Goal: Task Accomplishment & Management: Use online tool/utility

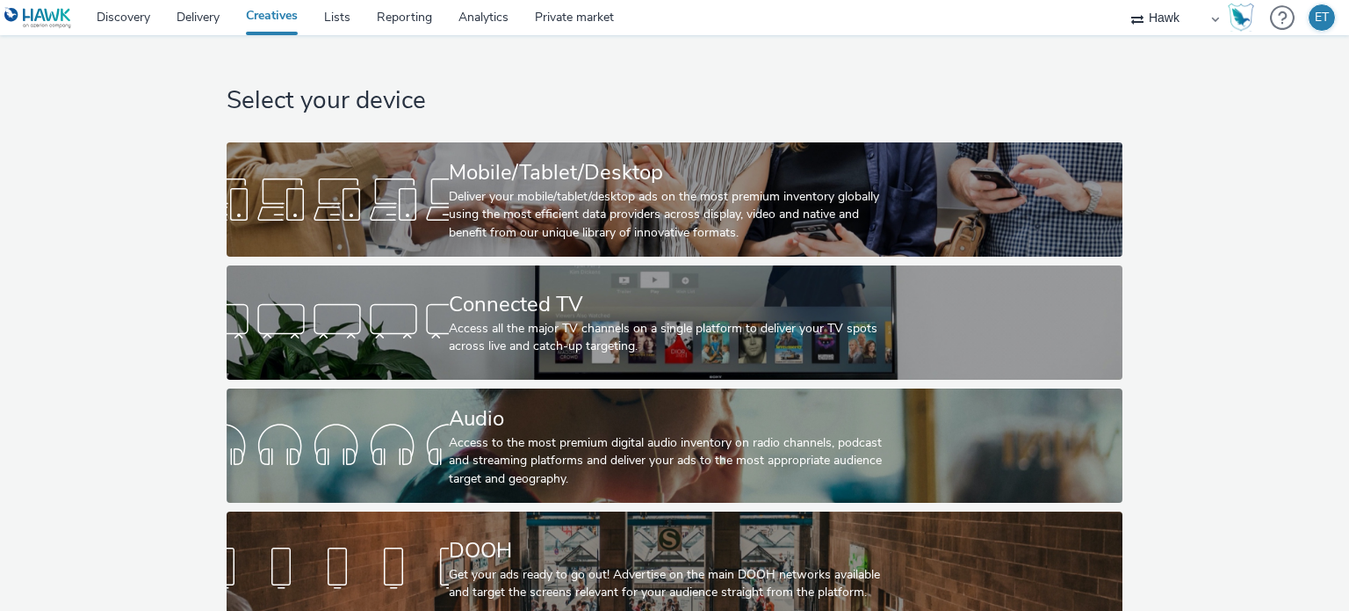
select select "11a7df10-284f-415c-b52a-427acf4c31ae"
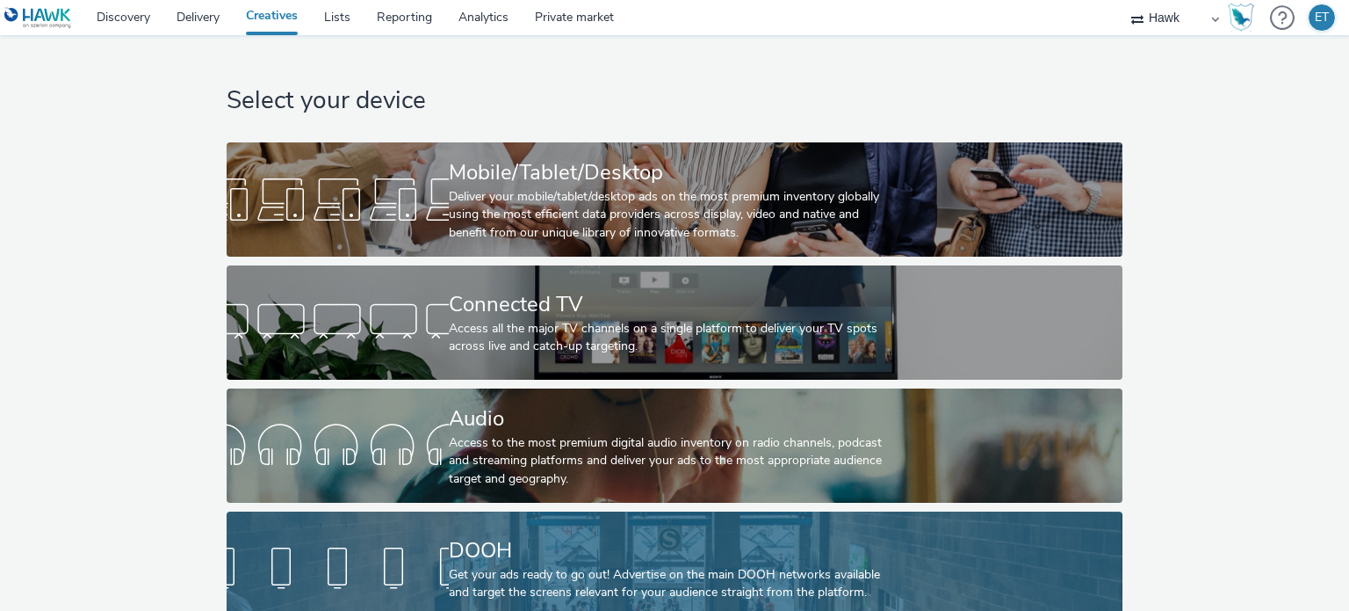
click at [551, 554] on div "DOOH" at bounding box center [671, 550] width 445 height 31
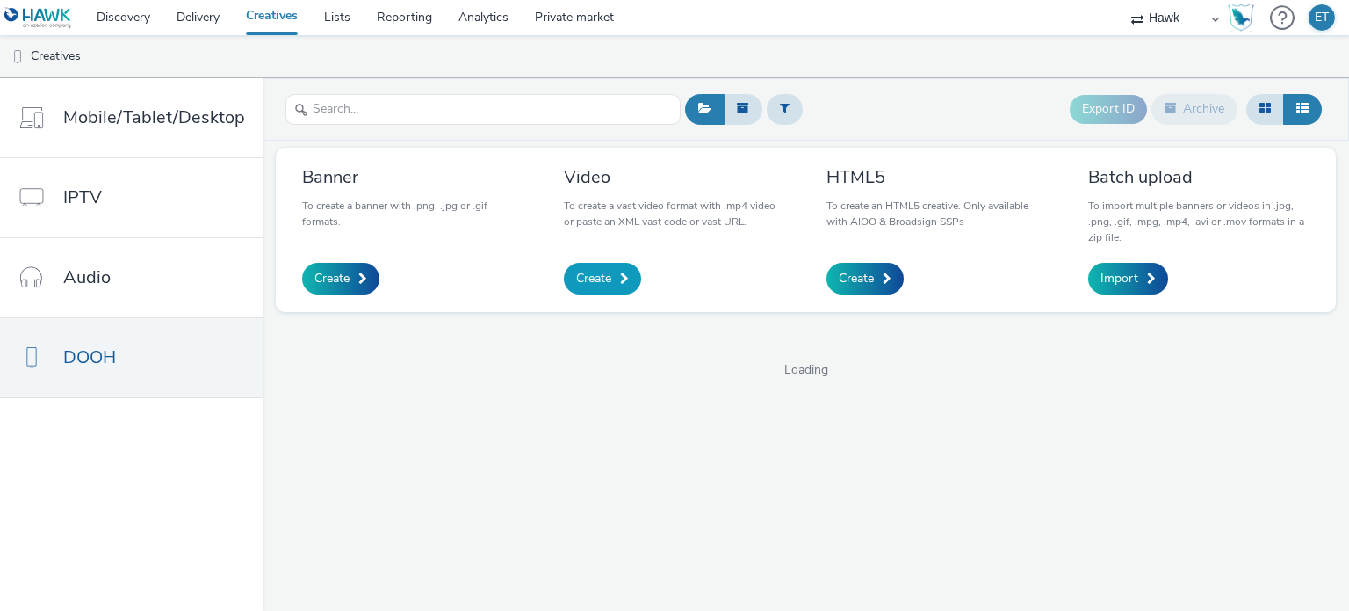
click at [626, 278] on span at bounding box center [624, 278] width 9 height 12
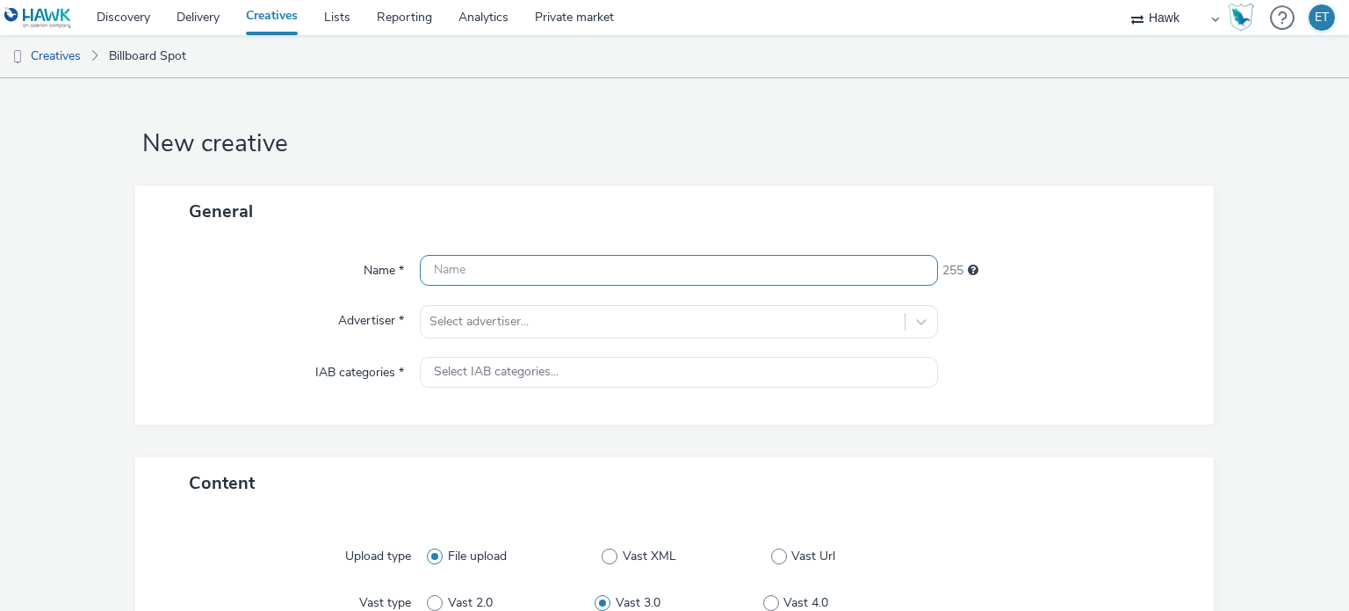
click at [539, 277] on input "text" at bounding box center [678, 270] width 517 height 31
paste input "UK_Churchill Square_Ikea Opening Campaign_Hawk_DOOH_13/08/2025_1080x1920"
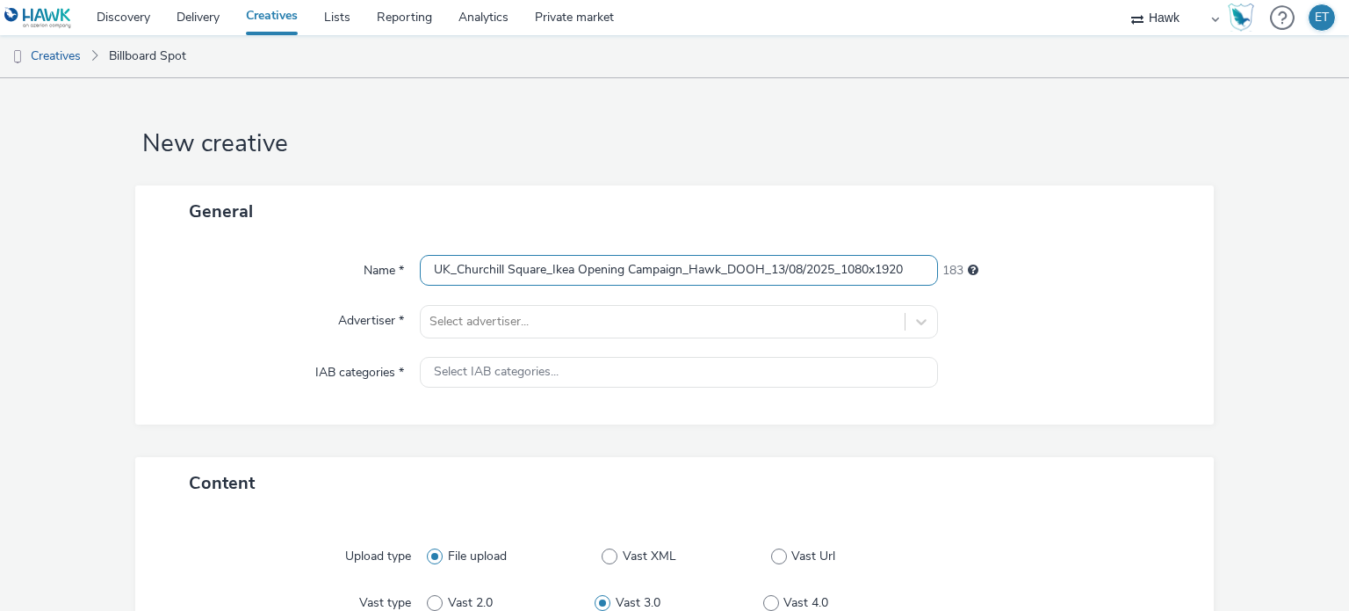
drag, startPoint x: 454, startPoint y: 269, endPoint x: 679, endPoint y: 254, distance: 225.4
click at [679, 255] on input "UK_Churchill Square_Ikea Opening Campaign_Hawk_DOOH_13/08/2025_1080x1920" at bounding box center [678, 270] width 517 height 31
click at [739, 271] on input "UK_Bellway Homes Penwood Grange_Hawk_DOOH_13/08/2025_1080x1920" at bounding box center [678, 270] width 517 height 31
type input "UK_Bellway Homes Penwood Grange_Hawk_DOOH_17/09/2025_1080x1920"
click at [234, 269] on div "Name *" at bounding box center [287, 271] width 268 height 32
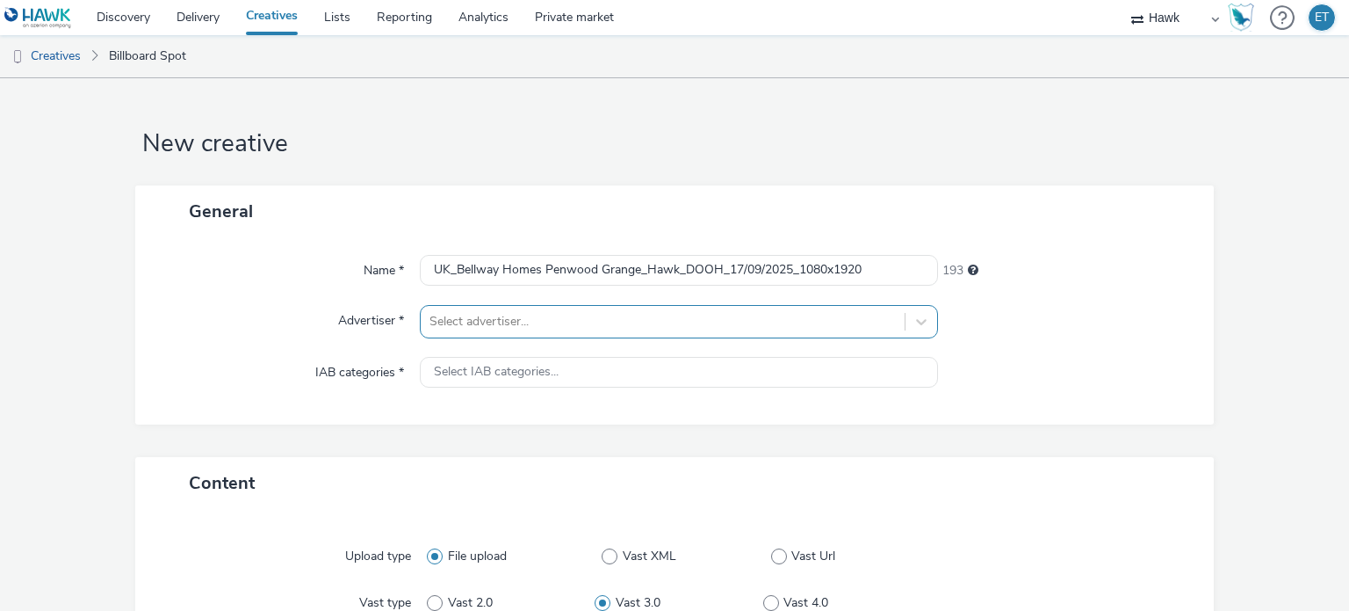
click at [445, 322] on div "Select advertiser..." at bounding box center [678, 321] width 517 height 33
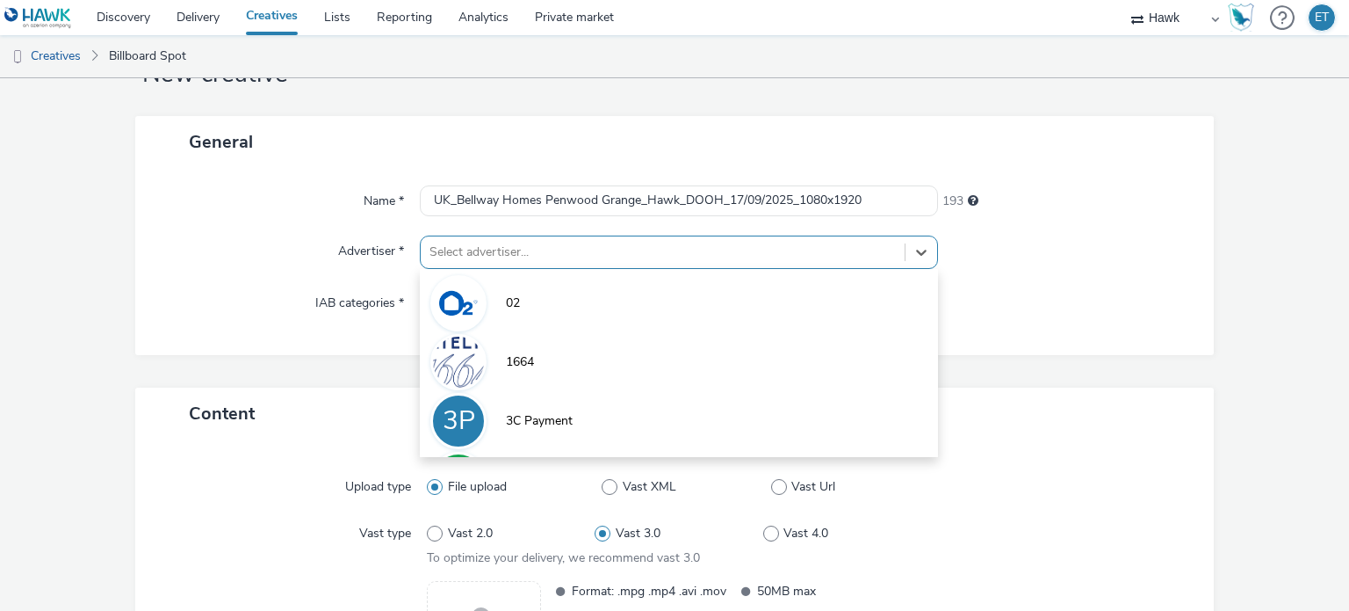
scroll to position [76, 0]
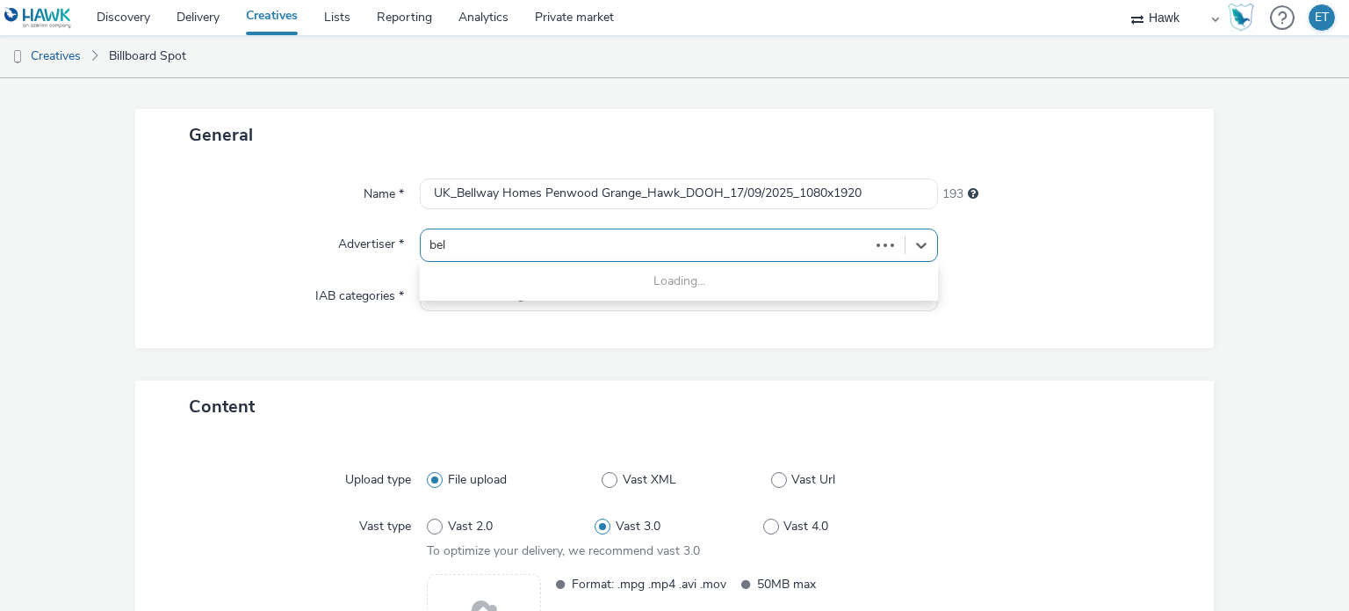
type input "bell"
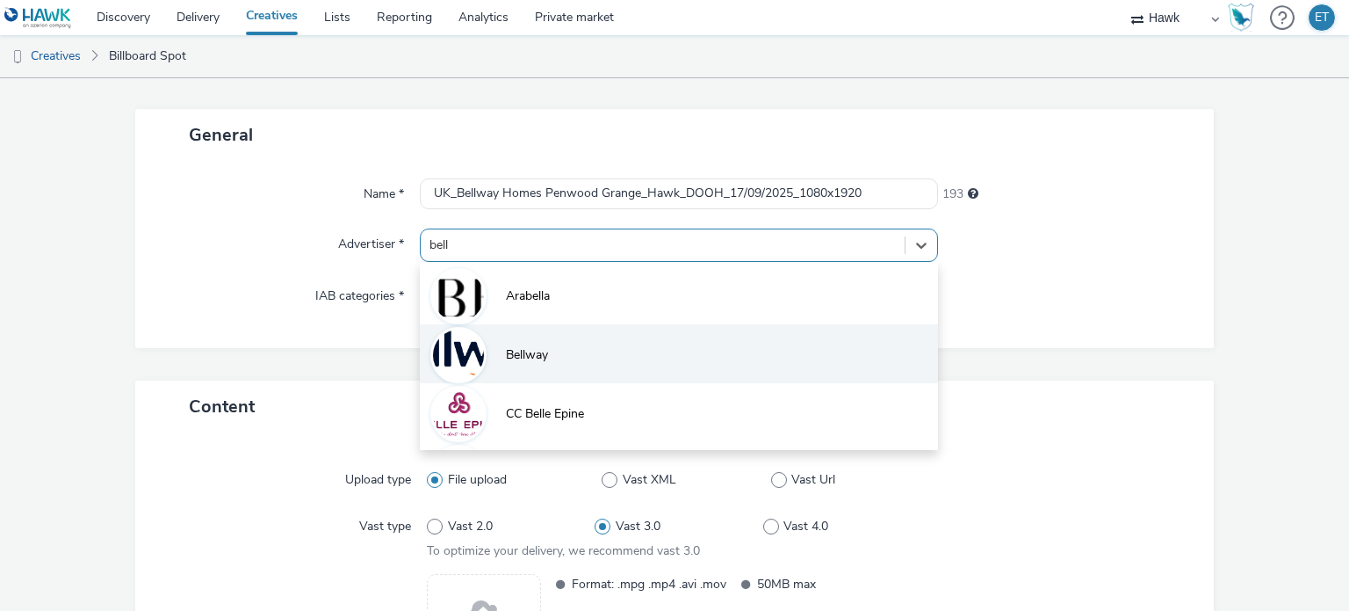
click at [496, 354] on li "Bellway" at bounding box center [678, 353] width 517 height 59
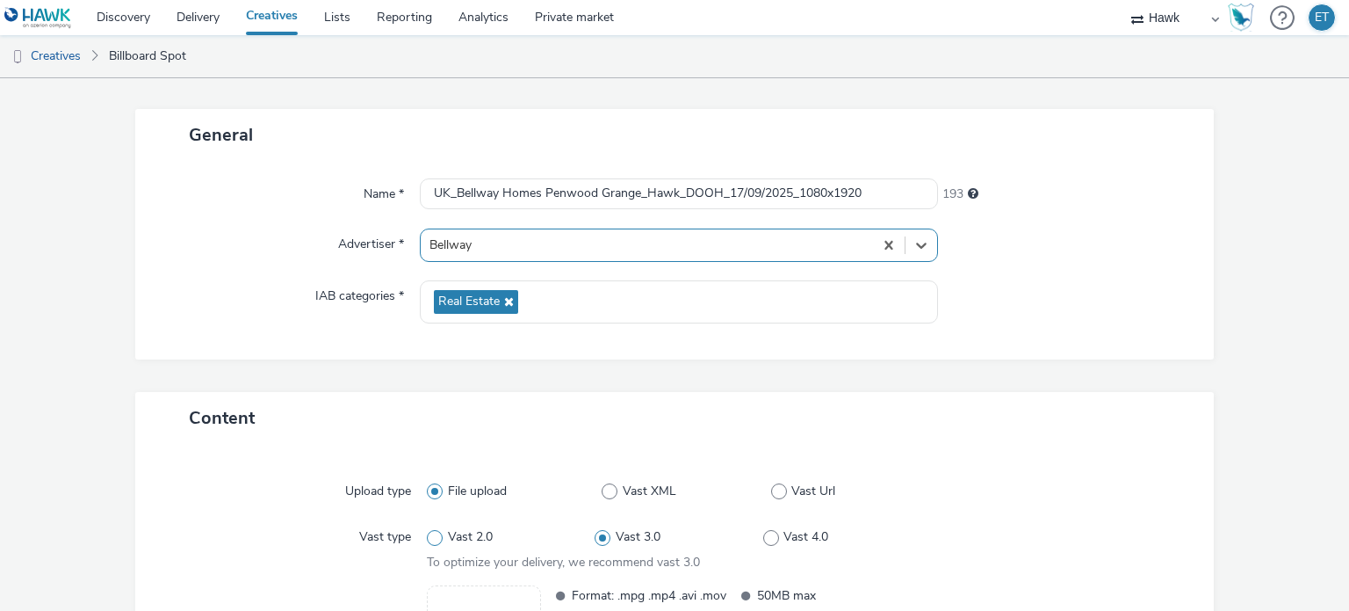
click at [471, 537] on span "Vast 2.0" at bounding box center [470, 537] width 45 height 18
click at [438, 537] on input "Vast 2.0" at bounding box center [432, 537] width 11 height 11
radio input "true"
radio input "false"
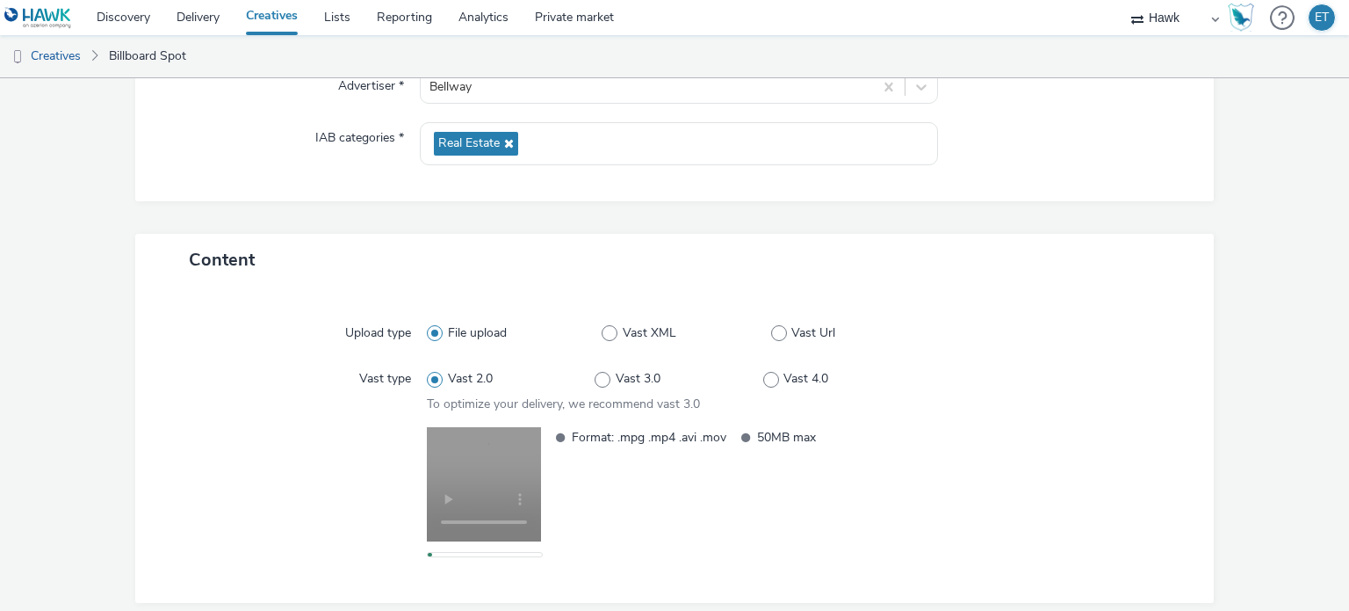
scroll to position [302, 0]
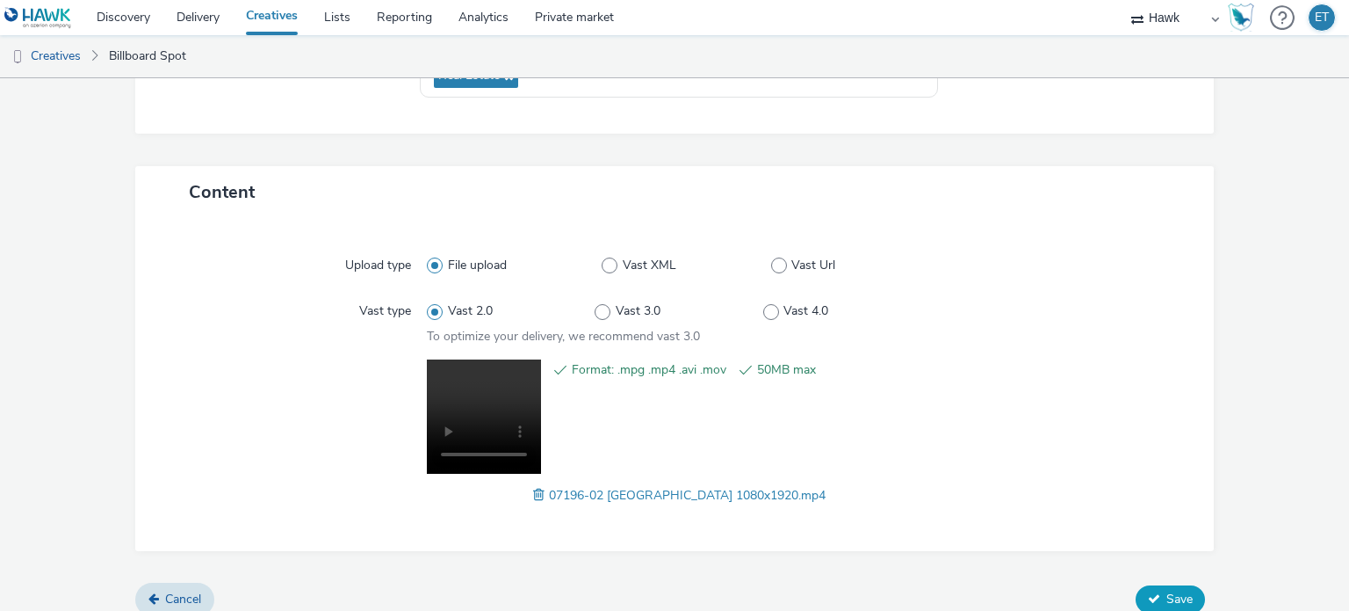
click at [1182, 585] on button "Save" at bounding box center [1170, 599] width 69 height 28
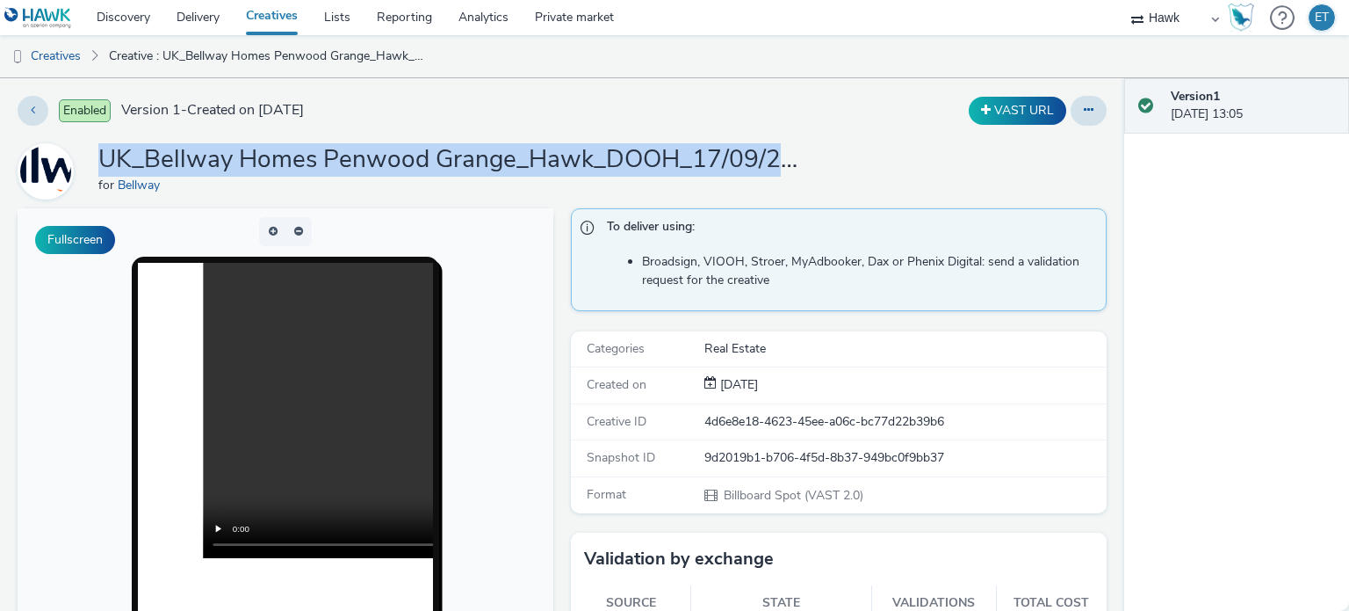
drag, startPoint x: 95, startPoint y: 151, endPoint x: 324, endPoint y: 115, distance: 232.1
click at [813, 165] on div "UK_Bellway Homes Penwood Grange_Hawk_DOOH_17/09/2025_1080x1920 for Bellway" at bounding box center [562, 171] width 1089 height 56
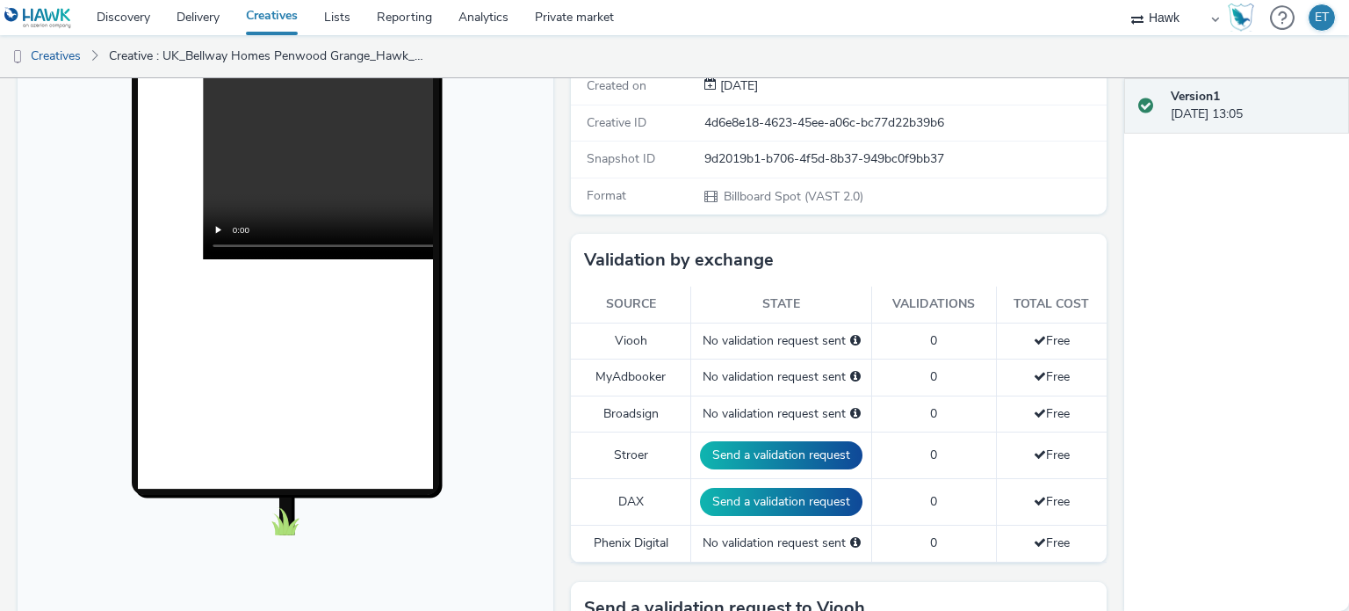
scroll to position [527, 0]
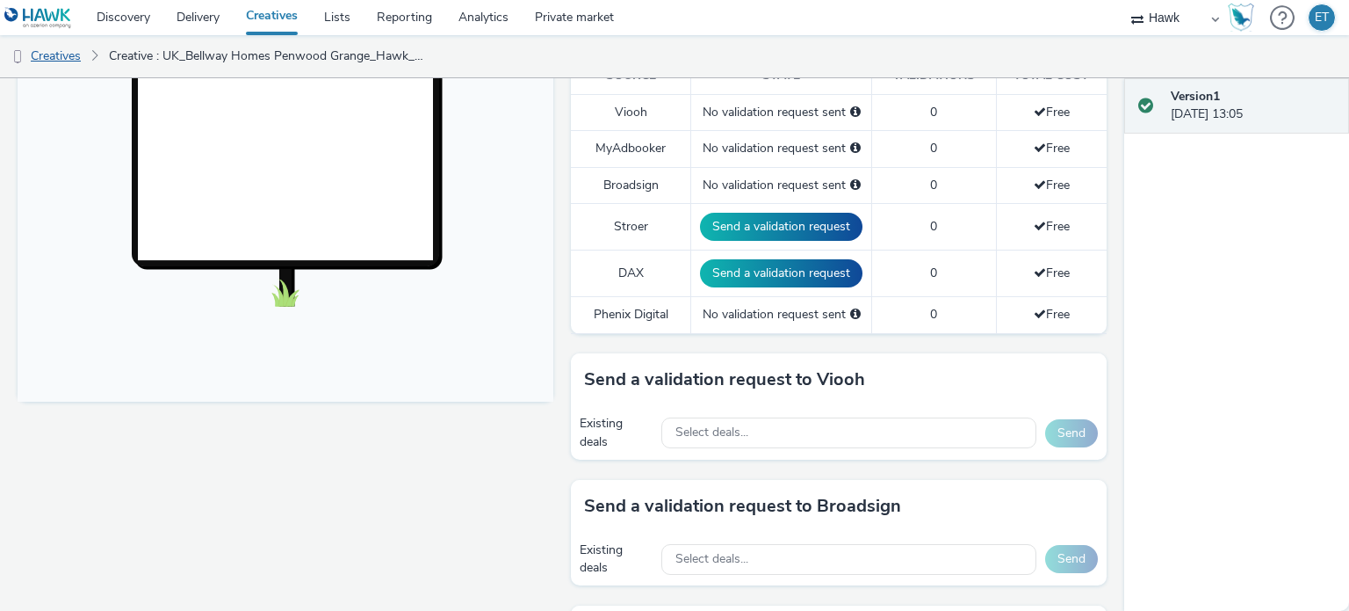
click at [56, 52] on link "Creatives" at bounding box center [45, 56] width 90 height 42
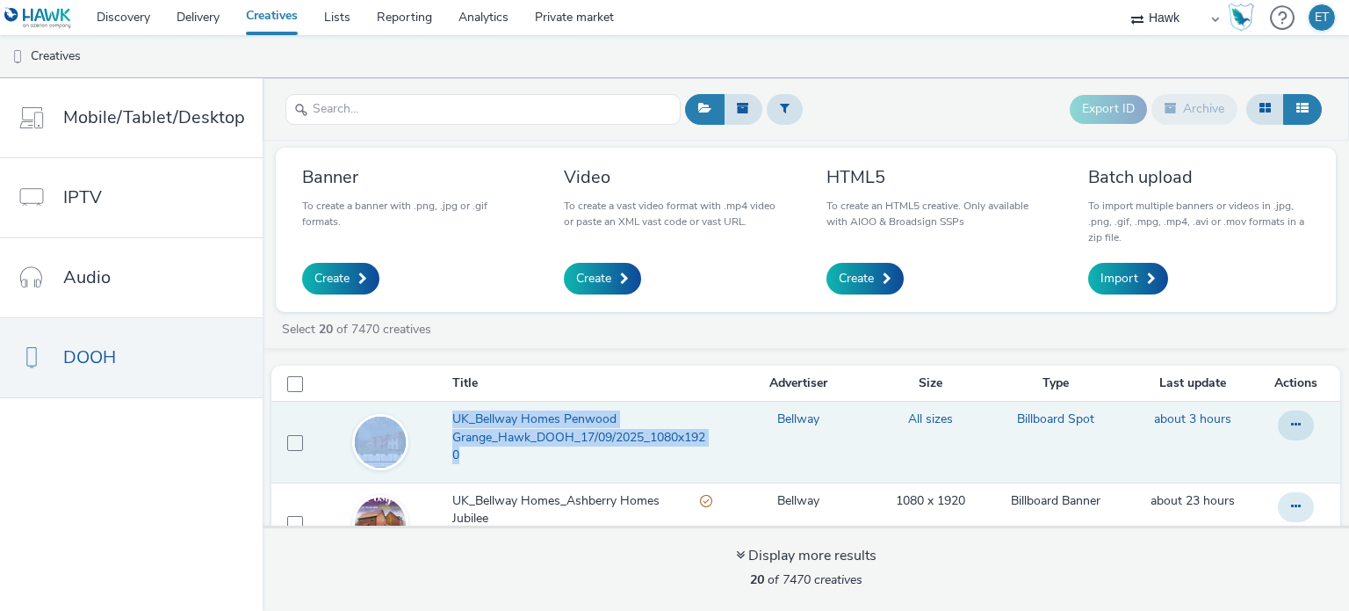
drag, startPoint x: 438, startPoint y: 416, endPoint x: 483, endPoint y: 454, distance: 59.2
click at [483, 454] on tr "UK_Bellway Homes Penwood Grange_Hawk_DOOH_17/09/2025_1080x1920 Bellway All size…" at bounding box center [805, 442] width 1069 height 81
copy tr "UK_Bellway Homes Penwood Grange_Hawk_DOOH_17/09/2025_1080x1920"
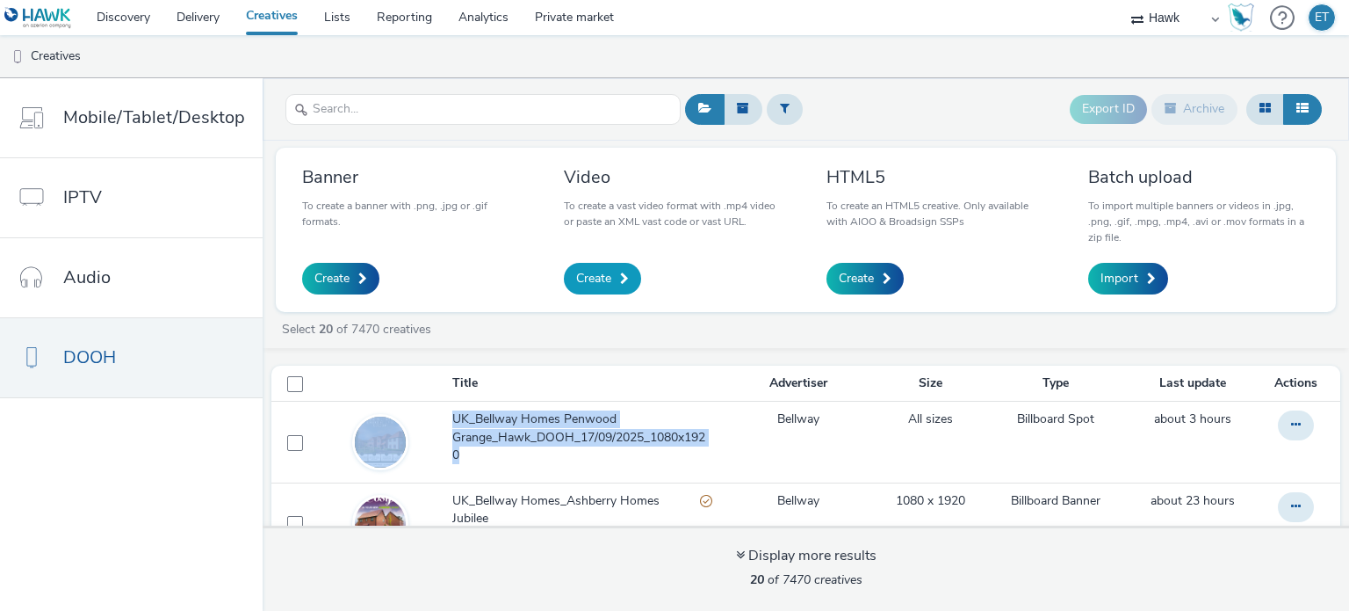
click at [619, 270] on link "Create" at bounding box center [602, 279] width 77 height 32
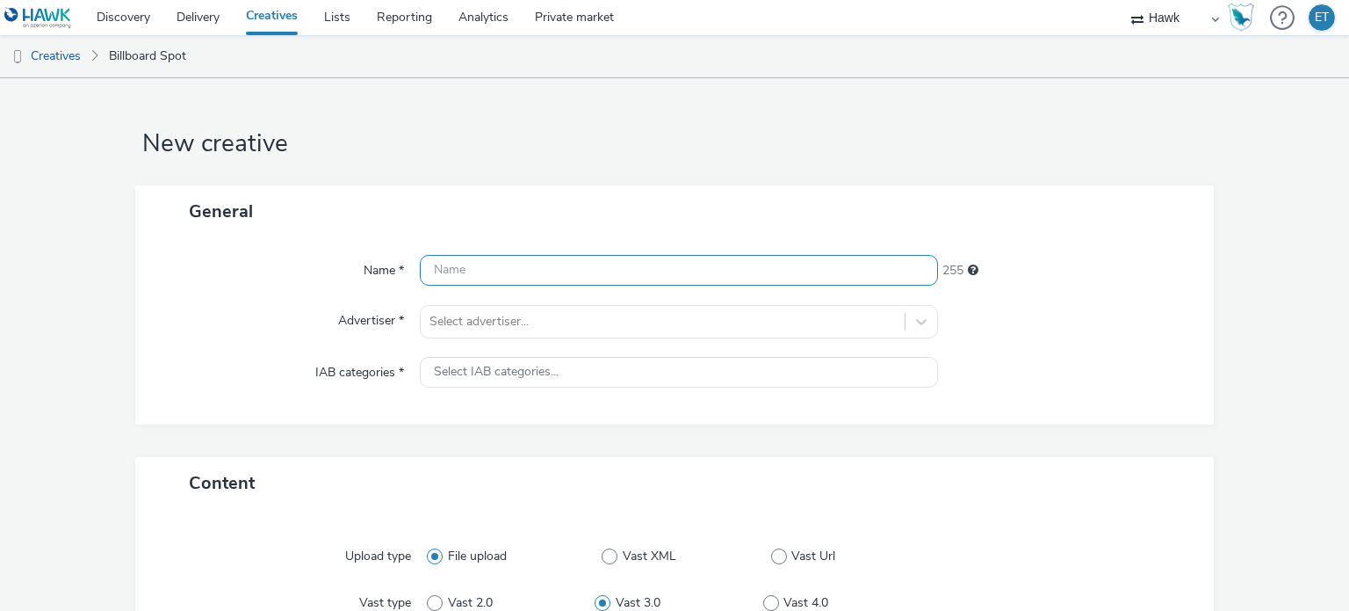
click at [609, 265] on input "text" at bounding box center [678, 270] width 517 height 31
paste input "UK_Bellway Homes Penwood Grange_Hawk_DOOH_17/09/2025_1080x1920"
click at [460, 266] on input "UK_Bellway Homes Penwood Grange_Hawk_DOOH_17/09/2025_1080x1920" at bounding box center [678, 270] width 517 height 31
drag, startPoint x: 873, startPoint y: 266, endPoint x: 805, endPoint y: 286, distance: 71.4
click at [805, 286] on div "Name * UK_Bellway Homes Penwood Grange_Hawk_DOOH_17/09/2025_1080x1920 193 Adver…" at bounding box center [675, 330] width 1080 height 187
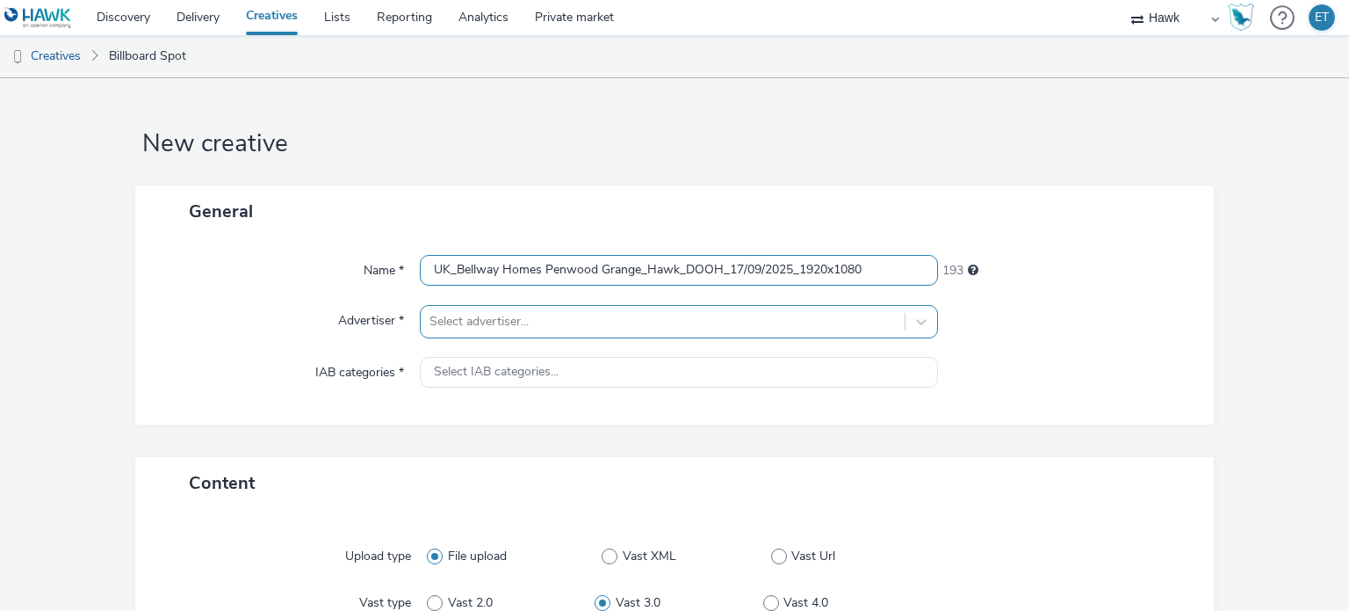
type input "UK_Bellway Homes Penwood Grange_Hawk_DOOH_17/09/2025_1920x1080"
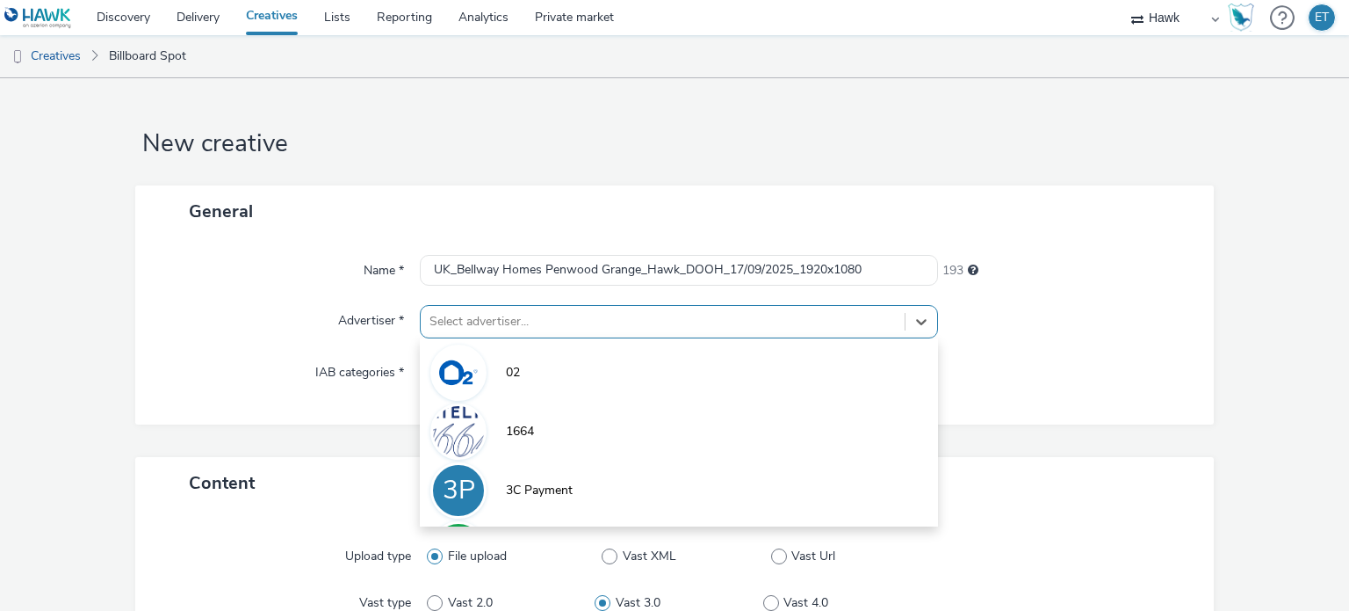
click at [782, 325] on div "option 02 focused, 1 of 9. 9 results available. Use Up and Down to choose optio…" at bounding box center [678, 321] width 517 height 33
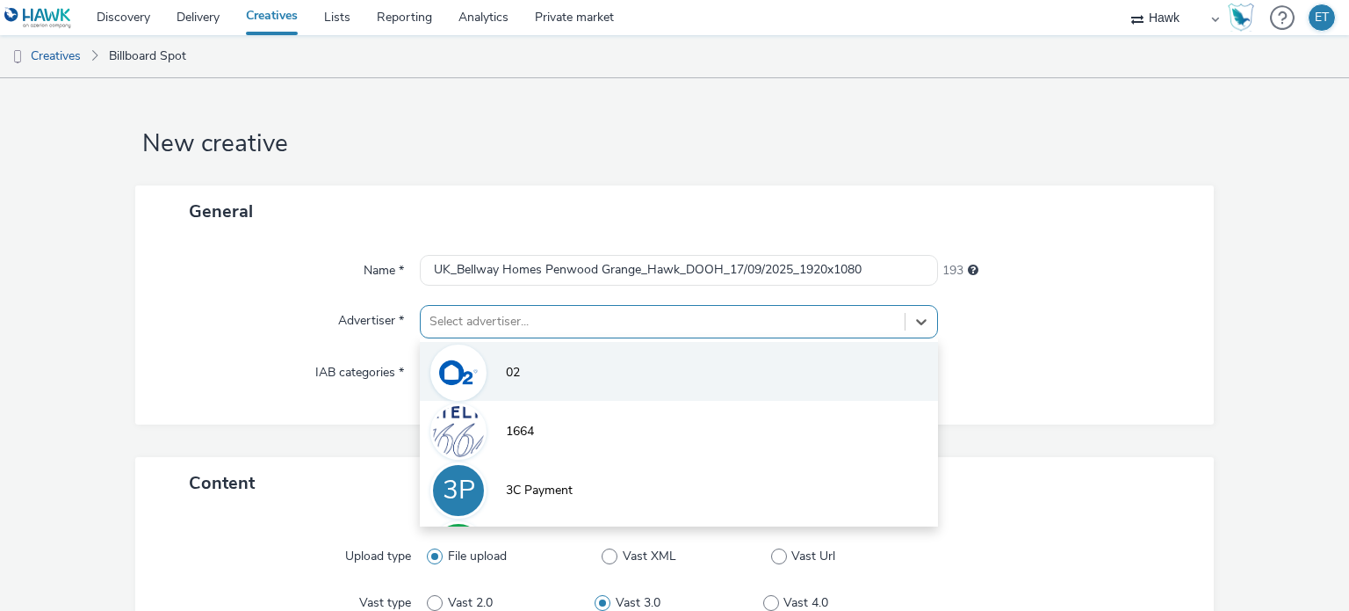
scroll to position [76, 0]
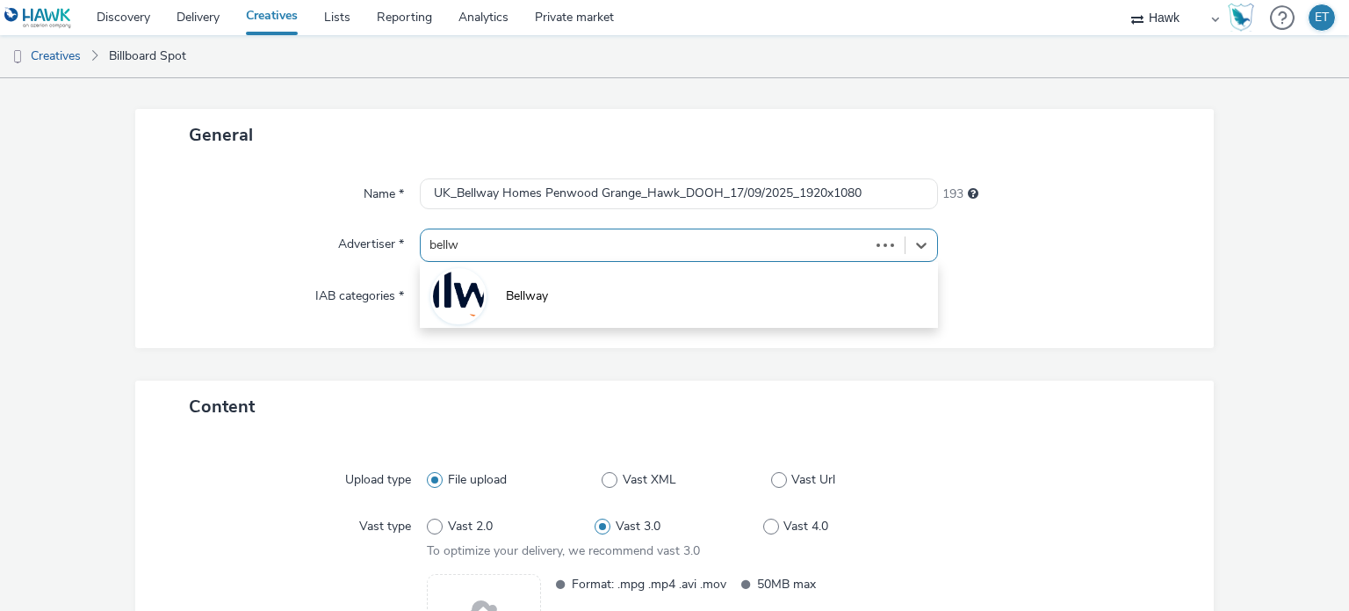
type input "bellwa"
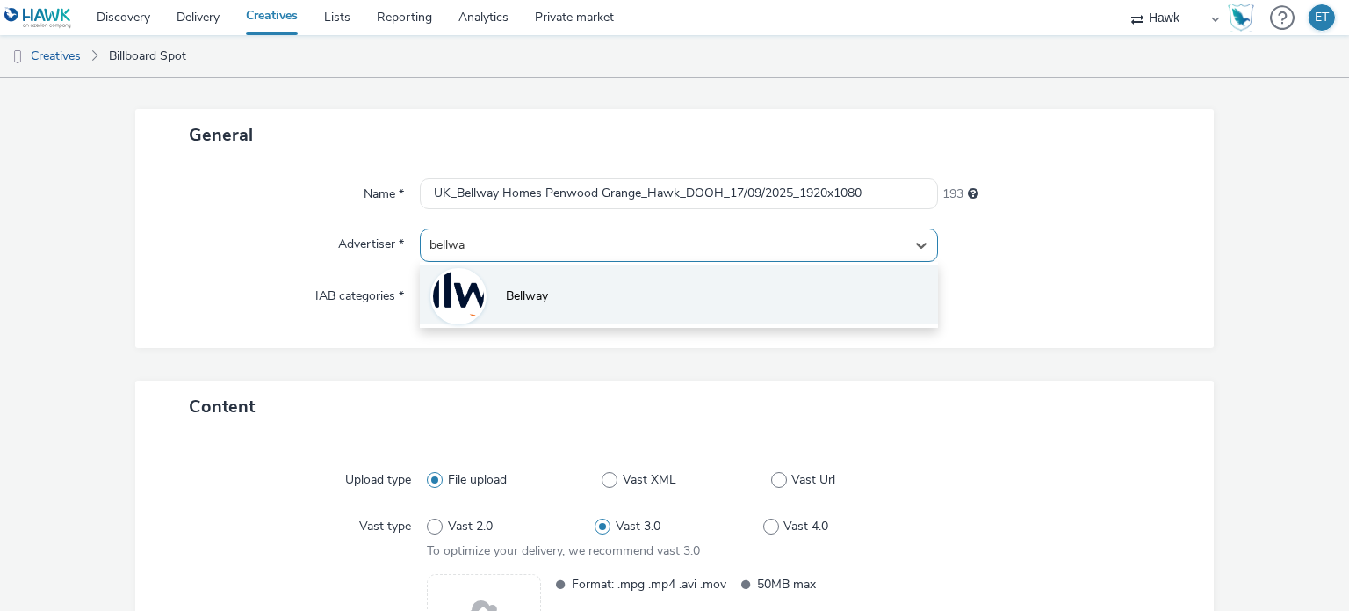
click at [796, 310] on li "Bellway" at bounding box center [678, 294] width 517 height 59
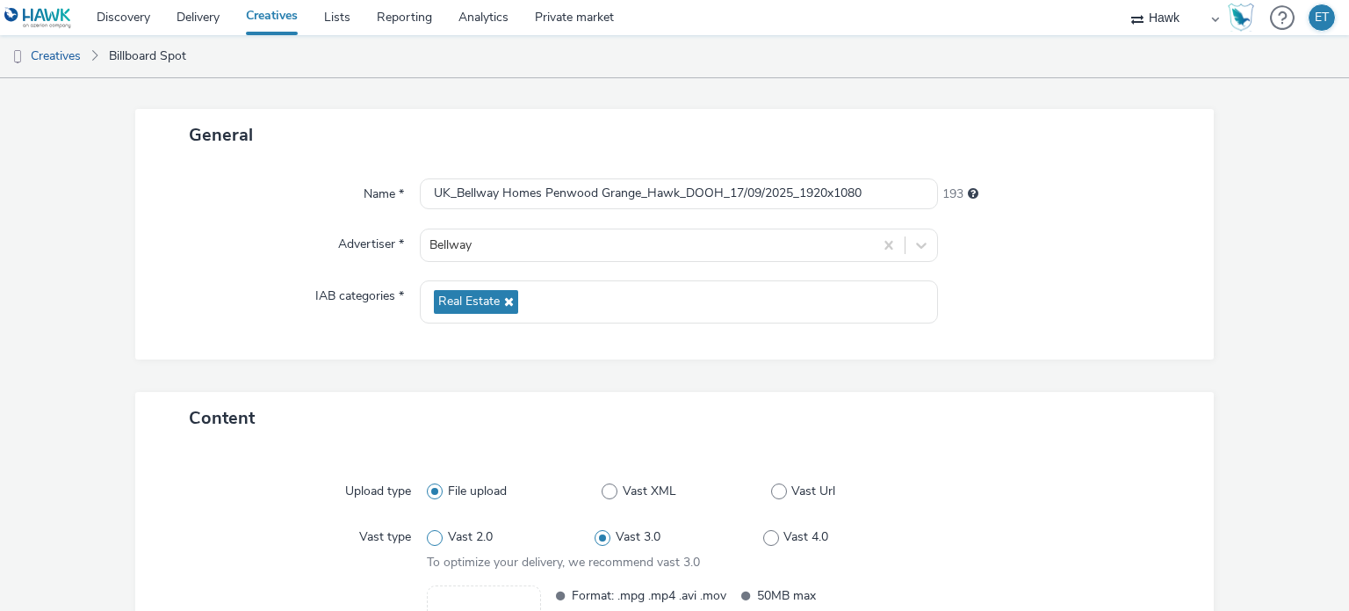
click at [467, 540] on span "Vast 2.0" at bounding box center [470, 537] width 45 height 18
click at [438, 540] on input "Vast 2.0" at bounding box center [432, 537] width 11 height 11
radio input "true"
radio input "false"
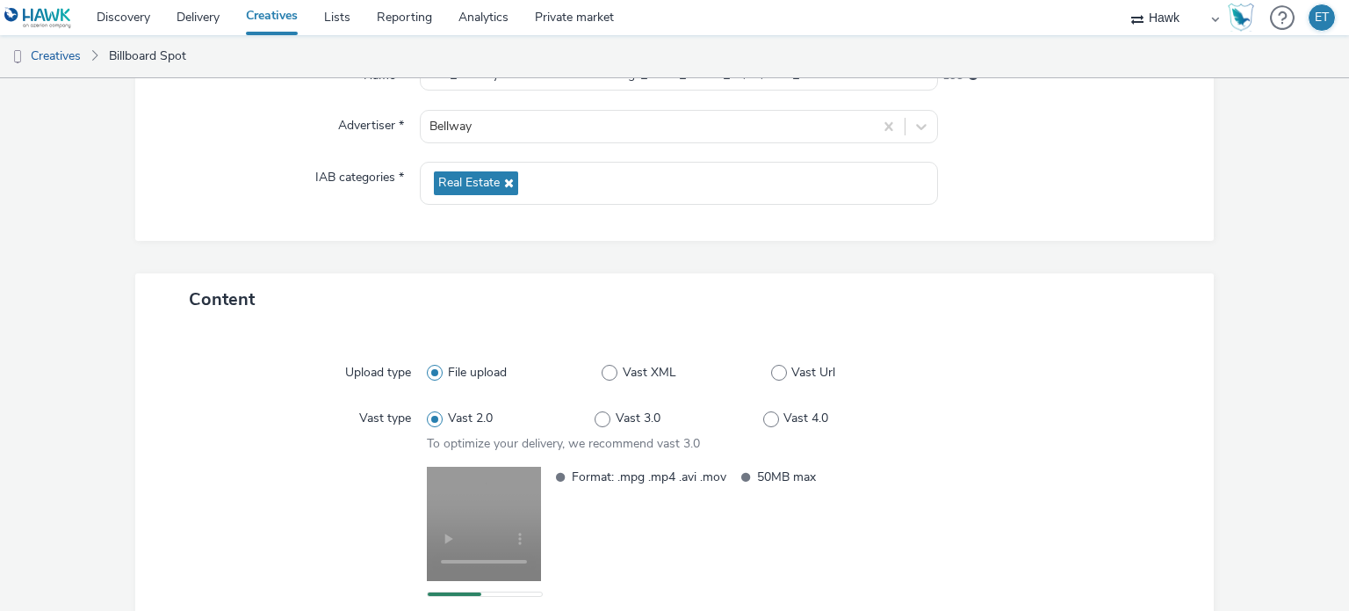
scroll to position [302, 0]
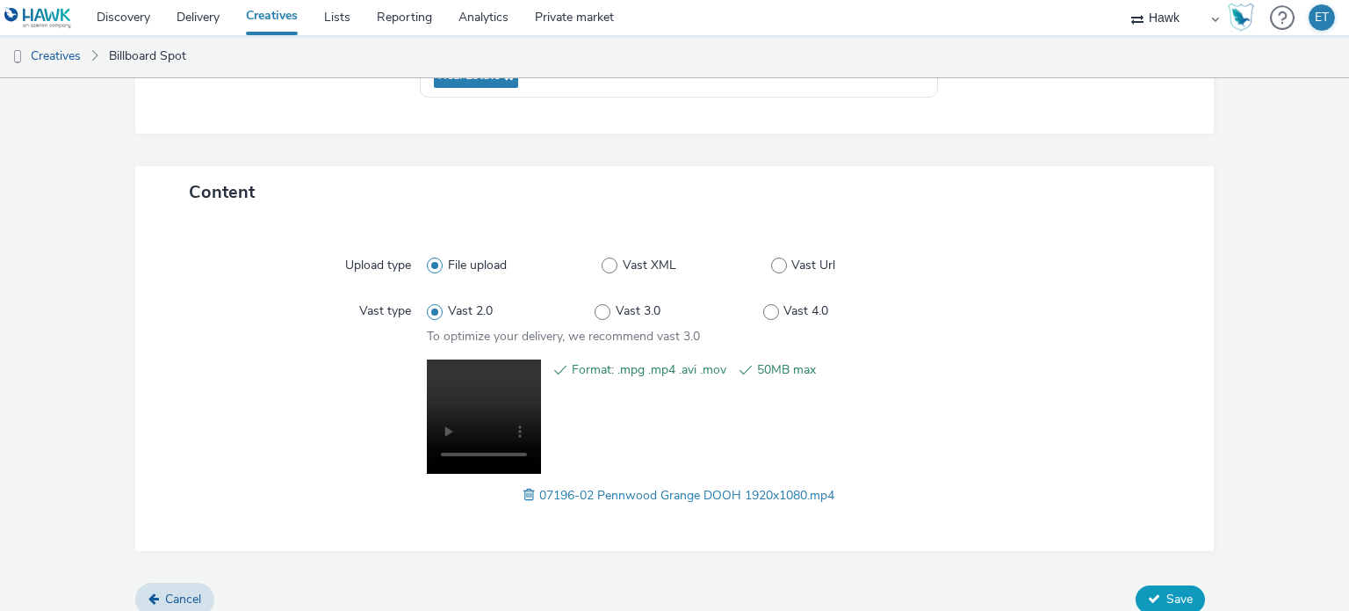
click at [1168, 591] on span "Save" at bounding box center [1180, 598] width 26 height 17
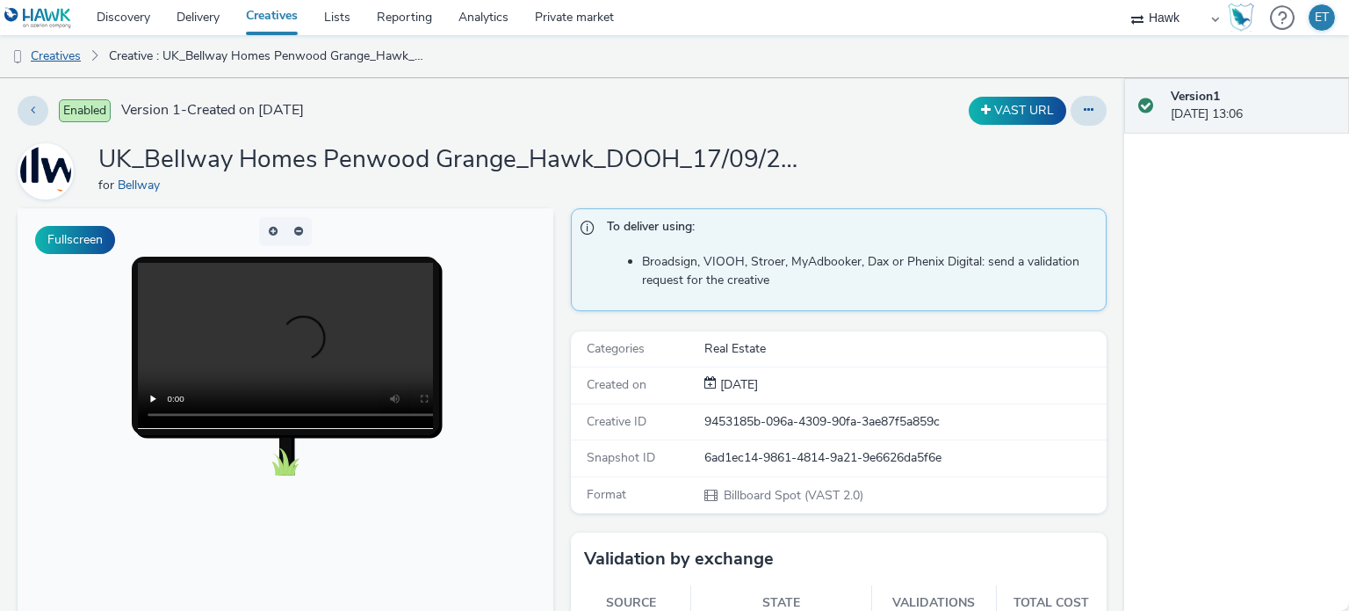
click at [71, 62] on link "Creatives" at bounding box center [45, 56] width 90 height 42
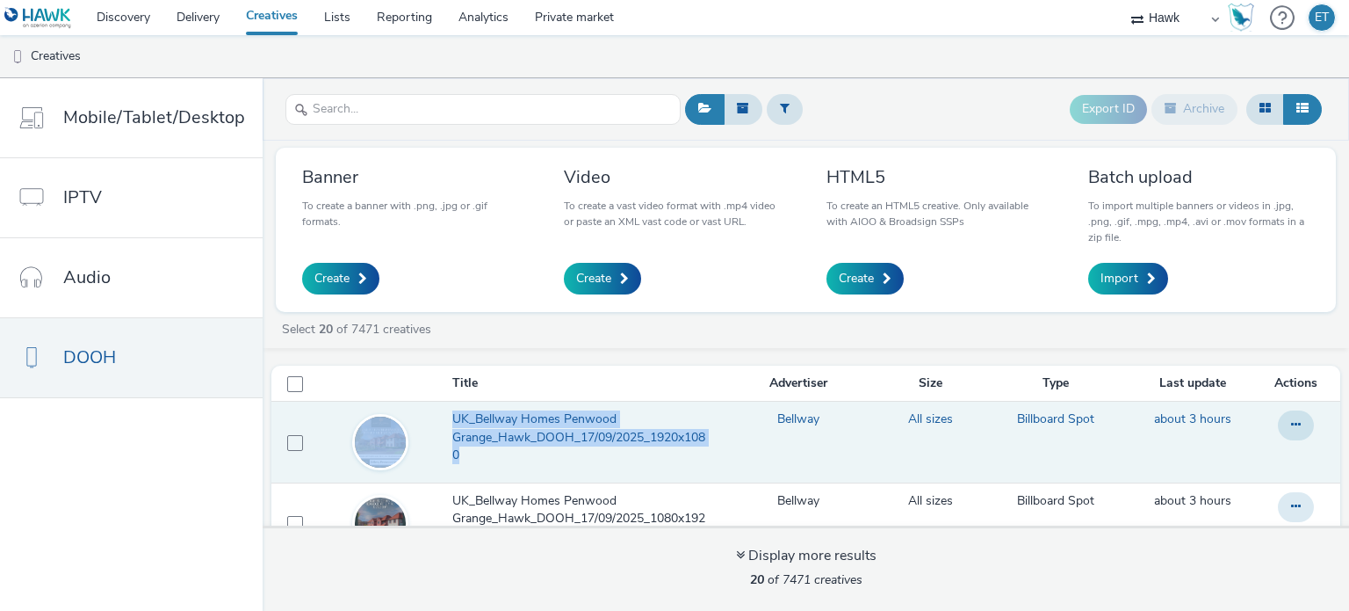
drag, startPoint x: 436, startPoint y: 414, endPoint x: 469, endPoint y: 460, distance: 57.3
click at [469, 460] on tr "UK_Bellway Homes Penwood Grange_Hawk_DOOH_17/09/2025_1920x1080 Bellway All size…" at bounding box center [805, 442] width 1069 height 81
copy tr "UK_Bellway Homes Penwood Grange_Hawk_DOOH_17/09/2025_1920x1080"
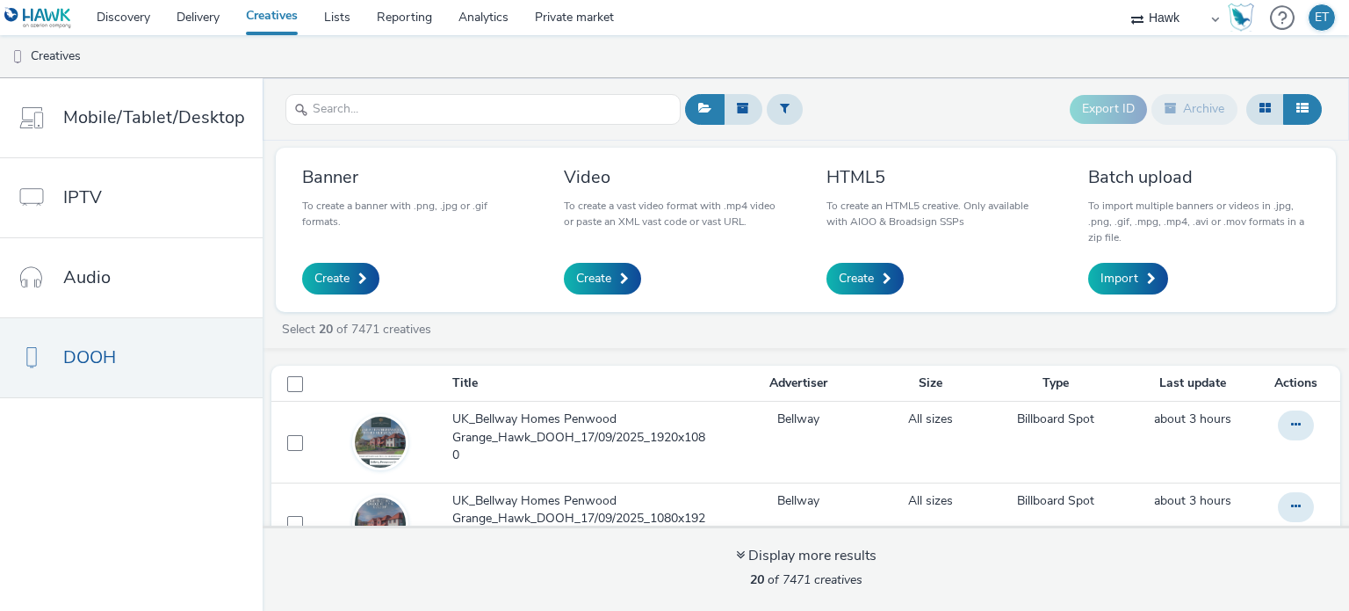
click at [569, 293] on div "Create" at bounding box center [672, 279] width 217 height 32
click at [590, 273] on span "Create" at bounding box center [593, 279] width 35 height 18
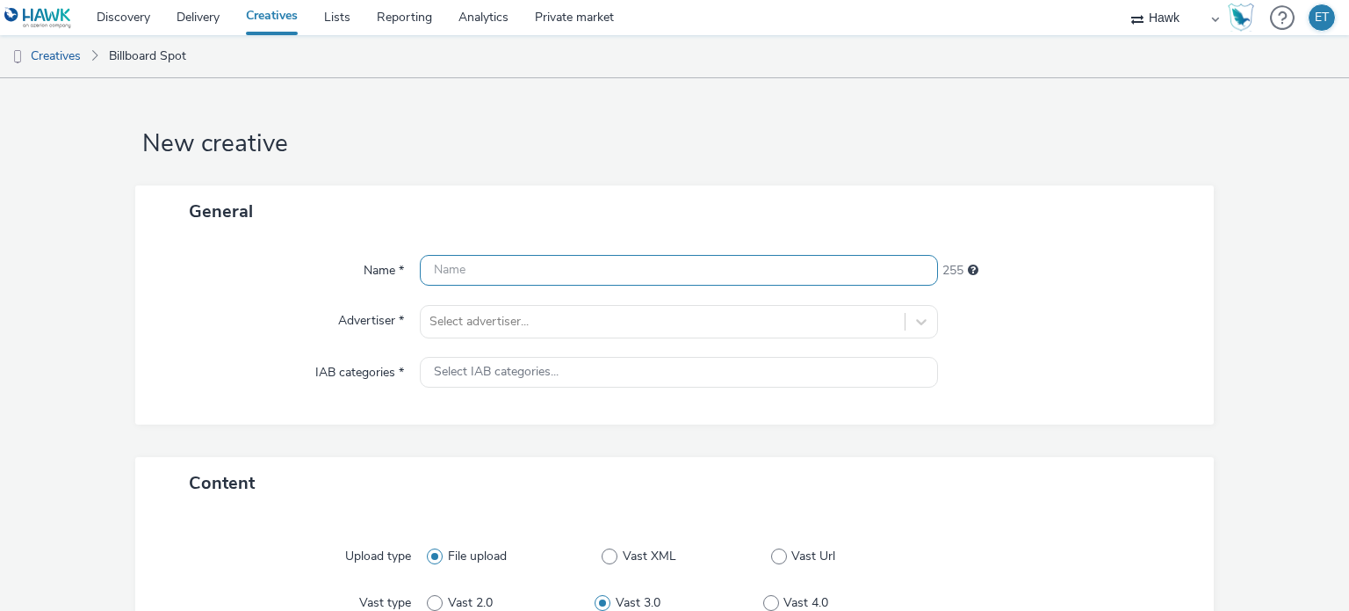
click at [593, 273] on input "text" at bounding box center [678, 270] width 517 height 31
paste input "UK_Bellway Homes Penwood Grange_Hawk_DOOH_17/09/2025_1920x1080"
drag, startPoint x: 460, startPoint y: 267, endPoint x: 366, endPoint y: 287, distance: 96.2
click at [366, 287] on div "Name * UK_Bellway Homes Penwood Grange_Hawk_DOOH_17/09/2025_1920x1080 191 Adver…" at bounding box center [675, 330] width 1080 height 187
drag, startPoint x: 873, startPoint y: 270, endPoint x: 799, endPoint y: 281, distance: 75.5
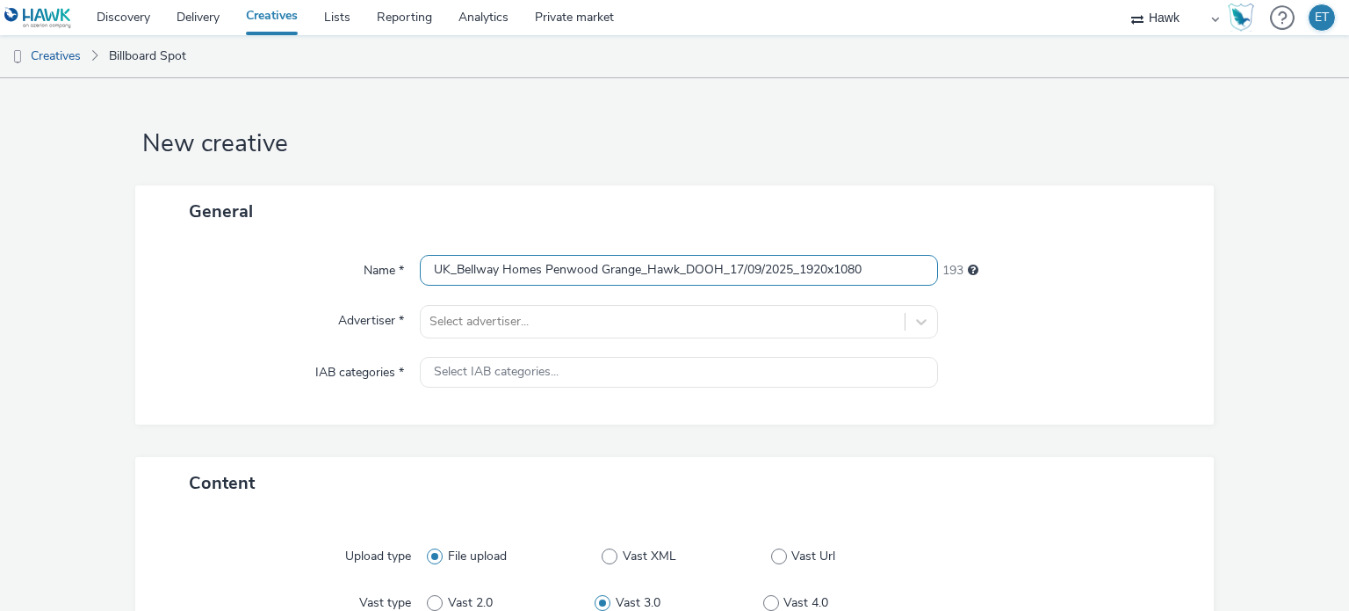
click at [799, 281] on input "UK_Bellway Homes Penwood Grange_Hawk_DOOH_17/09/2025_1920x1080" at bounding box center [678, 270] width 517 height 31
type input "UK_Bellway Homes Penwood Grange_Hawk_DOOH_17/09/2025_612x306"
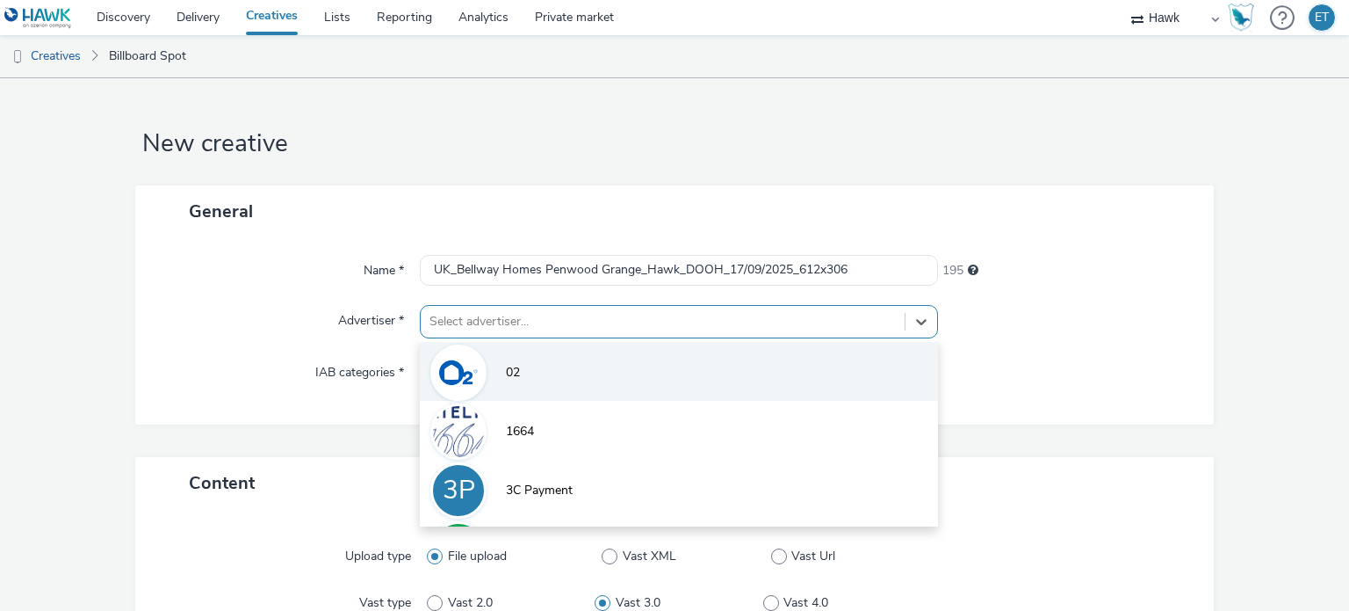
click at [615, 315] on div "option 02 focused, 1 of 9. 9 results available. Use Up and Down to choose optio…" at bounding box center [678, 321] width 517 height 33
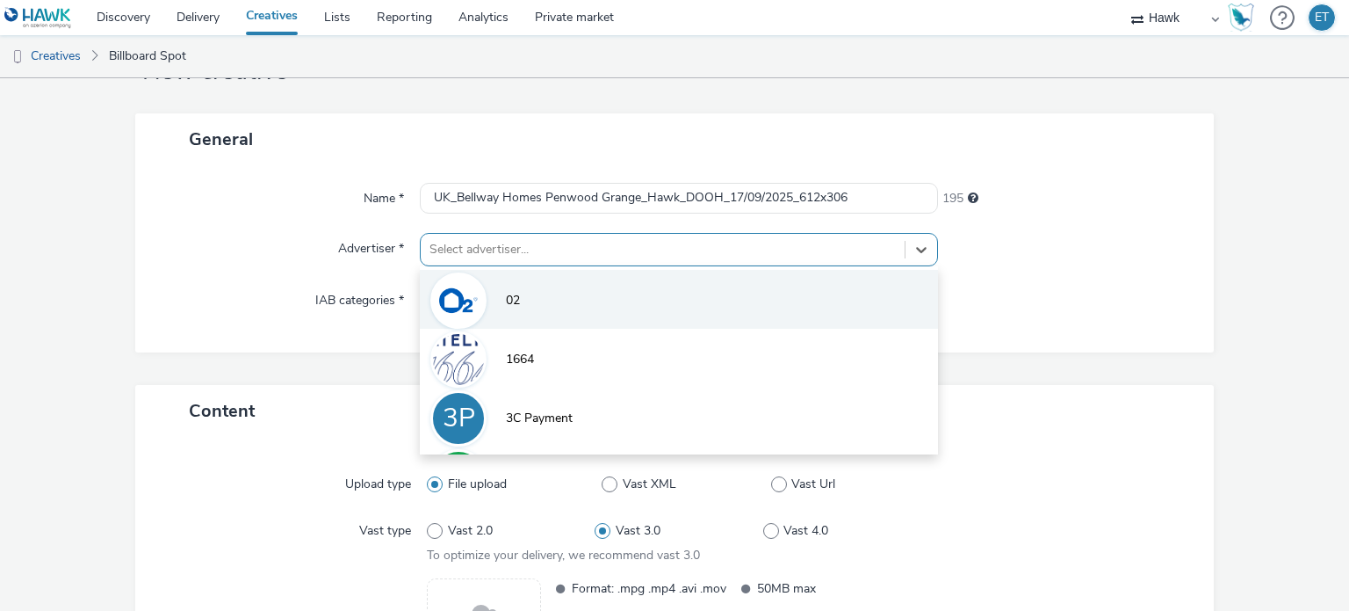
scroll to position [76, 0]
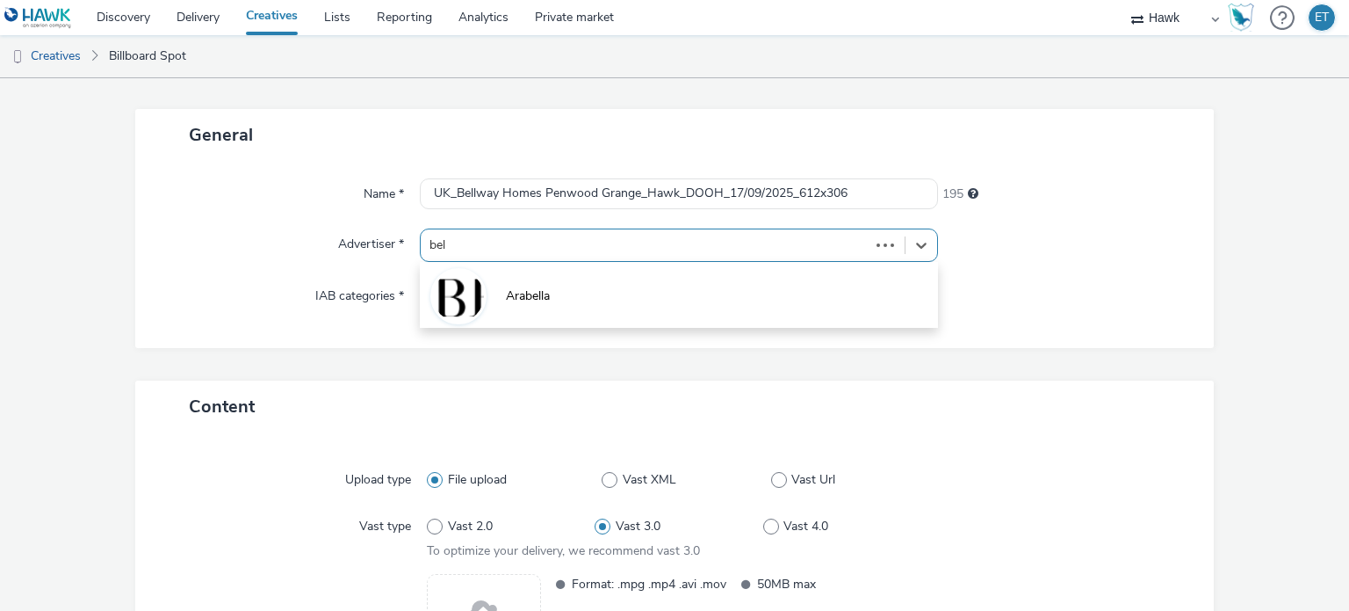
type input "bell"
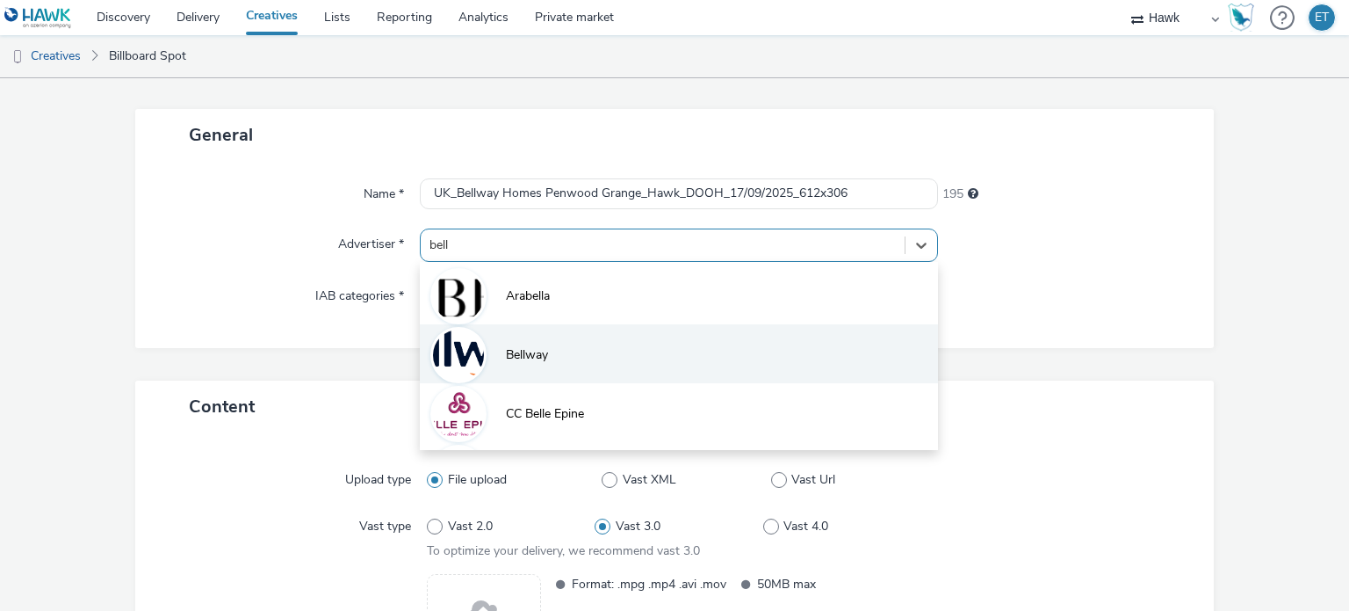
click at [576, 355] on li "Bellway" at bounding box center [678, 353] width 517 height 59
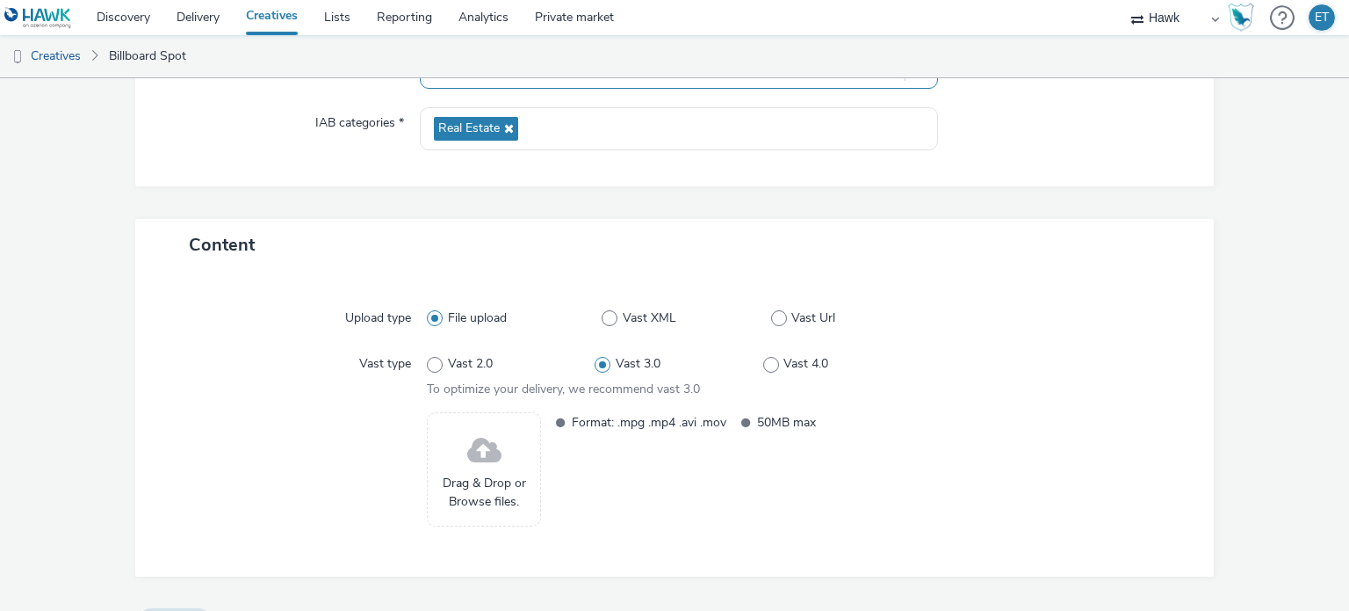
scroll to position [252, 0]
click at [469, 354] on span "Vast 2.0" at bounding box center [470, 361] width 45 height 18
click at [438, 356] on input "Vast 2.0" at bounding box center [432, 361] width 11 height 11
radio input "true"
radio input "false"
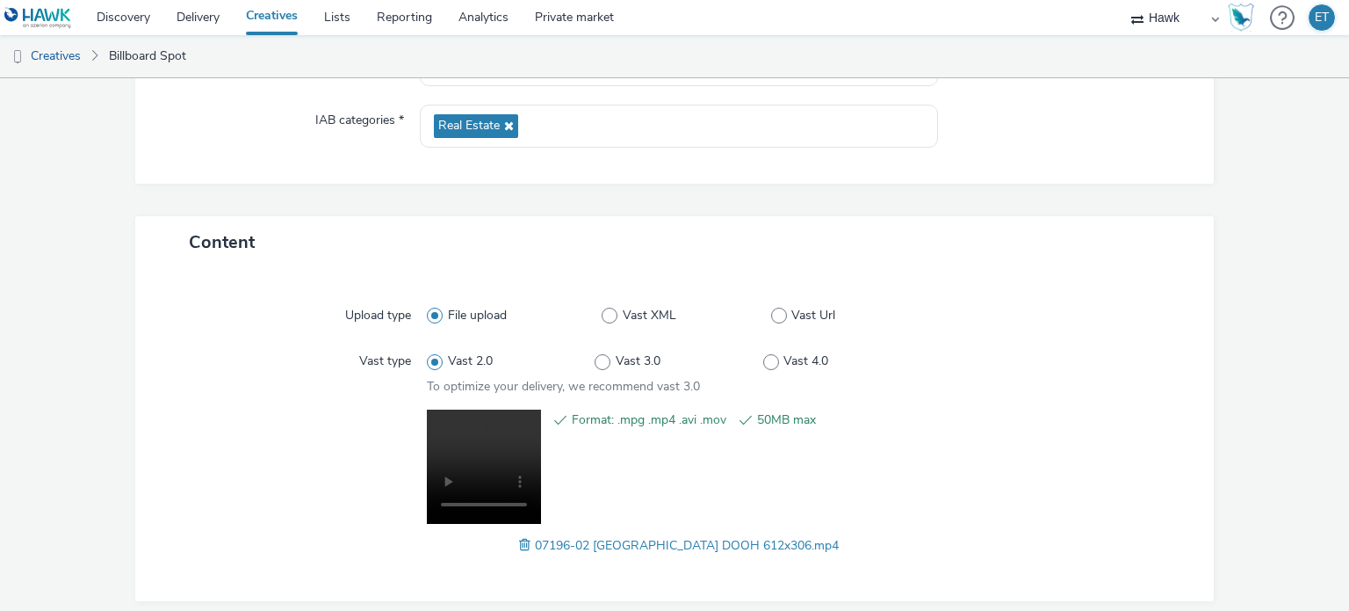
scroll to position [318, 0]
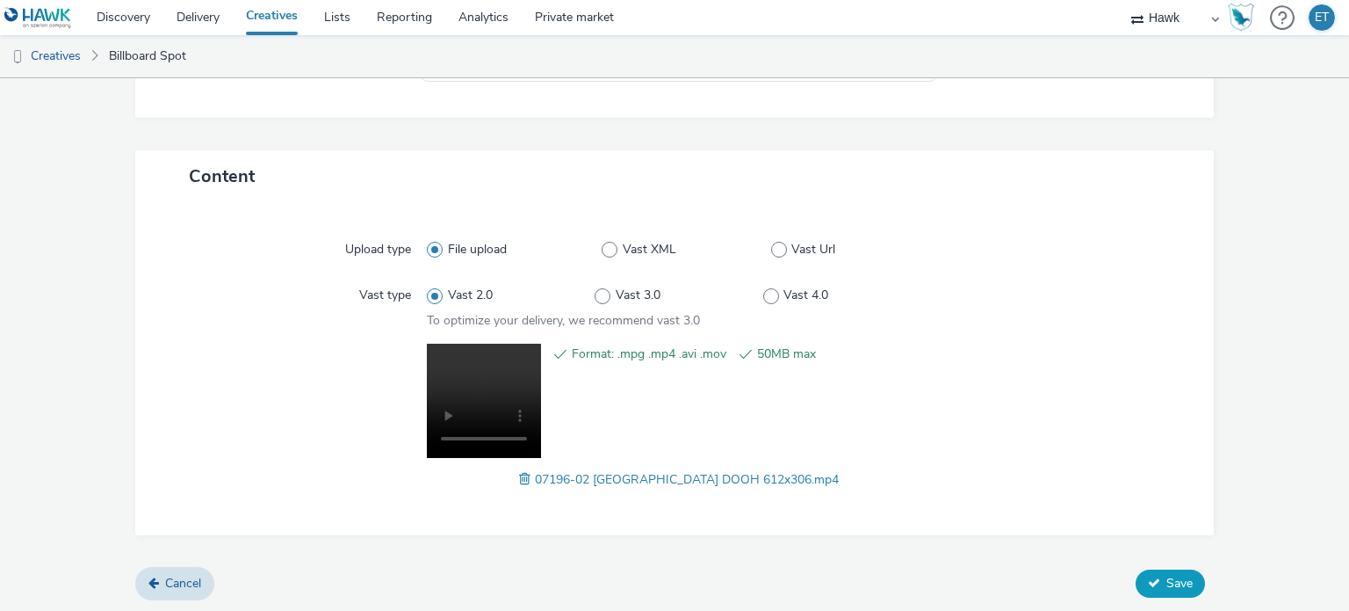
click at [1167, 577] on span "Save" at bounding box center [1180, 583] width 26 height 17
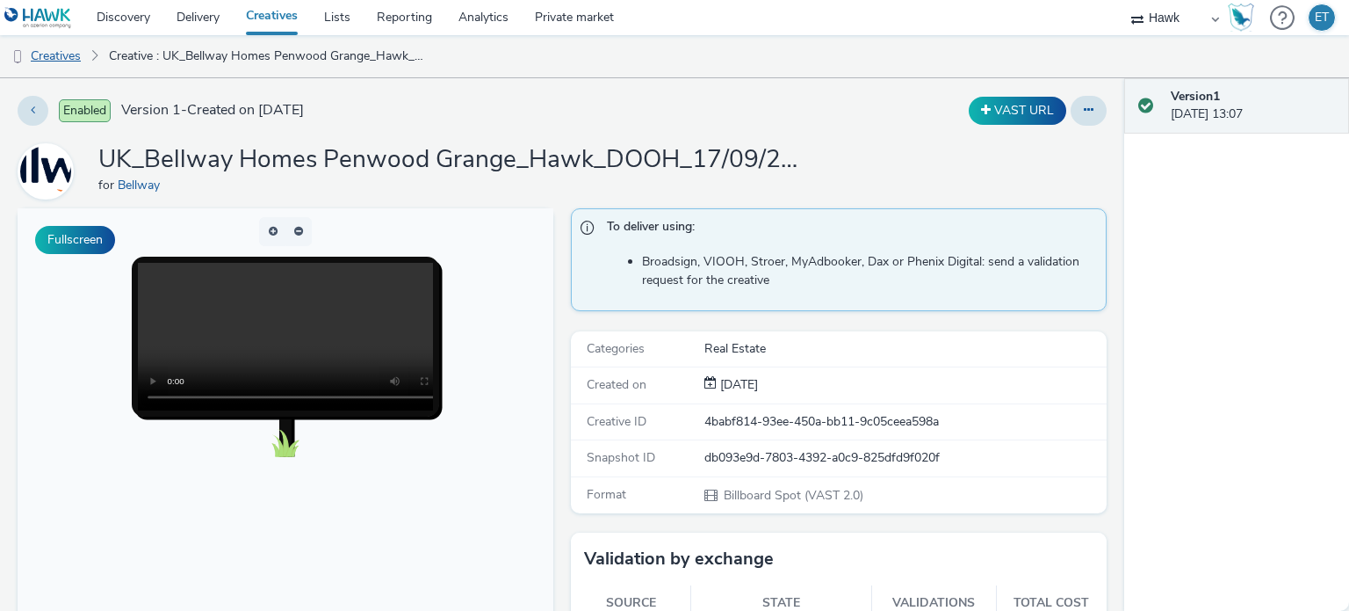
click at [75, 62] on link "Creatives" at bounding box center [45, 56] width 90 height 42
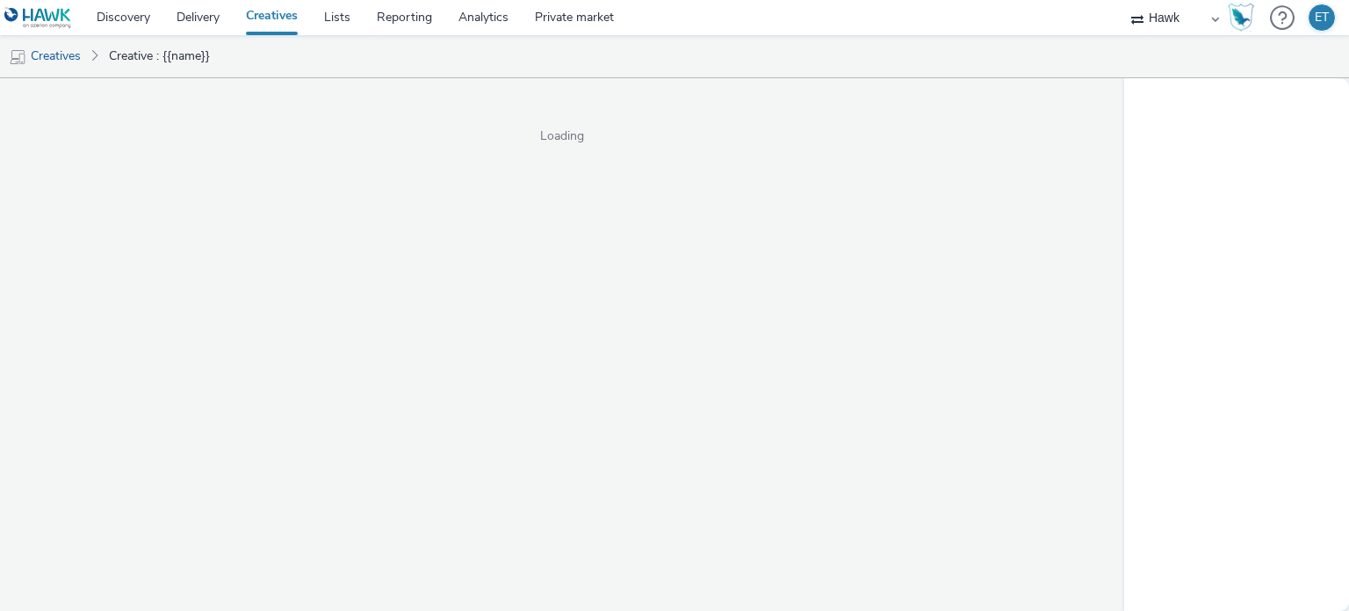
select select "11a7df10-284f-415c-b52a-427acf4c31ae"
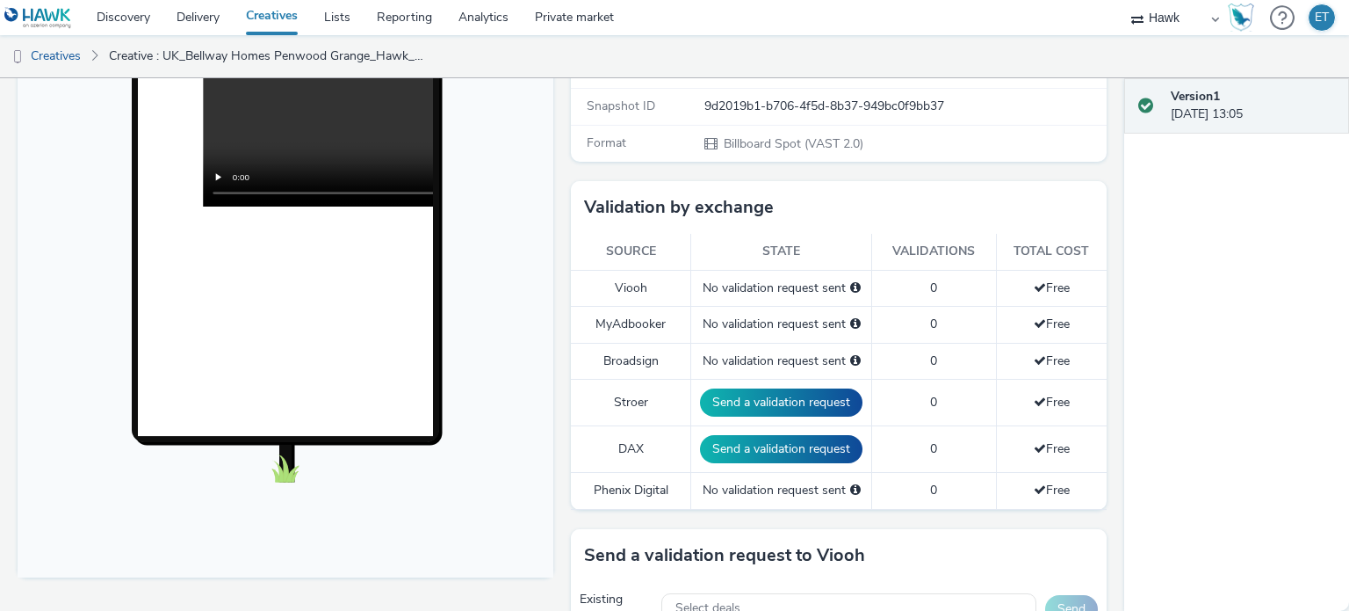
scroll to position [439, 0]
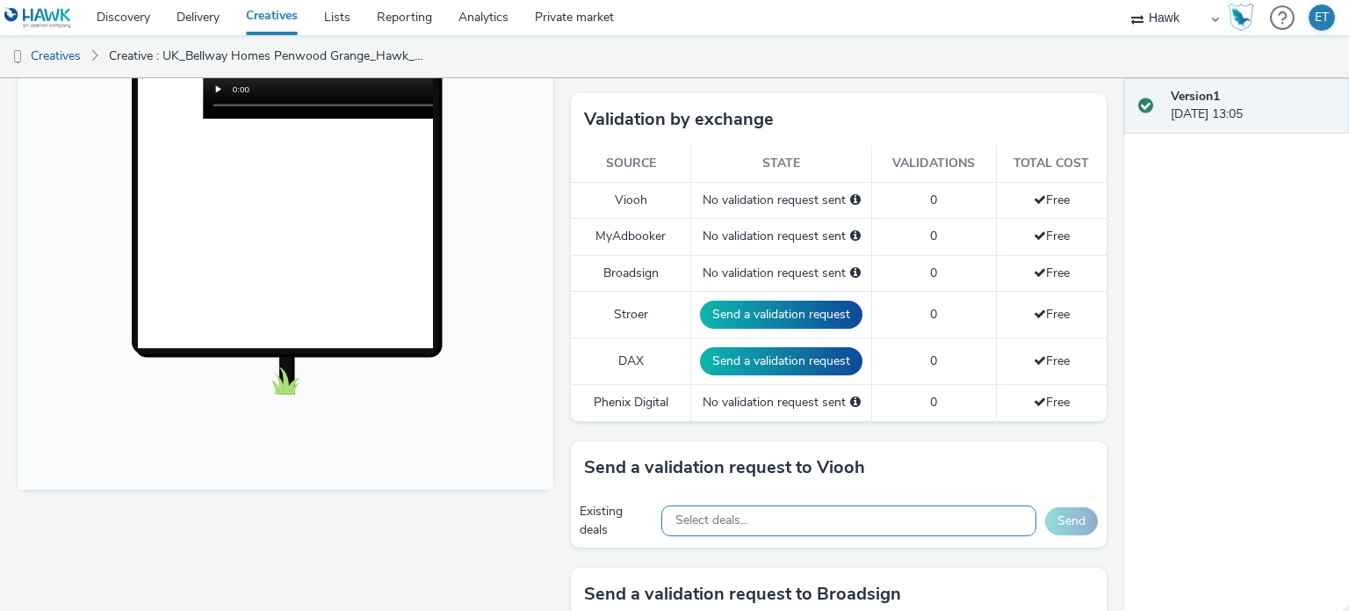
click at [803, 526] on div "Select deals..." at bounding box center [849, 520] width 375 height 31
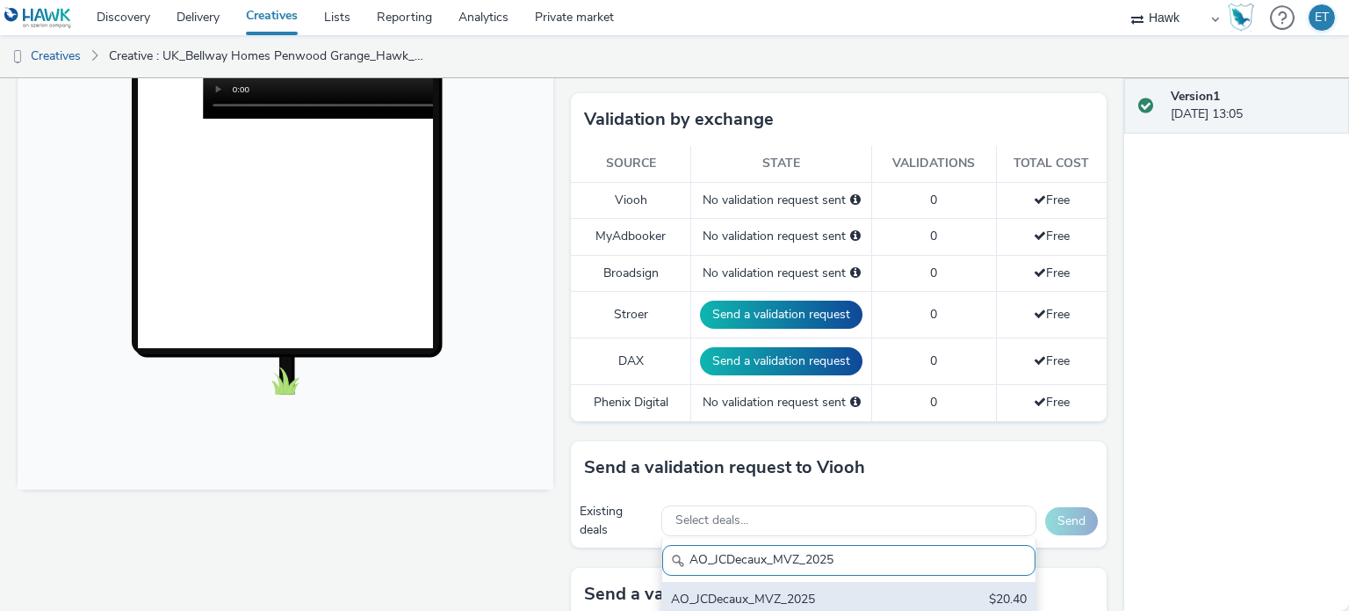
click at [890, 590] on div "AO_JCDecaux_MVZ_2025" at bounding box center [788, 600] width 234 height 20
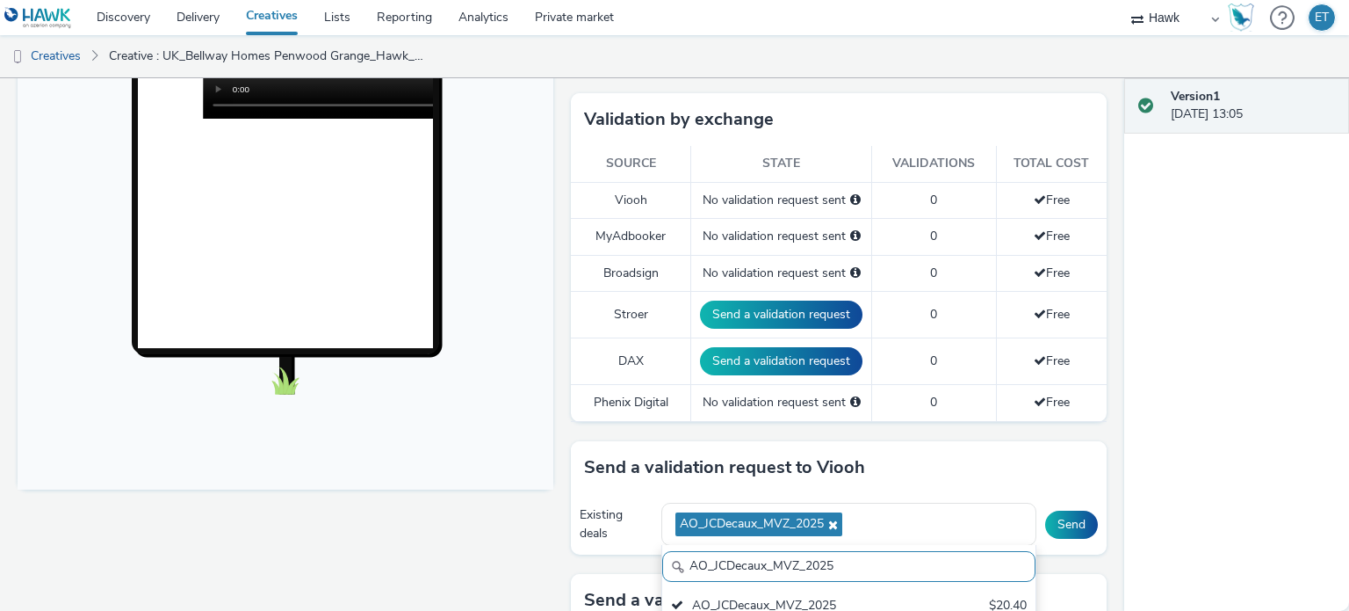
drag, startPoint x: 838, startPoint y: 563, endPoint x: 661, endPoint y: 555, distance: 177.6
click at [662, 555] on input "AO_JCDecaux_MVZ_2025" at bounding box center [848, 566] width 373 height 31
paste input "RailMallD6s"
click at [692, 597] on div "AO_JCDecaux_RailMallD6s_2025" at bounding box center [788, 607] width 234 height 20
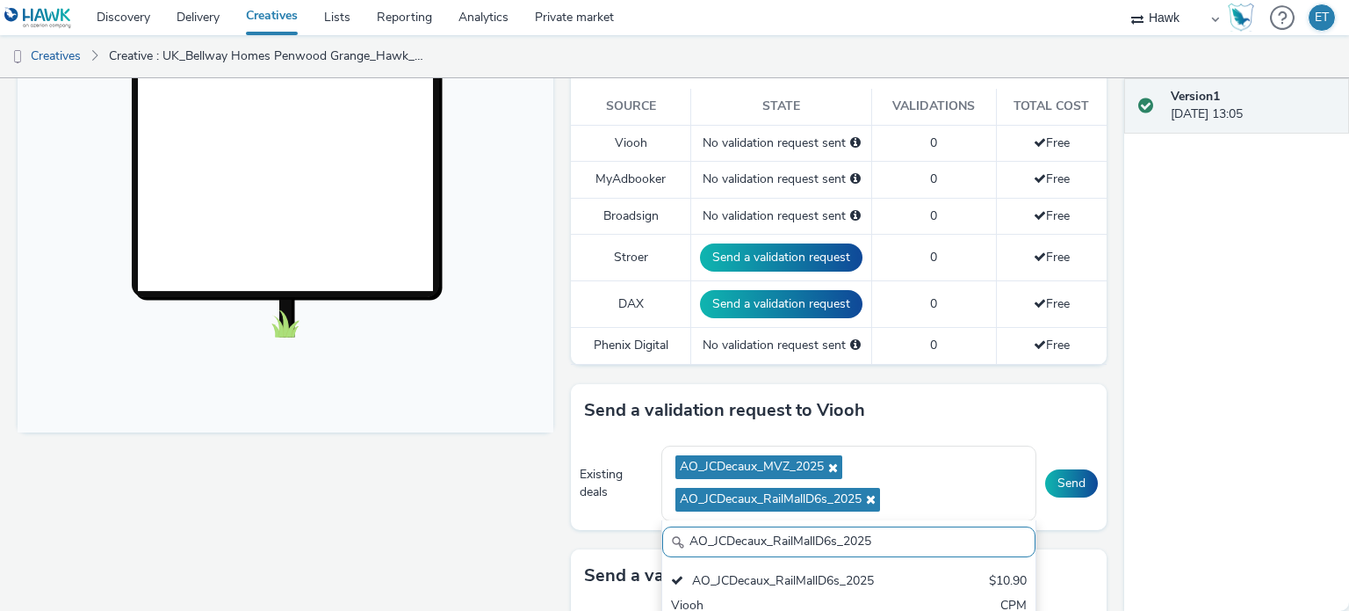
scroll to position [615, 0]
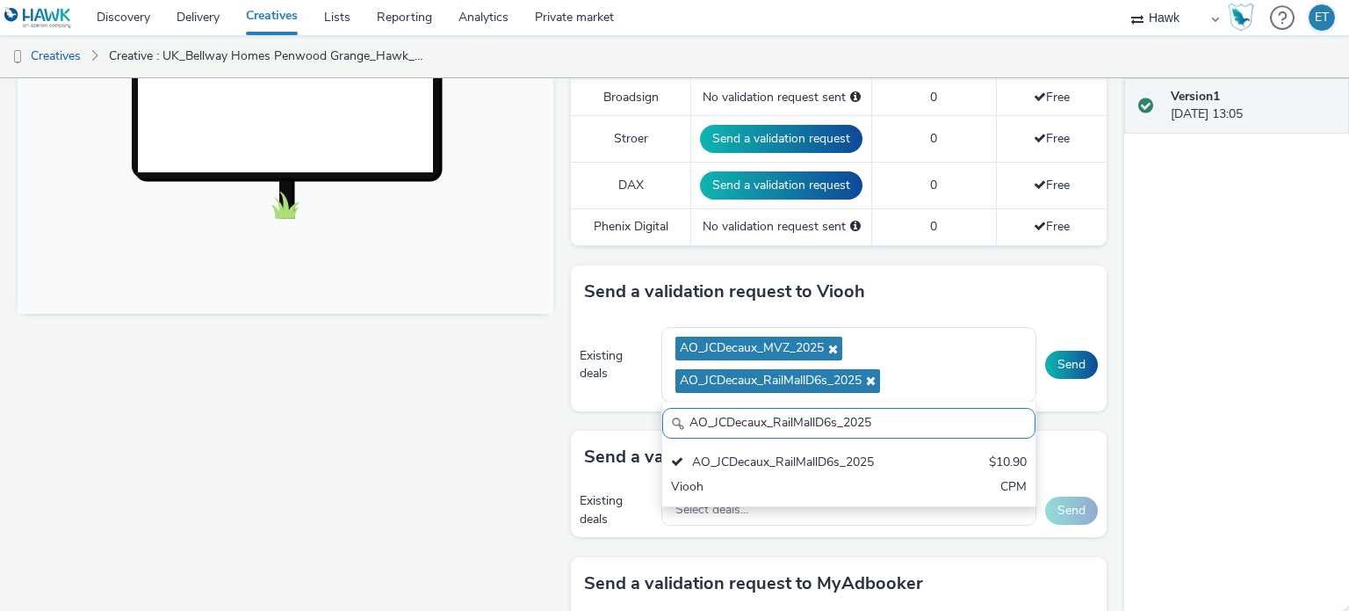
drag, startPoint x: 815, startPoint y: 421, endPoint x: 653, endPoint y: 423, distance: 162.6
click at [653, 423] on div "Send a validation request to Viooh Existing deals AO_JCDecaux_MVZ_2025 AO_JCDec…" at bounding box center [839, 347] width 536 height 165
paste input "LFD48"
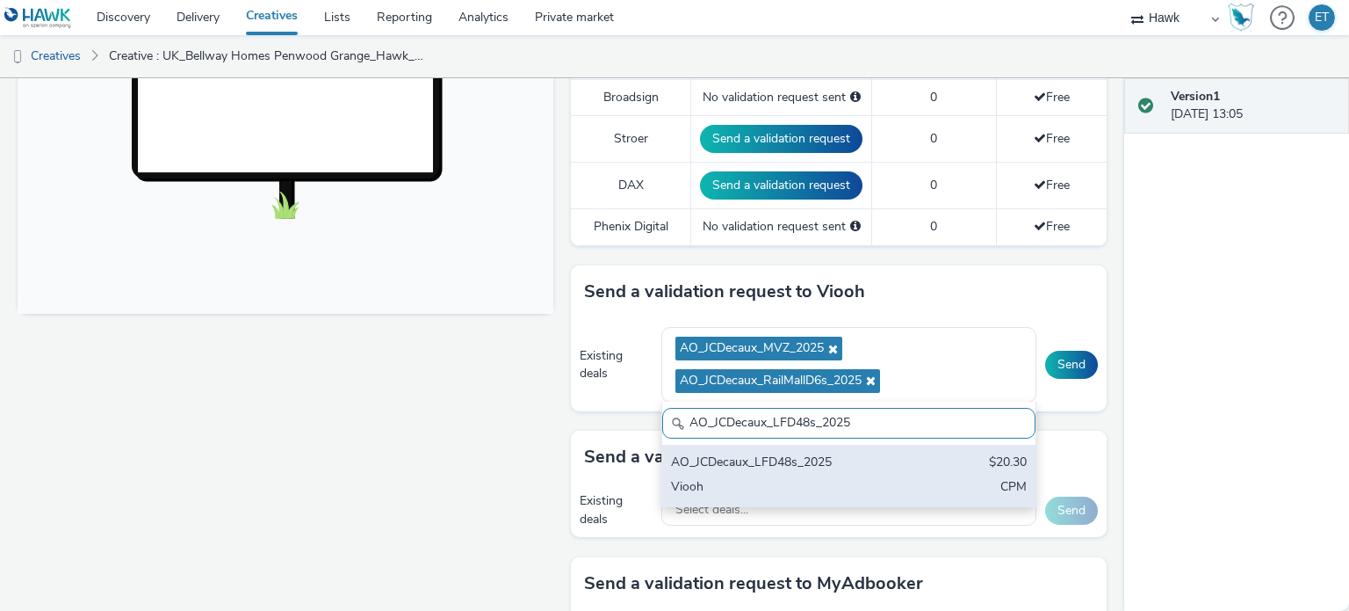
click at [747, 467] on div "AO_JCDecaux_LFD48s_2025" at bounding box center [788, 463] width 234 height 20
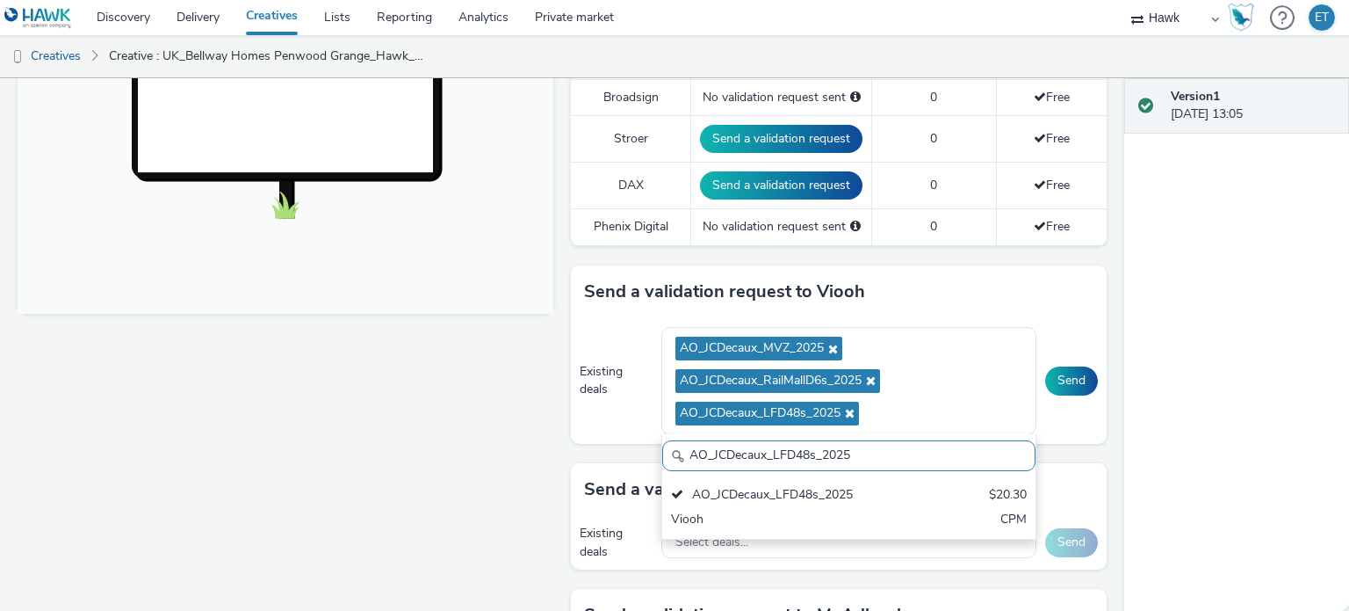
drag, startPoint x: 850, startPoint y: 452, endPoint x: 638, endPoint y: 445, distance: 211.8
click at [638, 445] on div "Send a validation request to Viooh Existing deals AO_JCDecaux_MVZ_2025 AO_JCDec…" at bounding box center [839, 364] width 536 height 198
paste input "Supermarket"
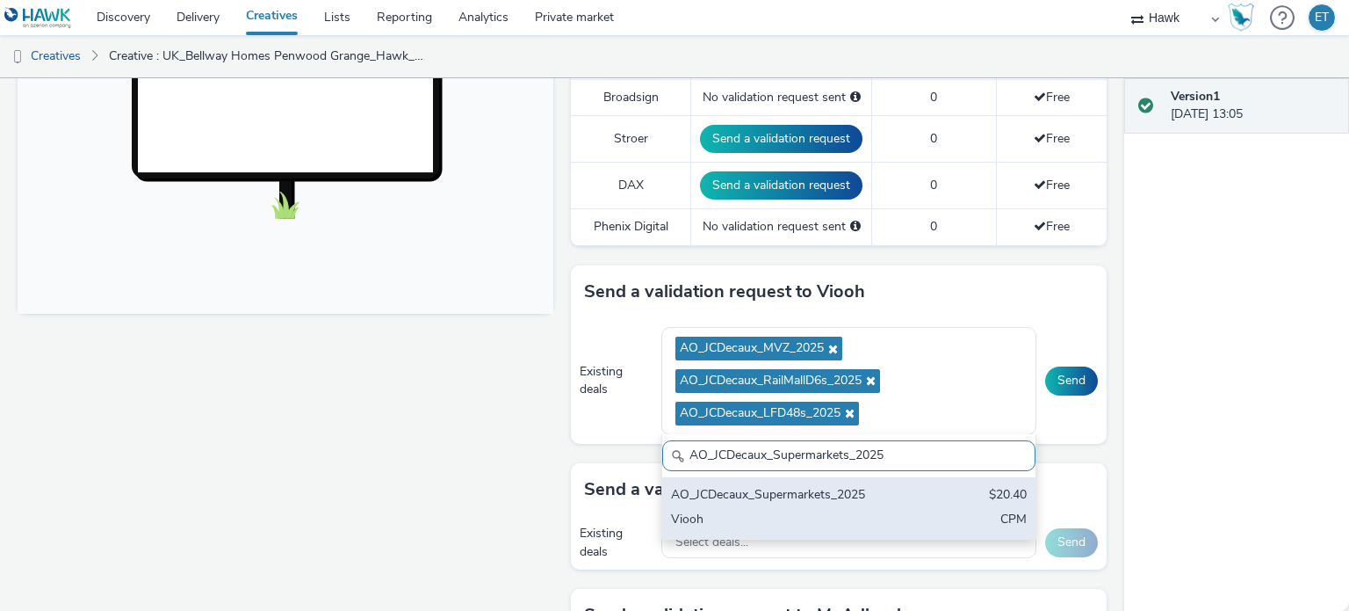
click at [941, 493] on div "AO_JCDecaux_Supermarkets_2025 $20.40 Viooh CPM" at bounding box center [848, 507] width 373 height 61
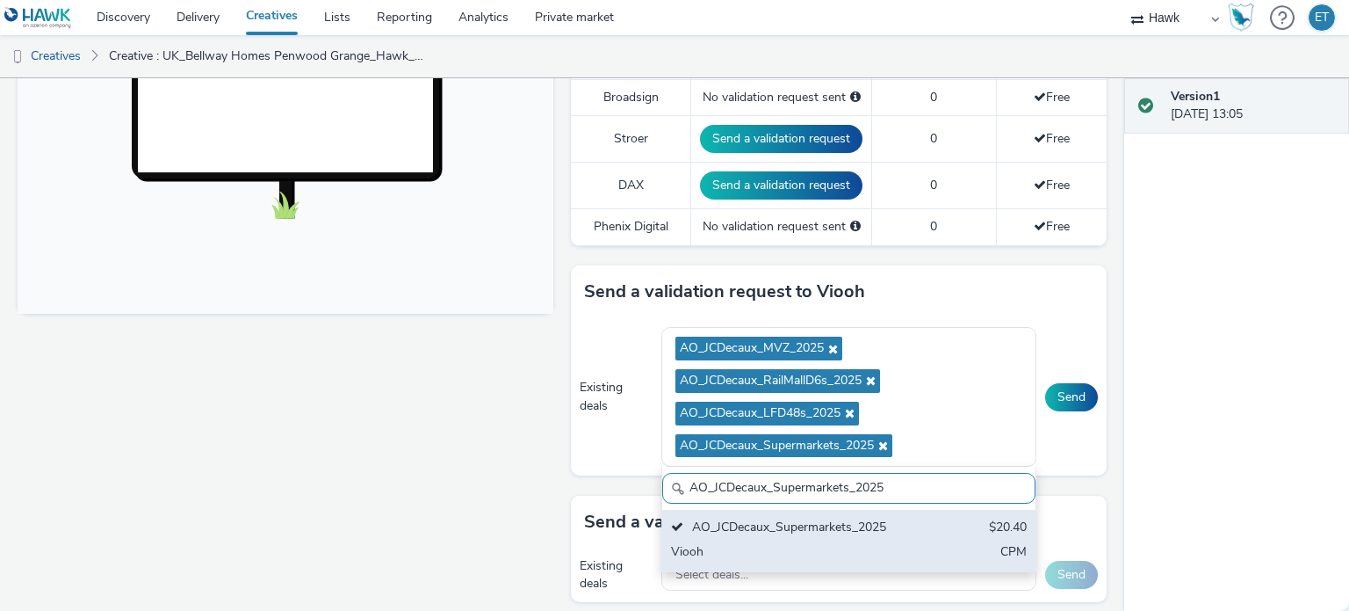
scroll to position [0, 0]
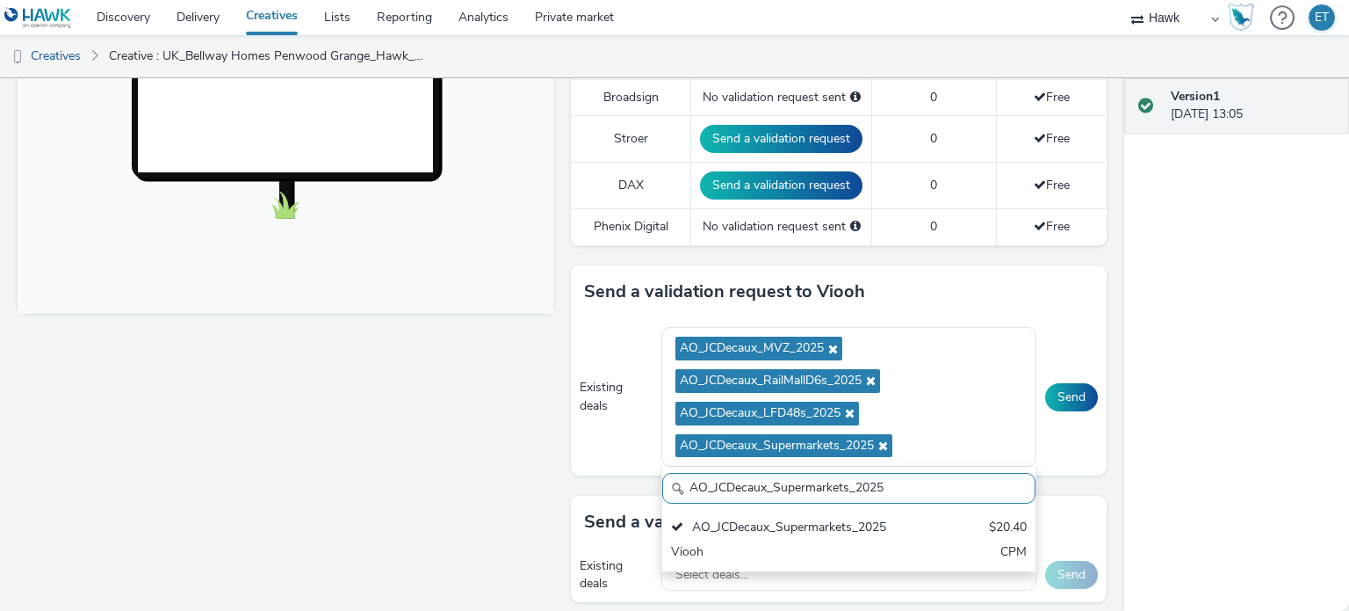
drag, startPoint x: 756, startPoint y: 505, endPoint x: 672, endPoint y: 502, distance: 84.4
click at [672, 502] on div "AO_JCDecaux_Supermarkets_2025 AO_JCDecaux_Supermarkets_2025 $20.40 Viooh CPM" at bounding box center [849, 519] width 375 height 105
paste input "RailTVZ_Special"
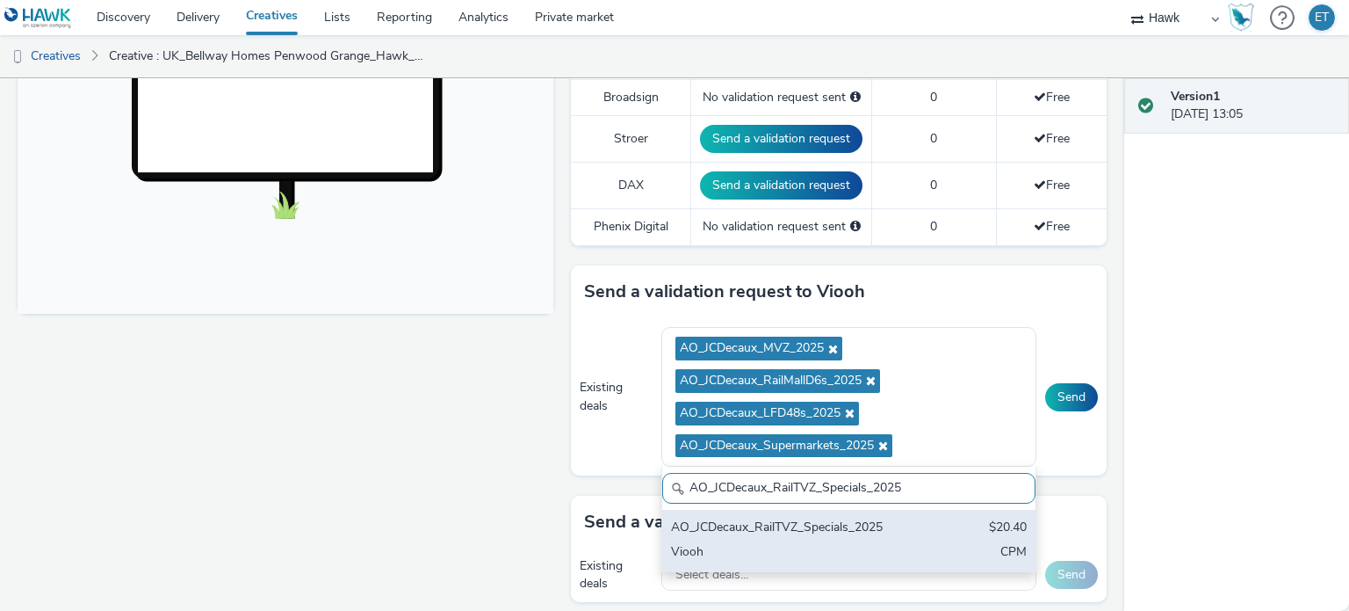
type input "AO_JCDecaux_RailTVZ_Specials_2025"
click at [723, 524] on div "AO_JCDecaux_RailTVZ_Specials_2025" at bounding box center [788, 528] width 234 height 20
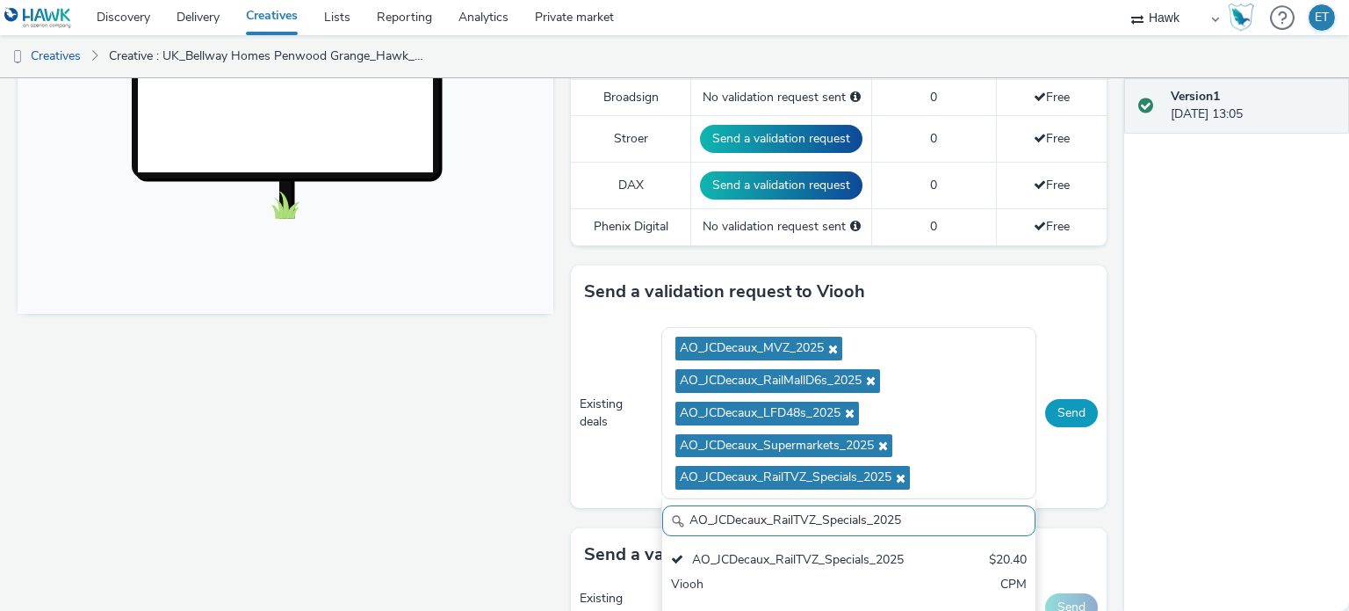
click at [1066, 404] on button "Send" at bounding box center [1071, 413] width 53 height 28
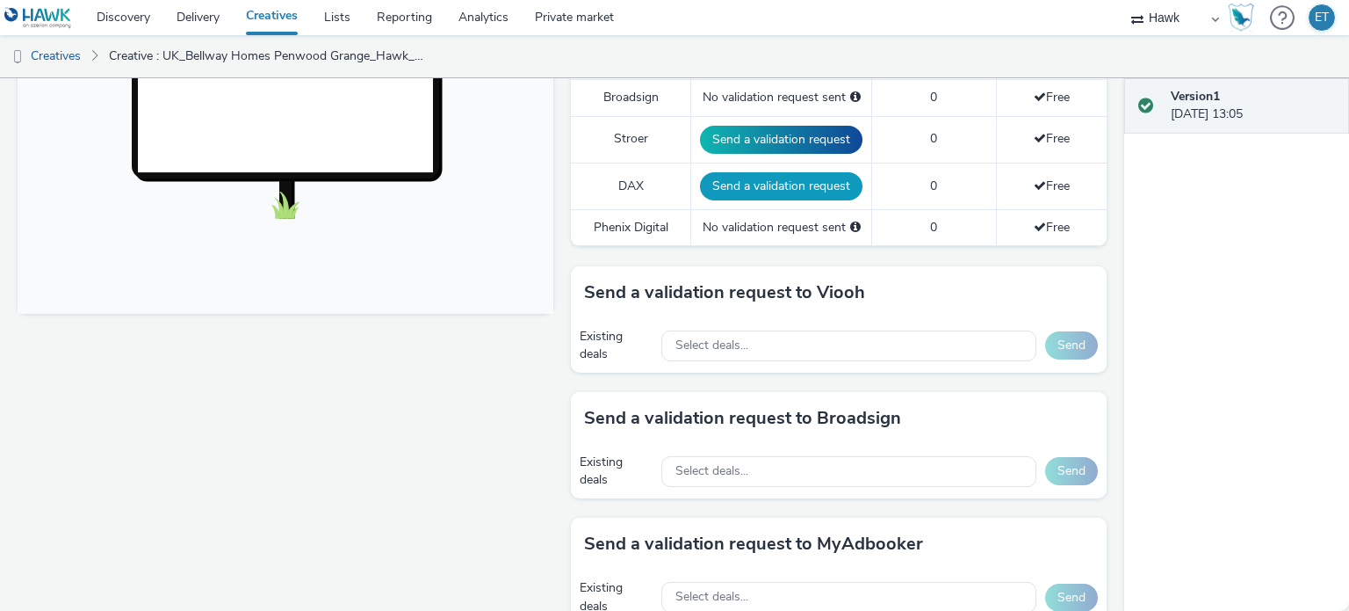
click at [763, 183] on button "Send a validation request" at bounding box center [781, 186] width 163 height 28
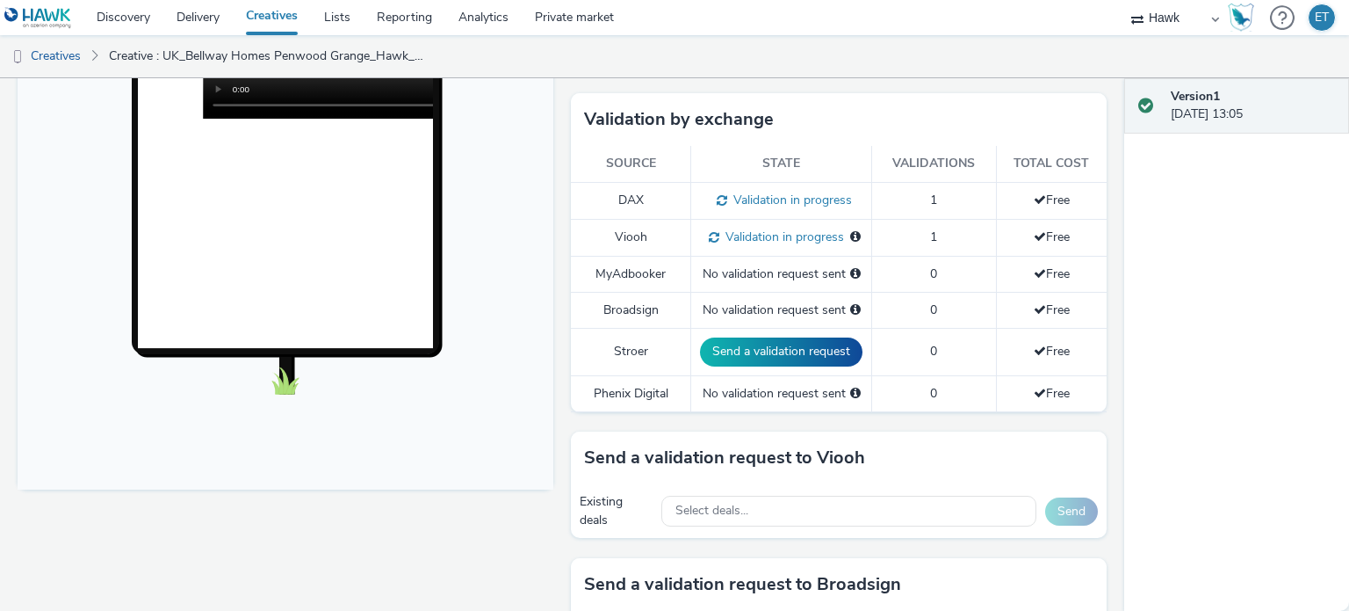
scroll to position [703, 0]
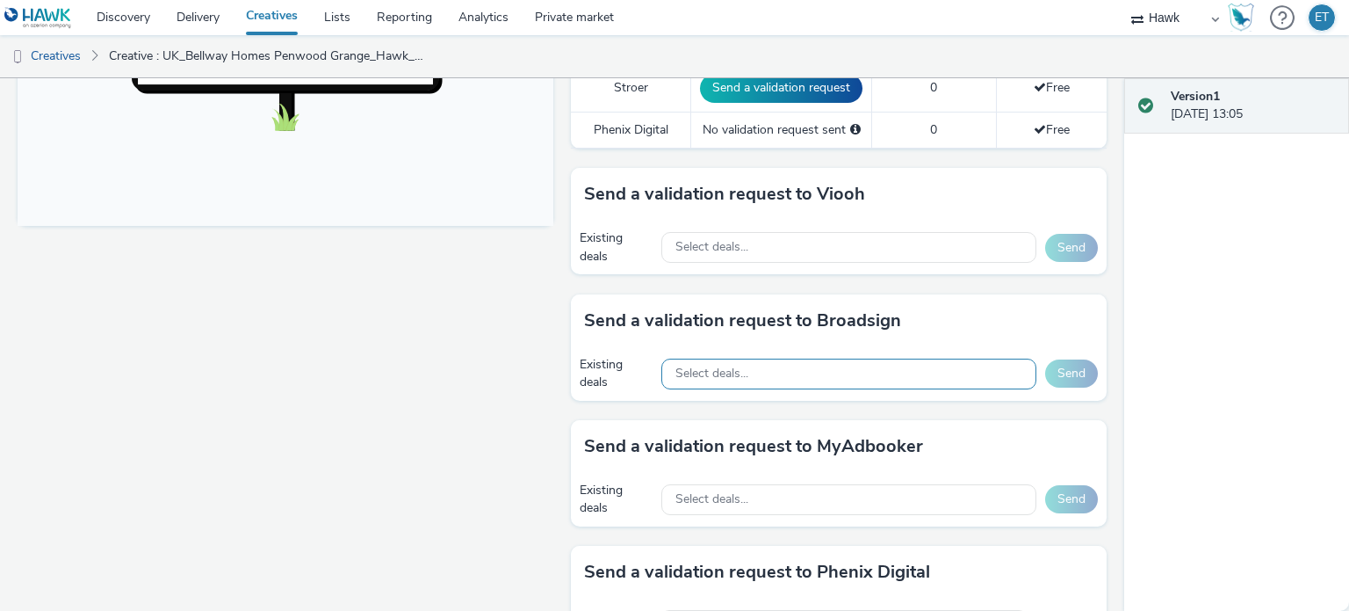
click at [705, 366] on span "Select deals..." at bounding box center [712, 373] width 73 height 15
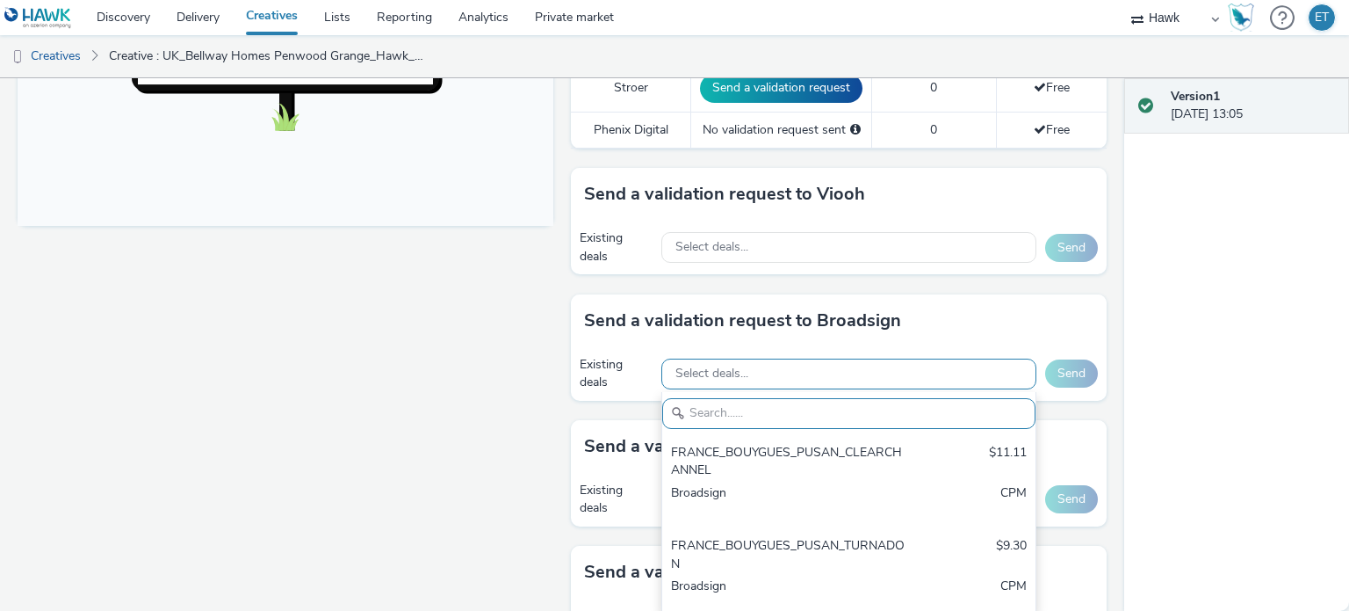
paste input "AO_Bauer-ClearChannel_AllFrames"
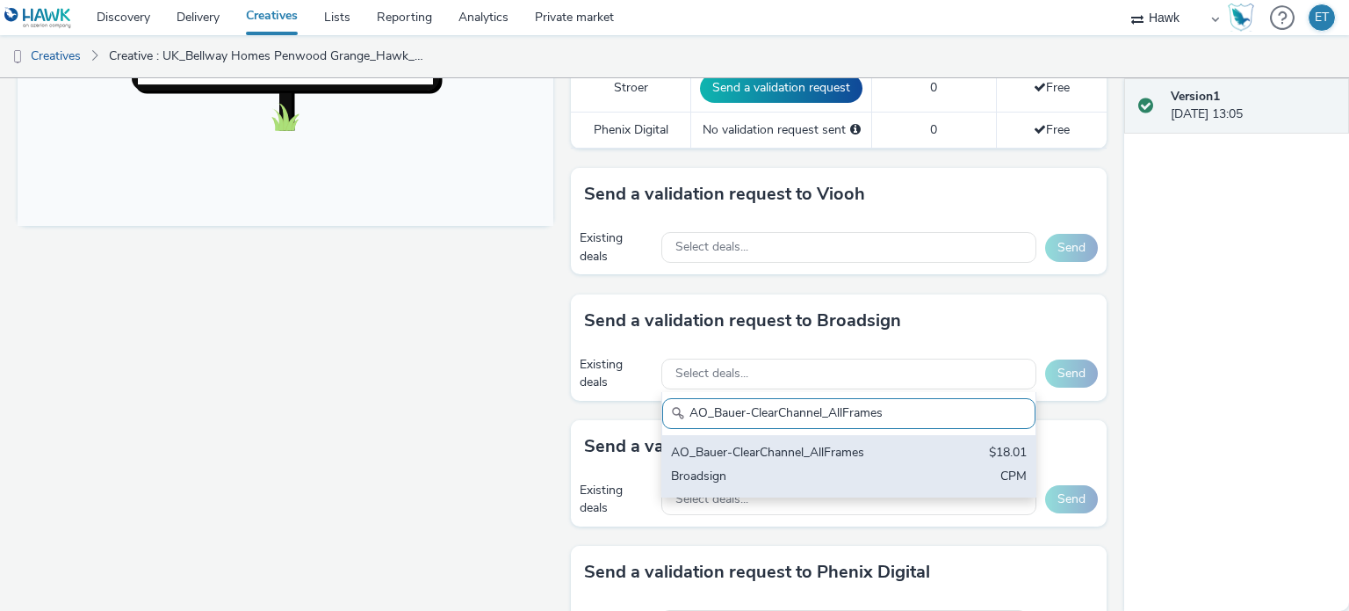
click at [716, 467] on div "Broadsign" at bounding box center [788, 477] width 234 height 20
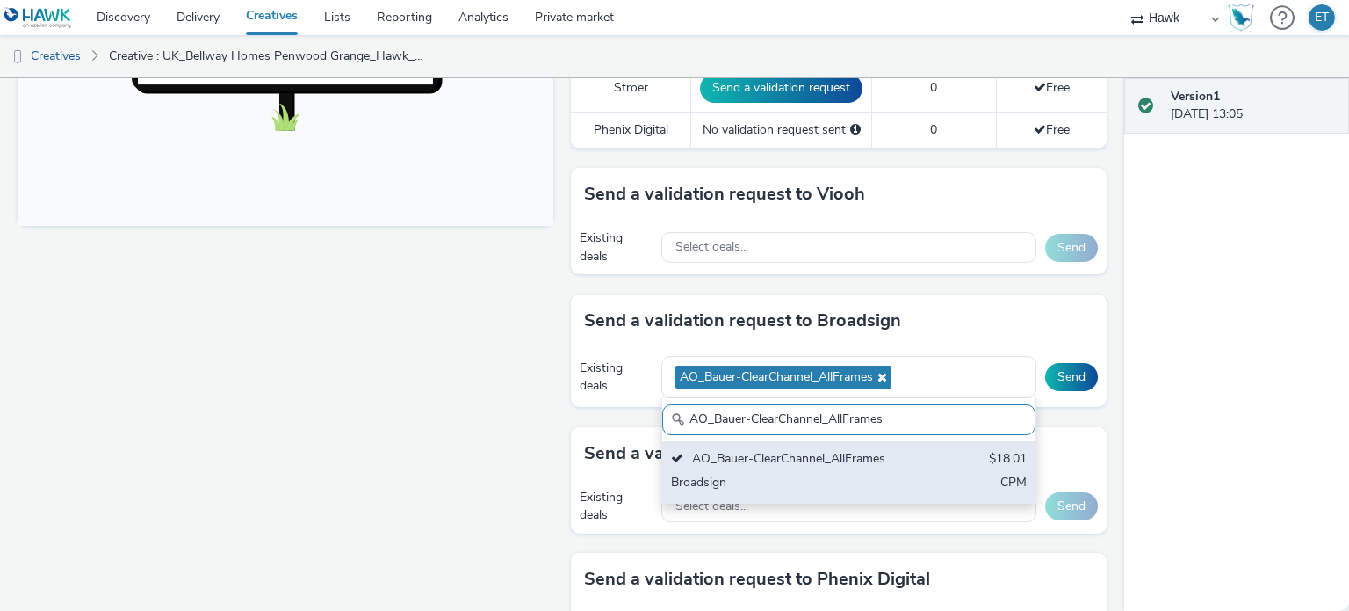
scroll to position [0, 0]
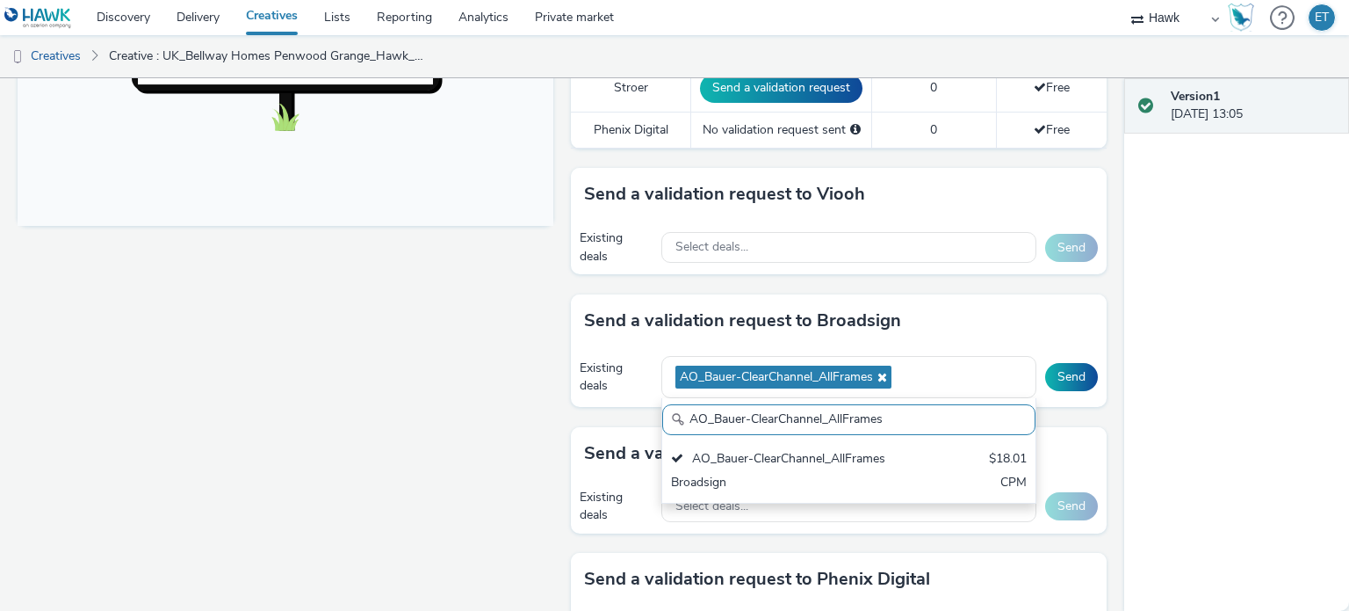
drag, startPoint x: 896, startPoint y: 416, endPoint x: 628, endPoint y: 447, distance: 269.8
click at [628, 447] on div "To deliver using: Broadsign, VIOOH, Stroer, MyAdbooker, Dax or Phenix Digital: …" at bounding box center [834, 273] width 545 height 1537
paste input "Mall"
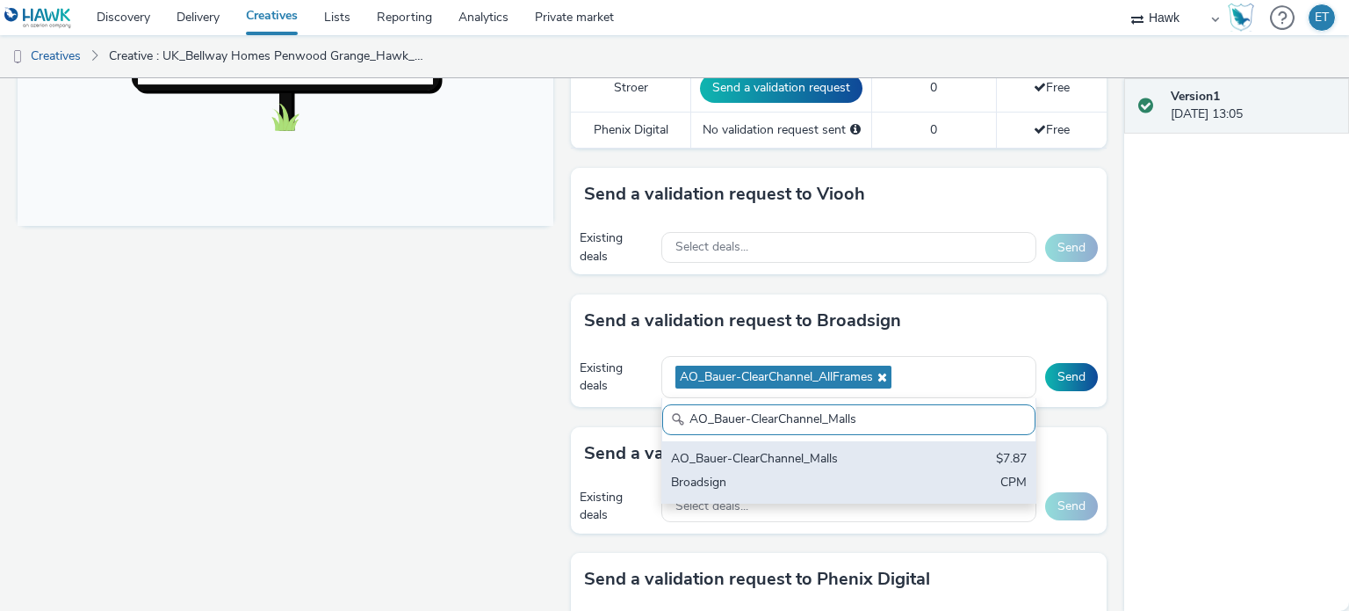
type input "AO_Bauer-ClearChannel_Malls"
click at [892, 460] on div "AO_Bauer-ClearChannel_Malls" at bounding box center [788, 460] width 234 height 20
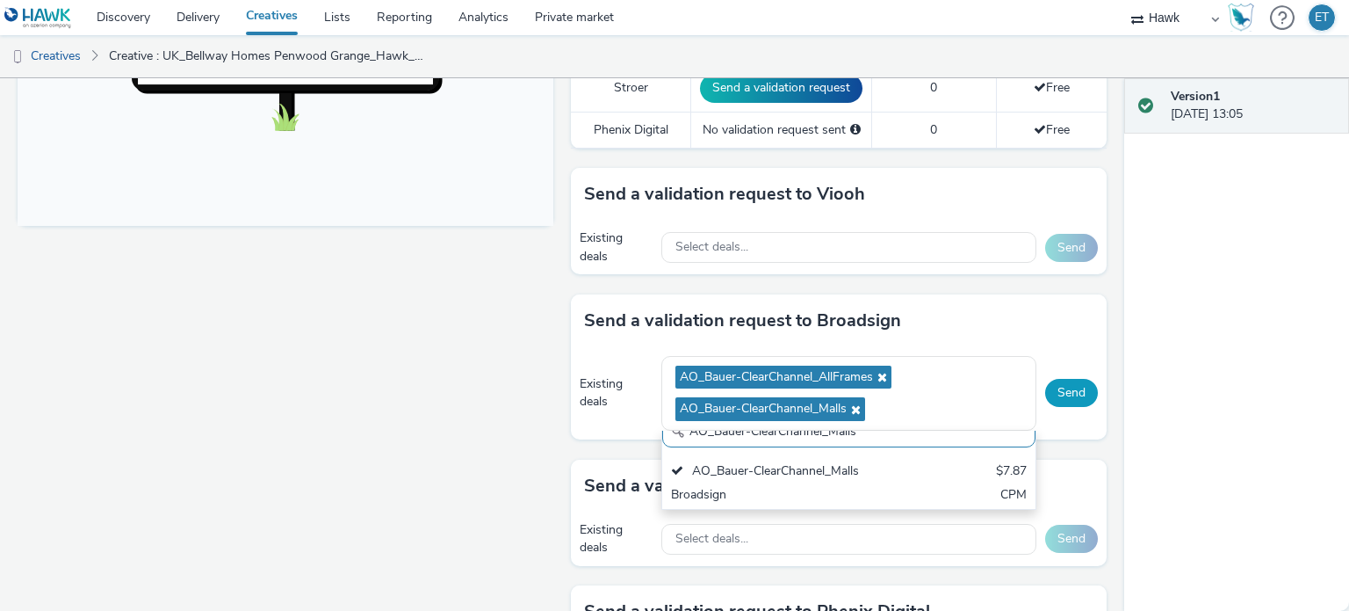
click at [1059, 379] on button "Send" at bounding box center [1071, 393] width 53 height 28
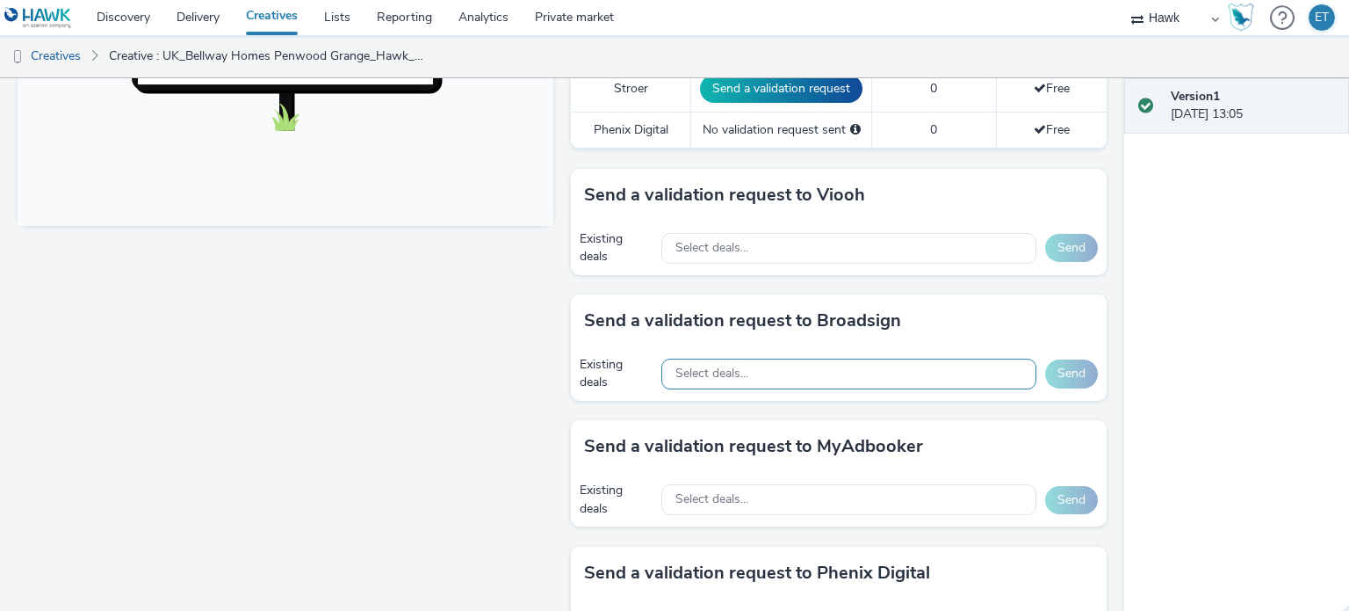
click at [737, 373] on span "Select deals..." at bounding box center [712, 373] width 73 height 15
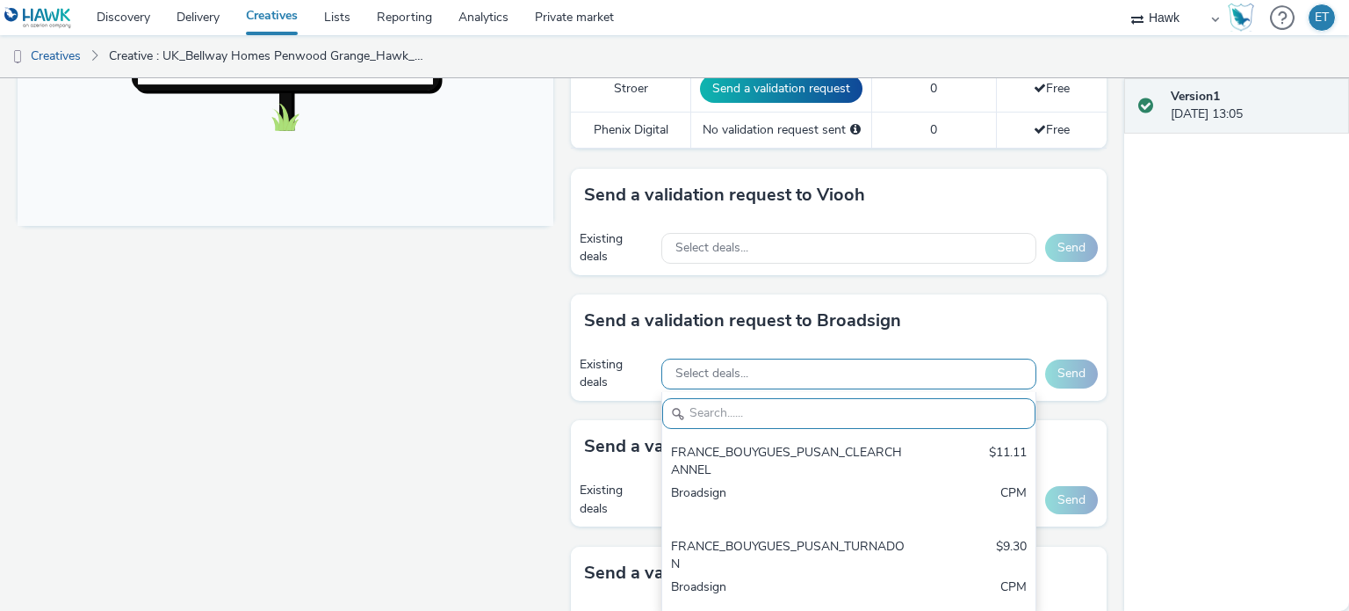
paste input "0ZXITGMAR6"
type input "0ZXITGMAR6"
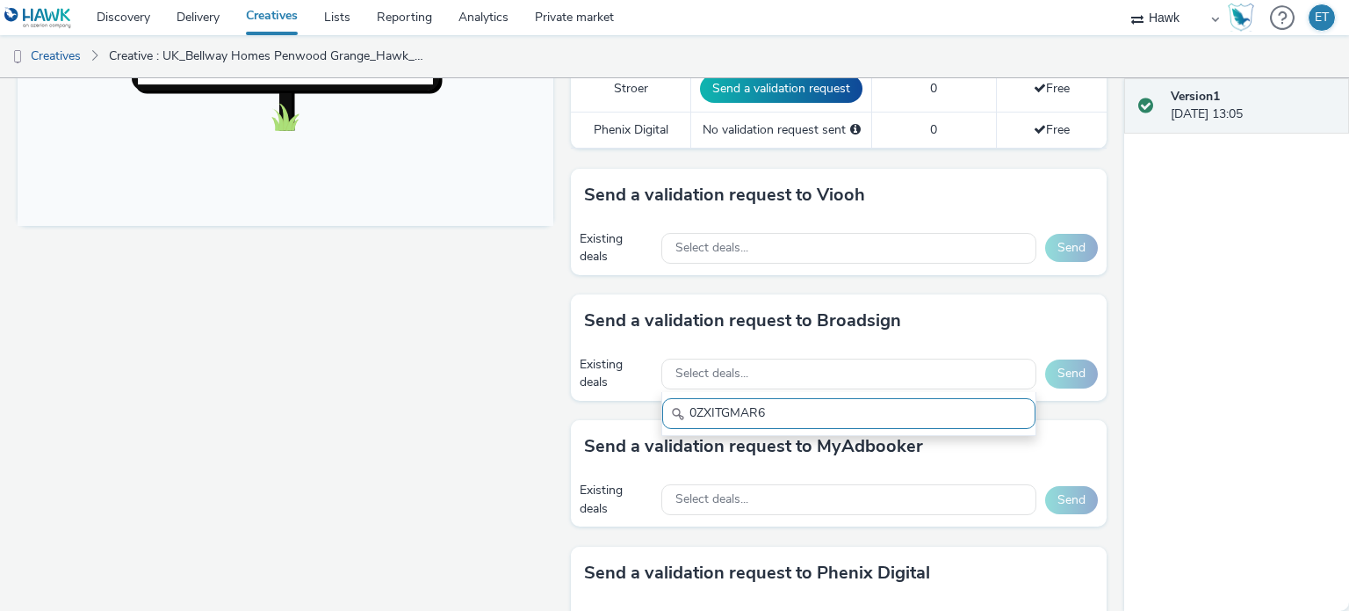
drag, startPoint x: 769, startPoint y: 405, endPoint x: 571, endPoint y: 373, distance: 200.2
click at [571, 373] on div "Existing deals Select deals... 0ZXITGMAR6 Send" at bounding box center [839, 374] width 536 height 54
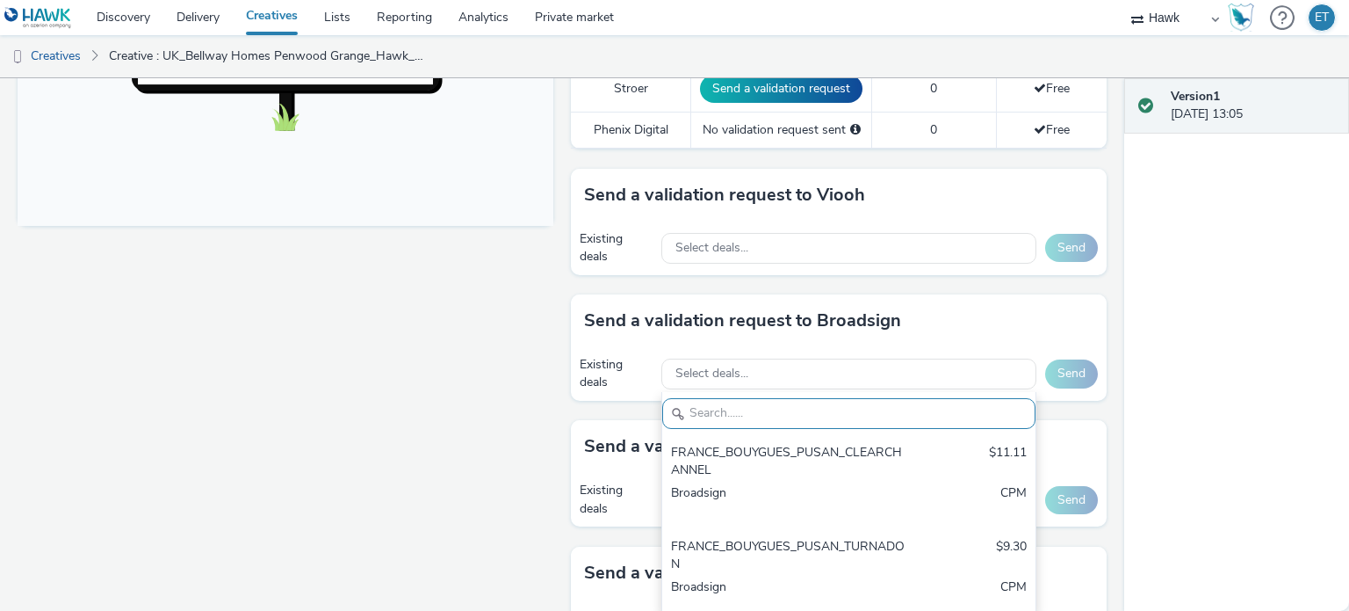
click at [777, 402] on input "text" at bounding box center [848, 413] width 373 height 31
paste input "AO_Atmosphere TV_All Frames"
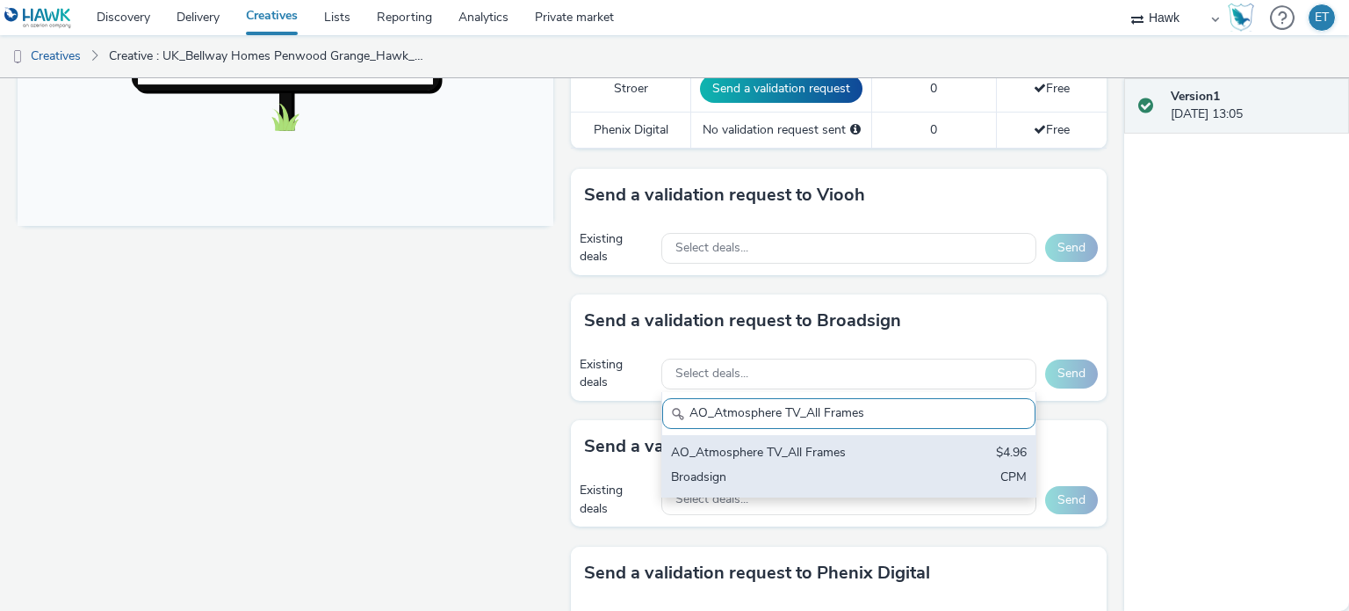
type input "AO_Atmosphere TV_All Frames"
click at [787, 449] on div "AO_Atmosphere TV_All Frames" at bounding box center [788, 454] width 234 height 20
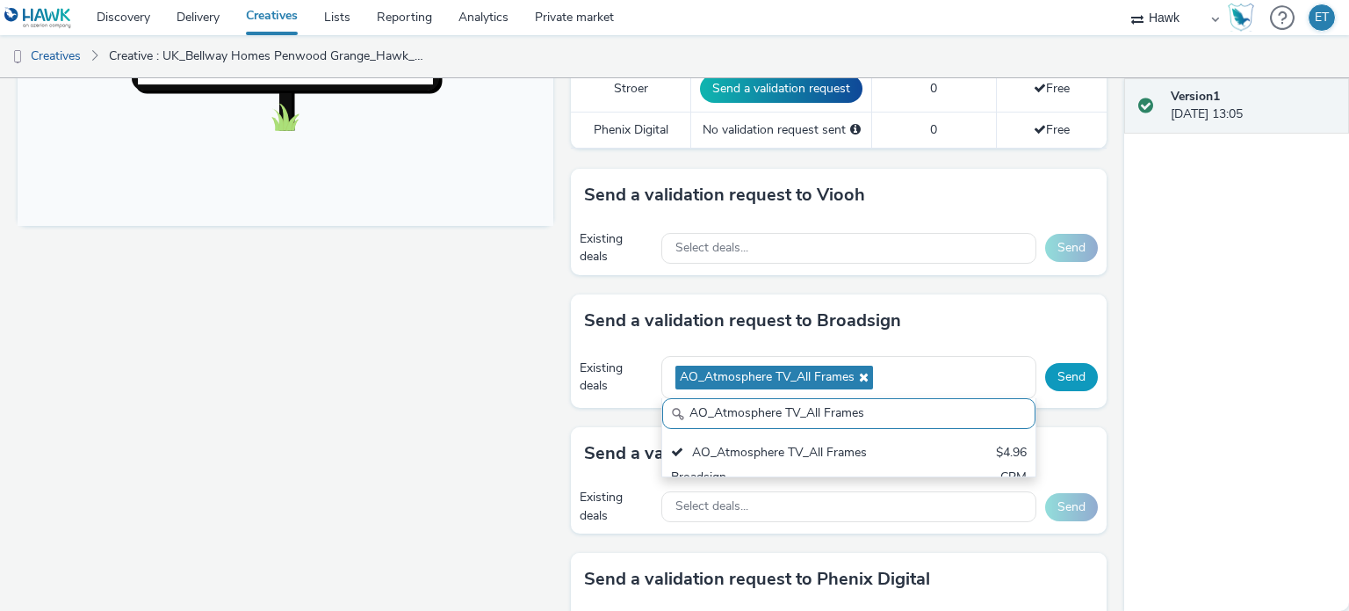
click at [1053, 371] on button "Send" at bounding box center [1071, 377] width 53 height 28
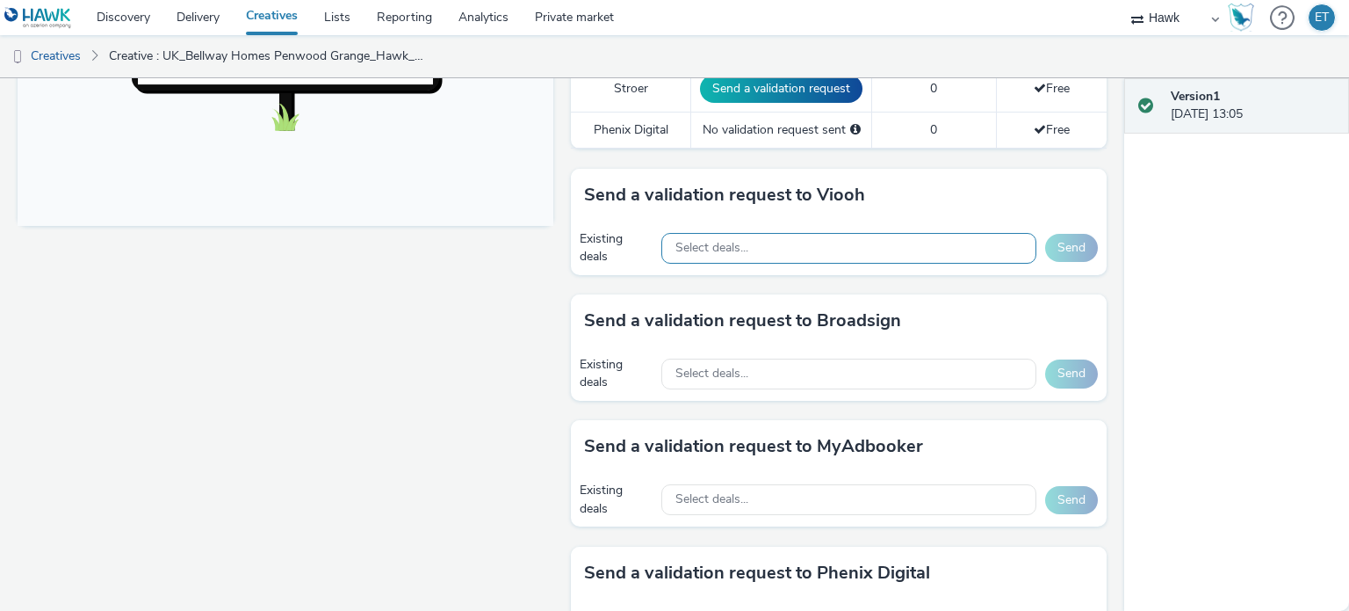
click at [706, 247] on span "Select deals..." at bounding box center [712, 248] width 73 height 15
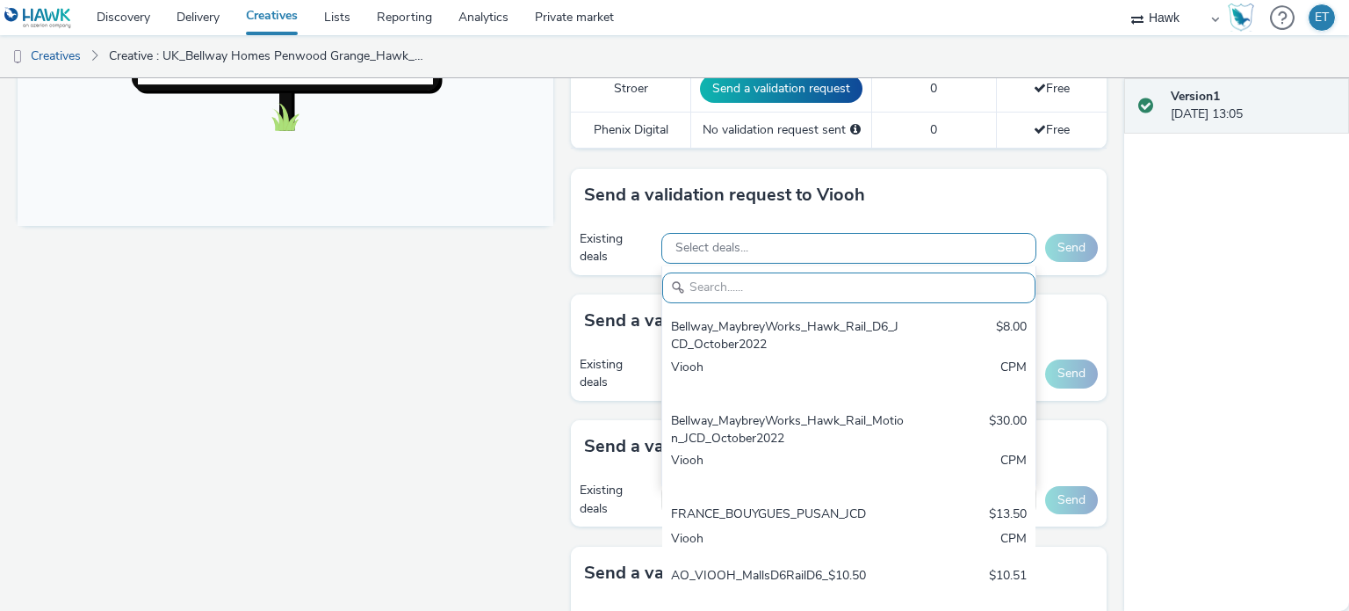
paste input "AO_Viooh_ZoomMediaUK"
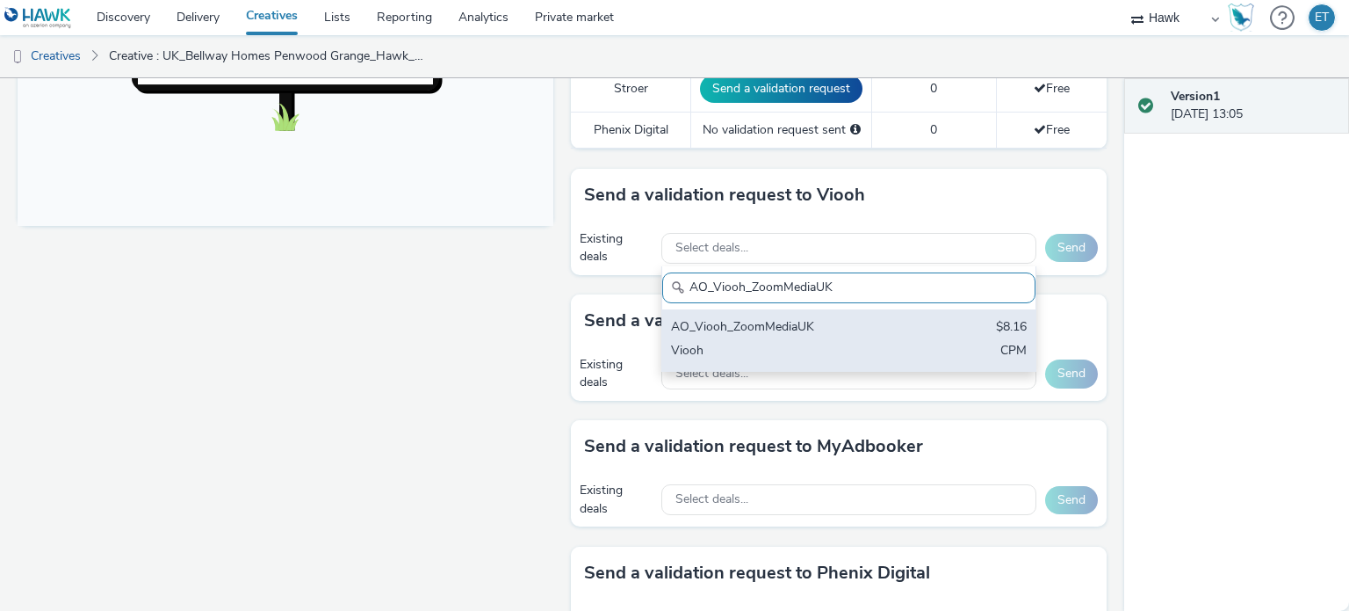
type input "AO_Viooh_ZoomMediaUK"
click at [734, 319] on div "AO_Viooh_ZoomMediaUK" at bounding box center [788, 328] width 234 height 20
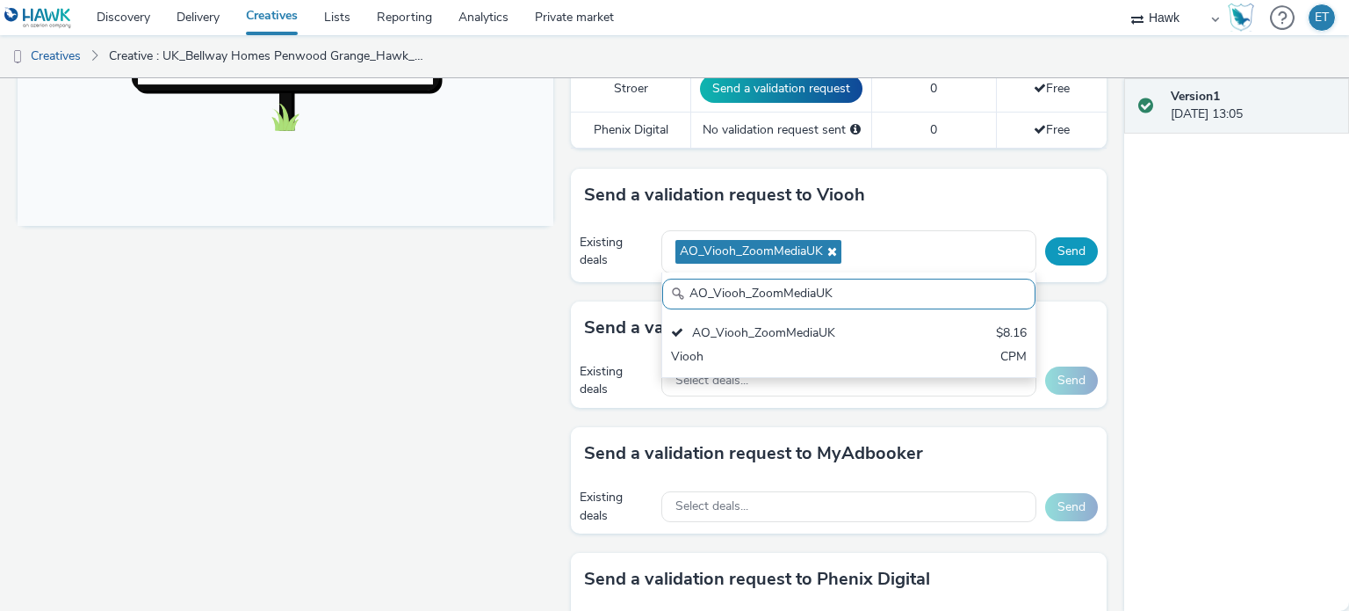
click at [1059, 241] on button "Send" at bounding box center [1071, 251] width 53 height 28
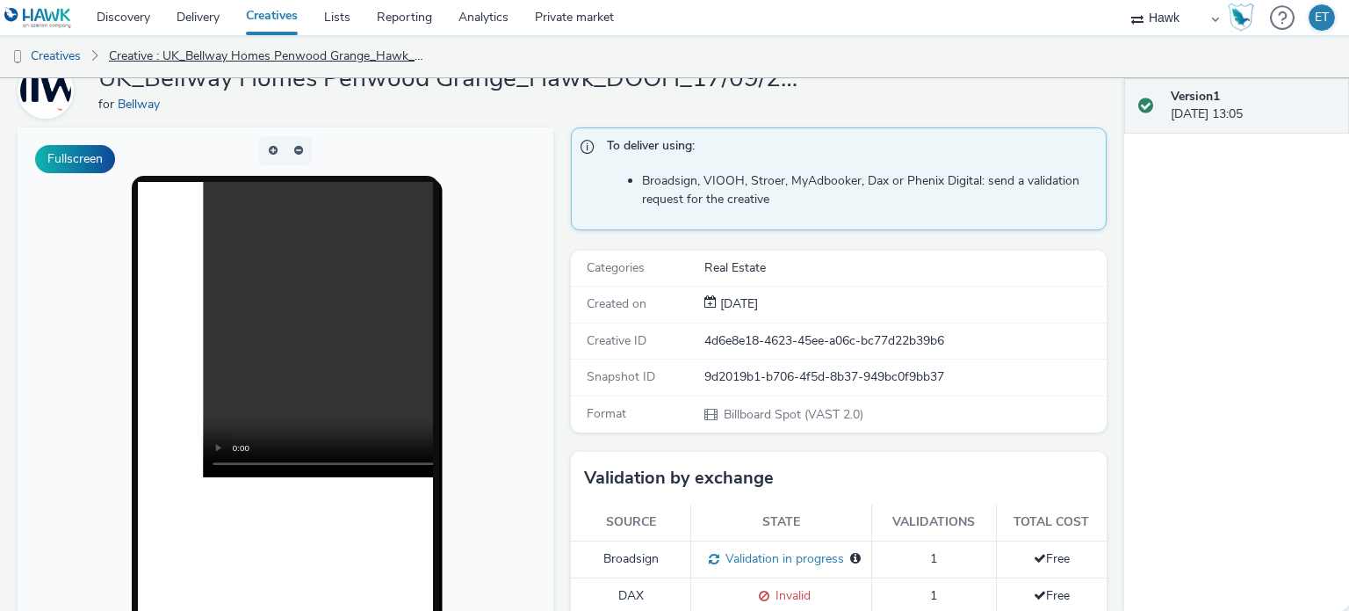
scroll to position [0, 0]
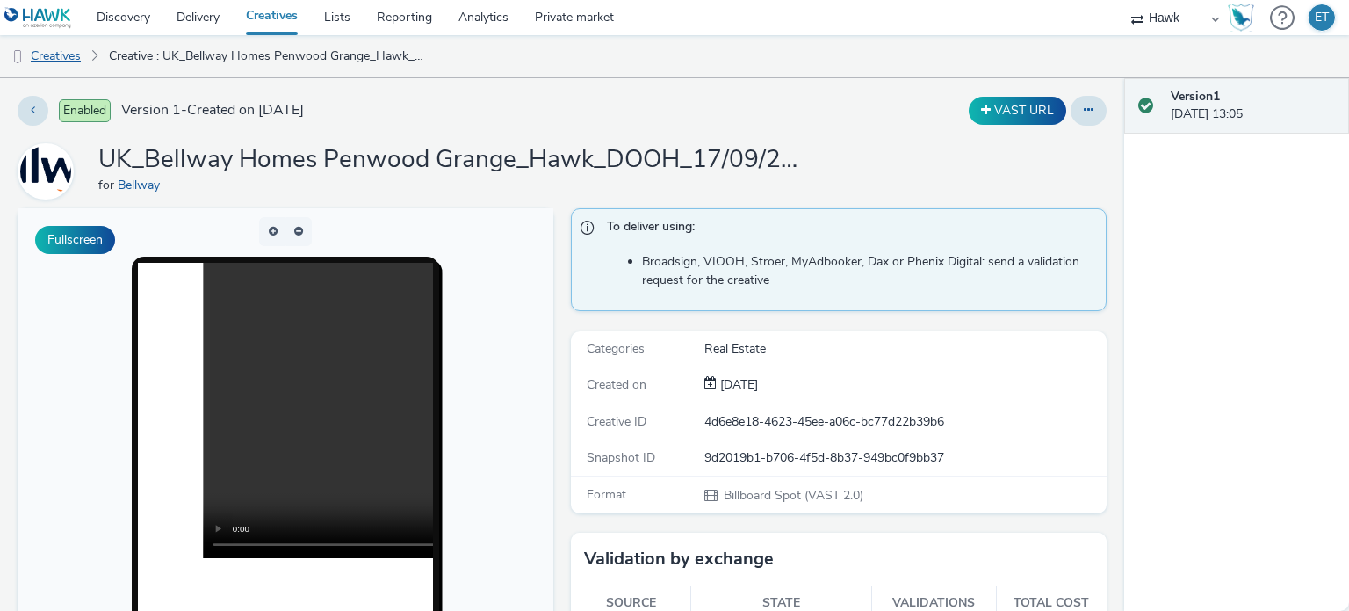
click at [75, 55] on link "Creatives" at bounding box center [45, 56] width 90 height 42
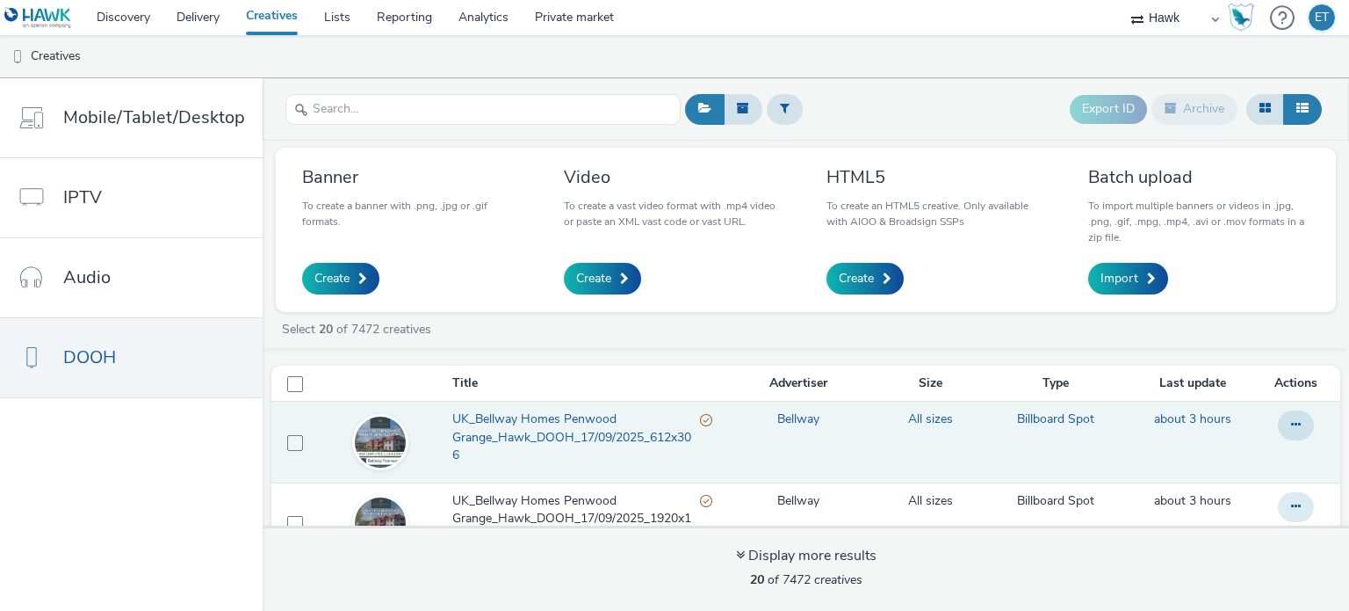
scroll to position [88, 0]
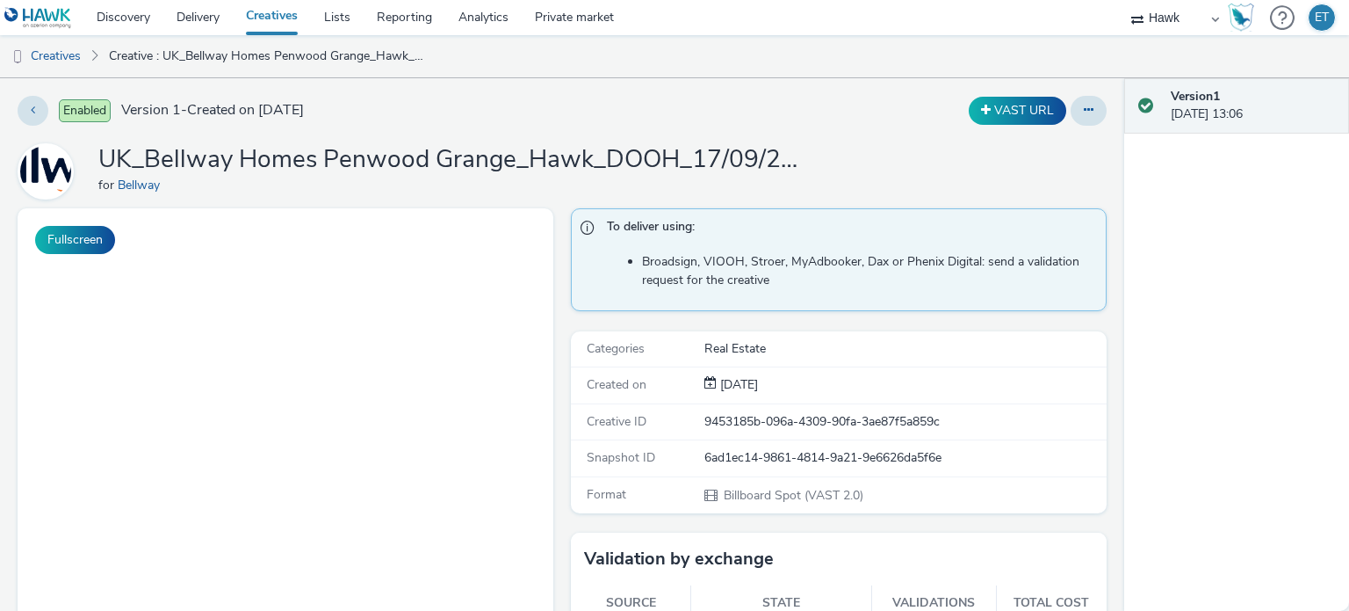
select select "11a7df10-284f-415c-b52a-427acf4c31ae"
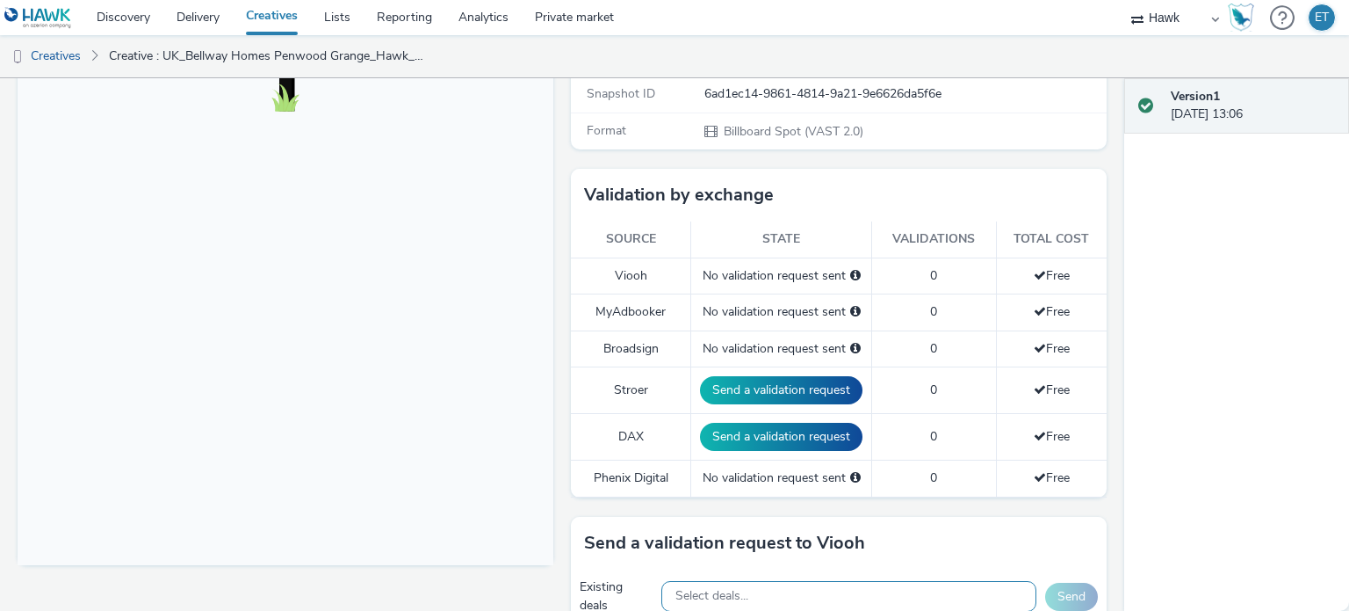
scroll to position [527, 0]
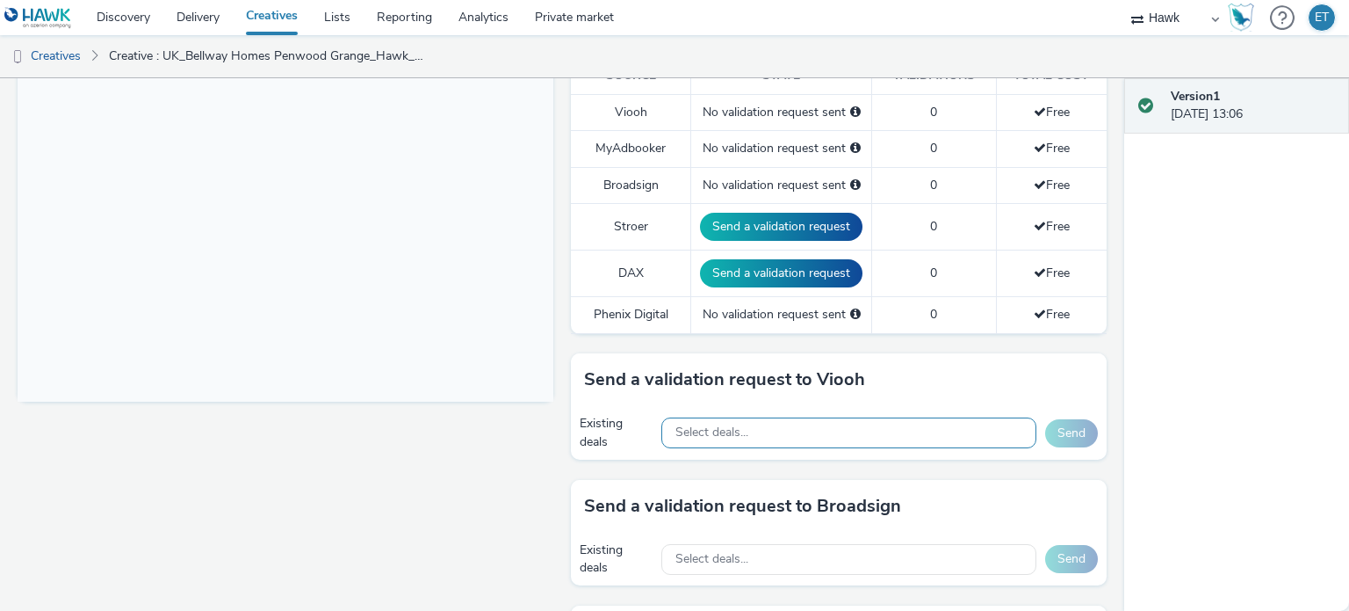
click at [815, 438] on div "Select deals..." at bounding box center [849, 432] width 375 height 31
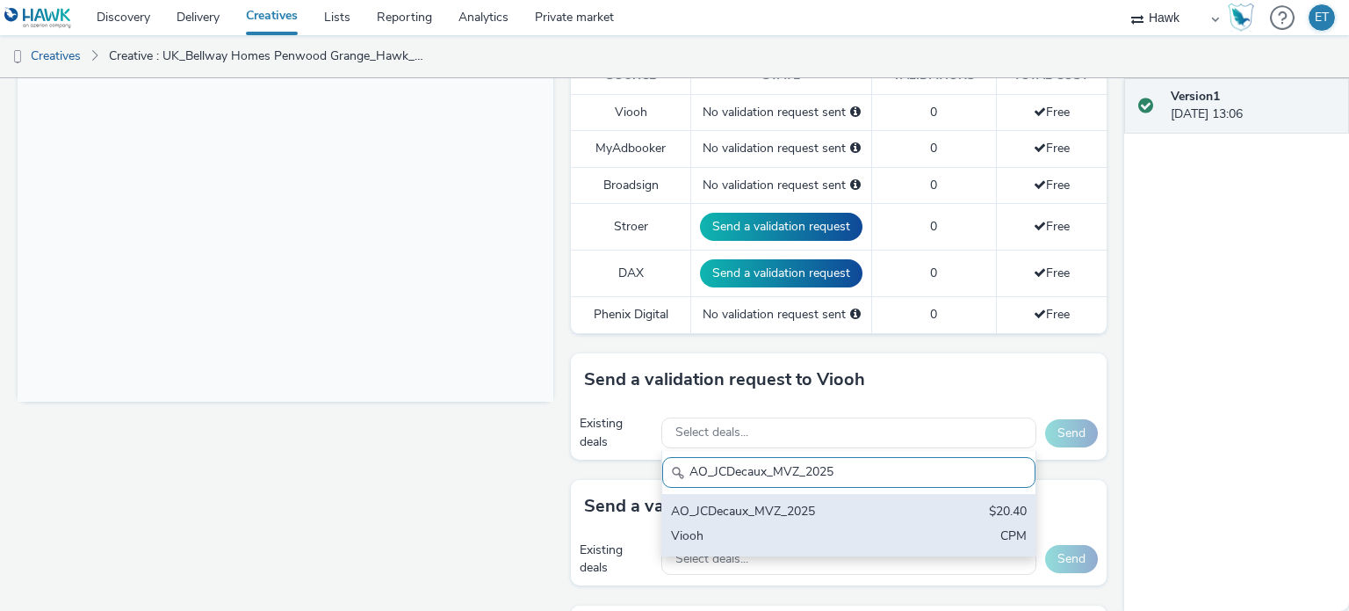
click at [827, 538] on div "Viooh" at bounding box center [788, 537] width 234 height 20
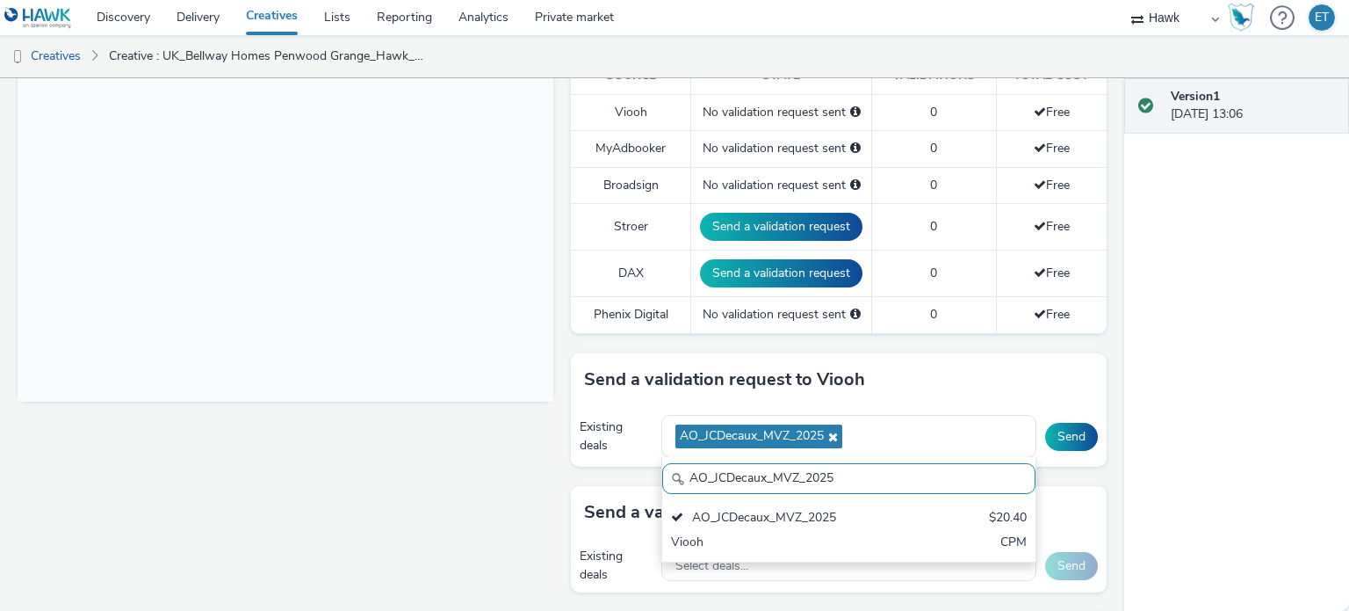
drag, startPoint x: 828, startPoint y: 469, endPoint x: 655, endPoint y: 460, distance: 173.3
click at [662, 463] on div "AO_JCDecaux_MVZ_2025" at bounding box center [848, 478] width 373 height 31
paste input "RailMallD6s"
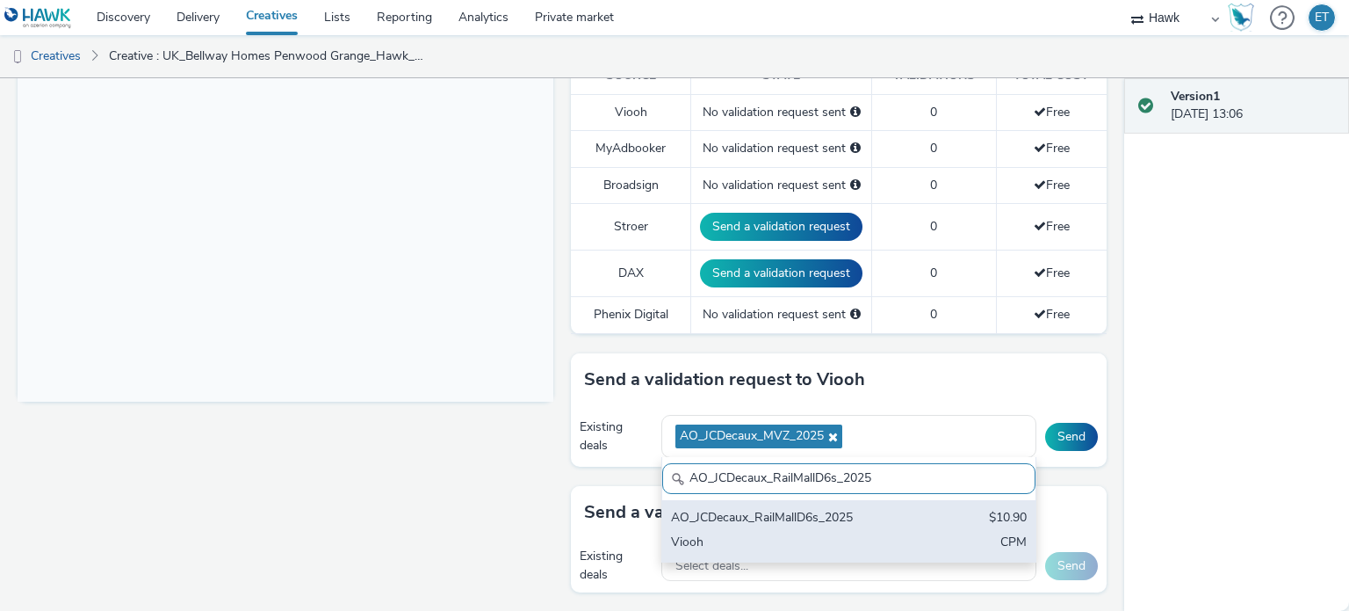
click at [731, 527] on div "AO_JCDecaux_RailMallD6s_2025 $10.90 Viooh CPM" at bounding box center [848, 530] width 373 height 61
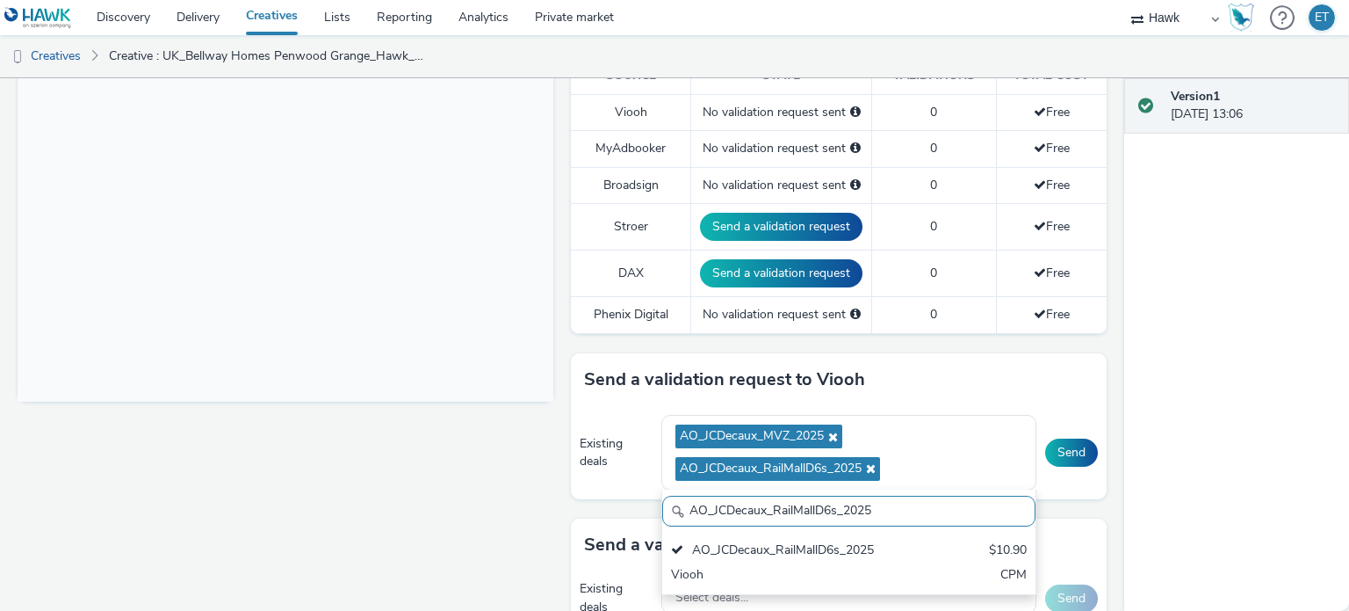
drag, startPoint x: 760, startPoint y: 504, endPoint x: 603, endPoint y: 509, distance: 157.3
click at [603, 509] on div "Send a validation request to Viooh Existing deals AO_JCDecaux_MVZ_2025 AO_JCDec…" at bounding box center [839, 435] width 536 height 165
paste input "LFD48"
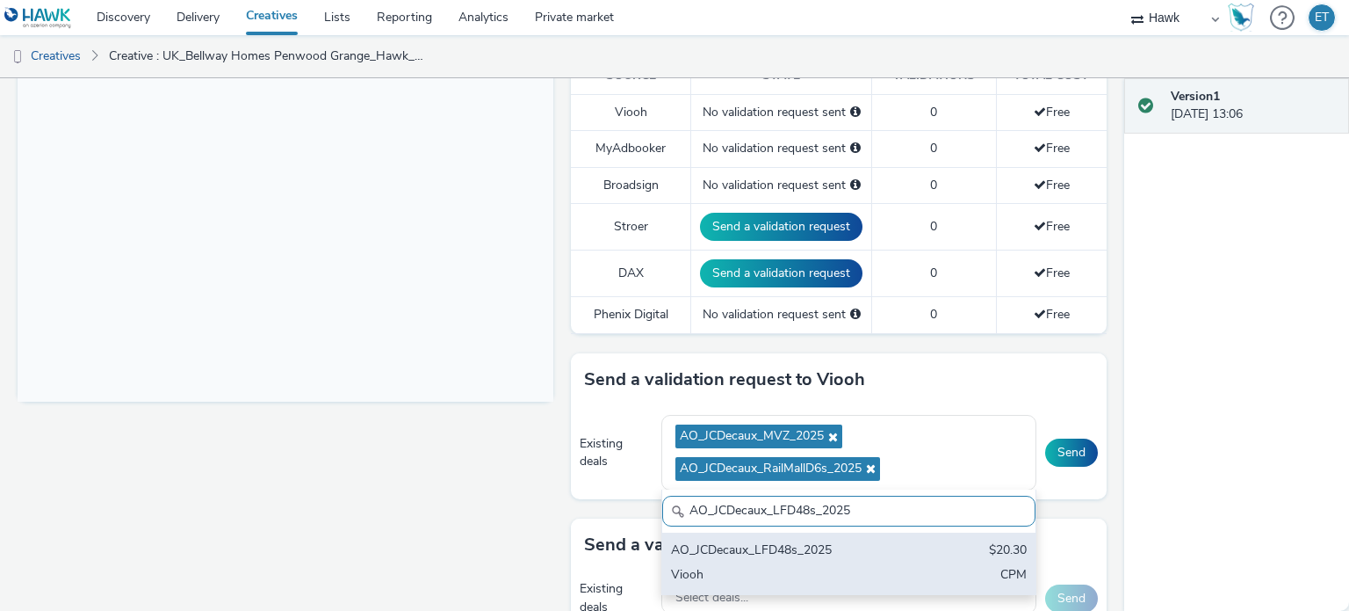
click at [695, 547] on div "AO_JCDecaux_LFD48s_2025" at bounding box center [788, 551] width 234 height 20
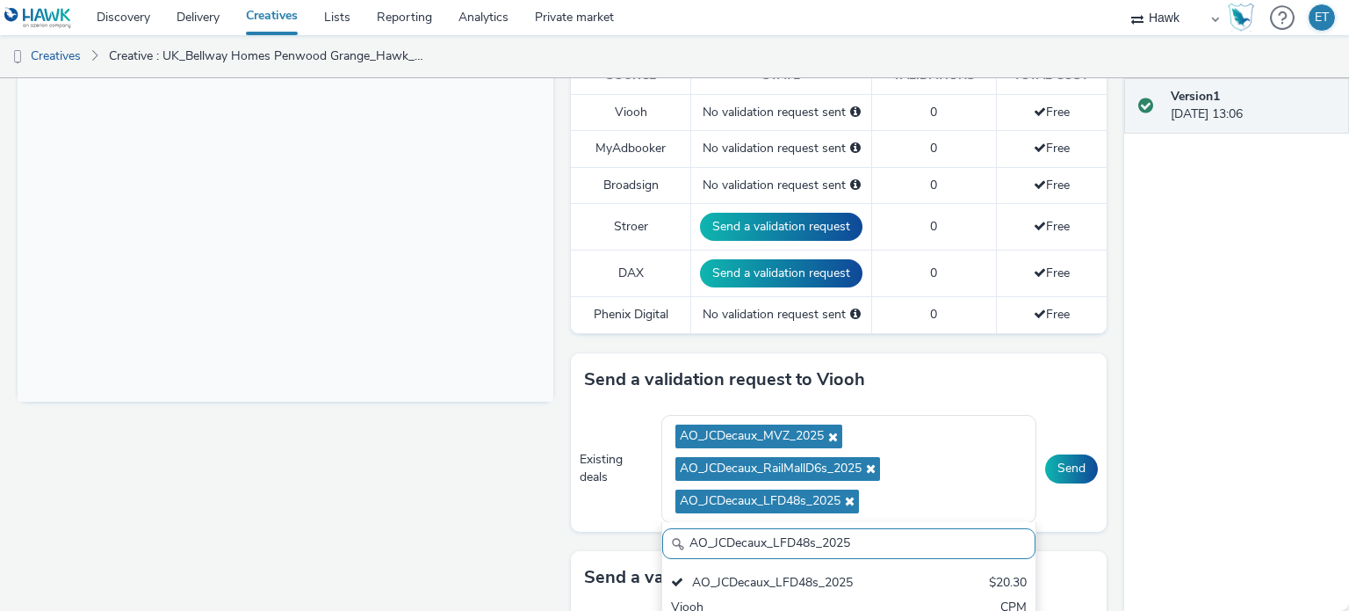
scroll to position [0, 0]
drag, startPoint x: 850, startPoint y: 545, endPoint x: 590, endPoint y: 575, distance: 262.7
click at [590, 575] on div "To deliver using: Broadsign, VIOOH, Stroer, MyAdbooker, Dax or Phenix Digital: …" at bounding box center [834, 486] width 545 height 1611
paste input "Supermarket"
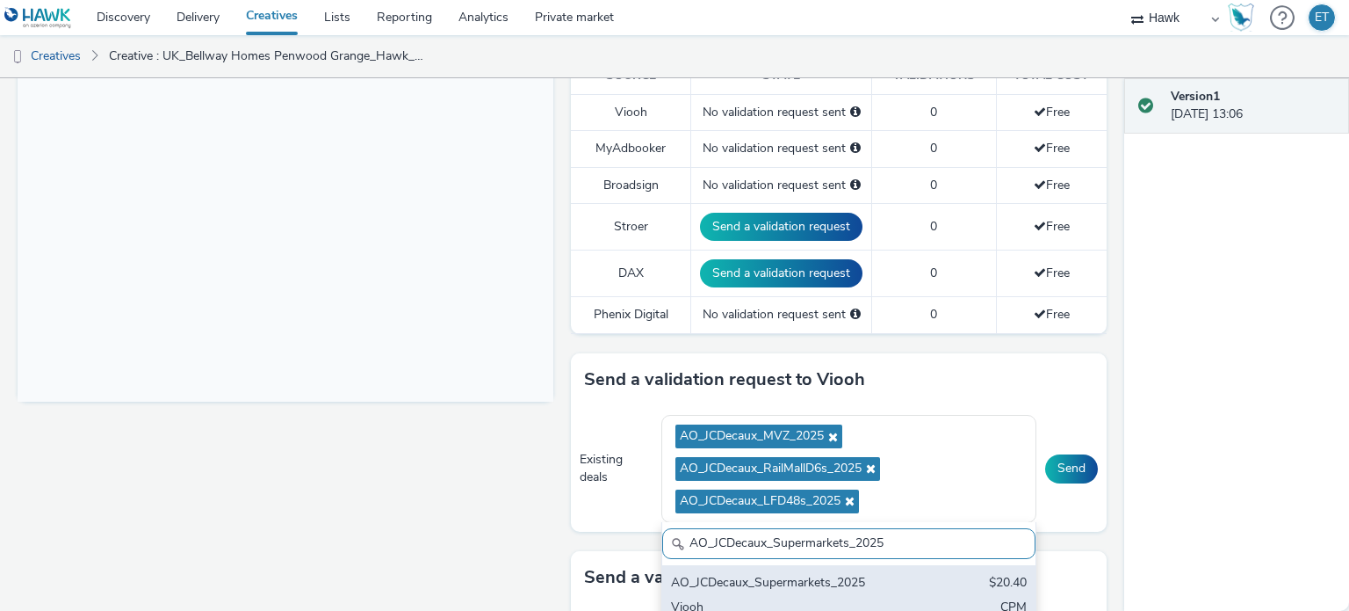
click at [713, 568] on div "AO_JCDecaux_Supermarkets_2025 $20.40 Viooh CPM" at bounding box center [848, 595] width 373 height 61
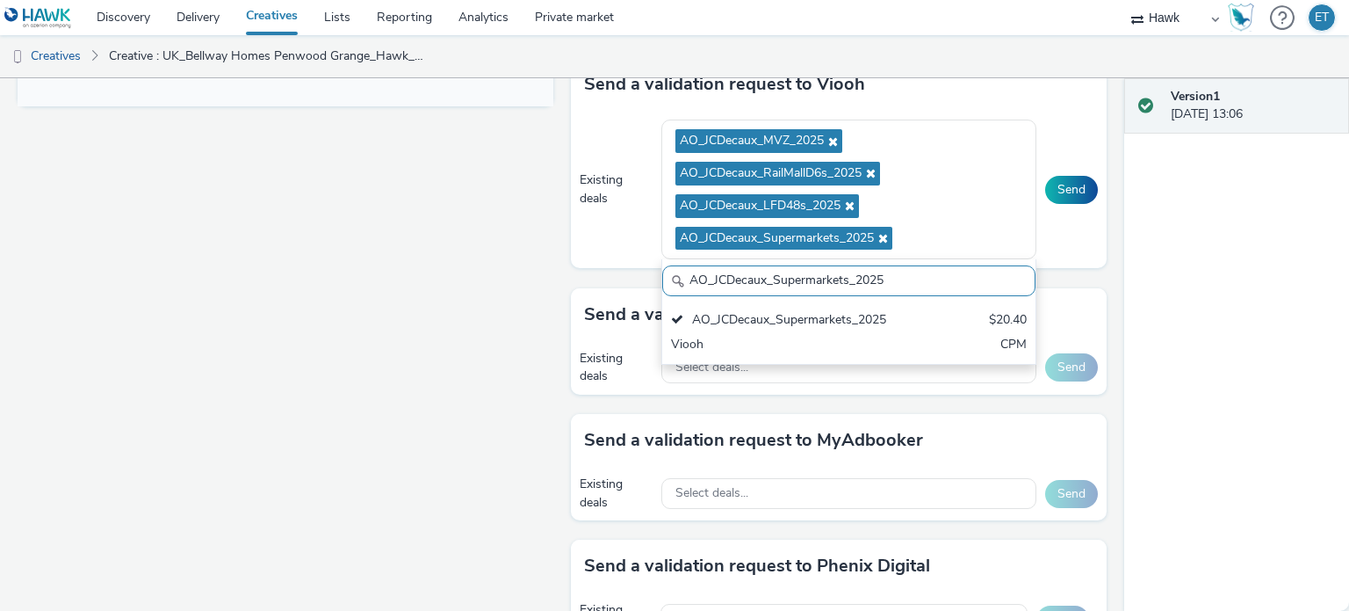
scroll to position [984, 0]
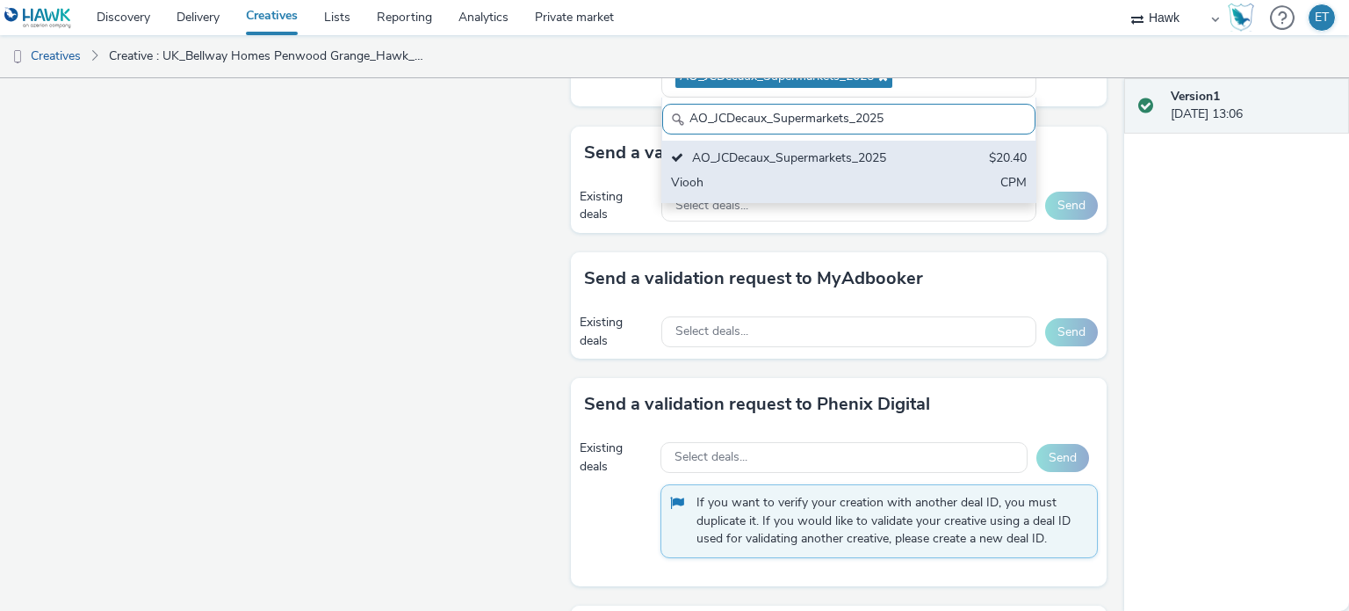
drag, startPoint x: 908, startPoint y: 582, endPoint x: 664, endPoint y: 167, distance: 481.6
click at [664, 167] on div "AO_JCDecaux_Supermarkets_2025 AO_JCDecaux_Supermarkets_2025 $20.40 Viooh CPM" at bounding box center [849, 150] width 375 height 105
paste input "RailTVZ_Special"
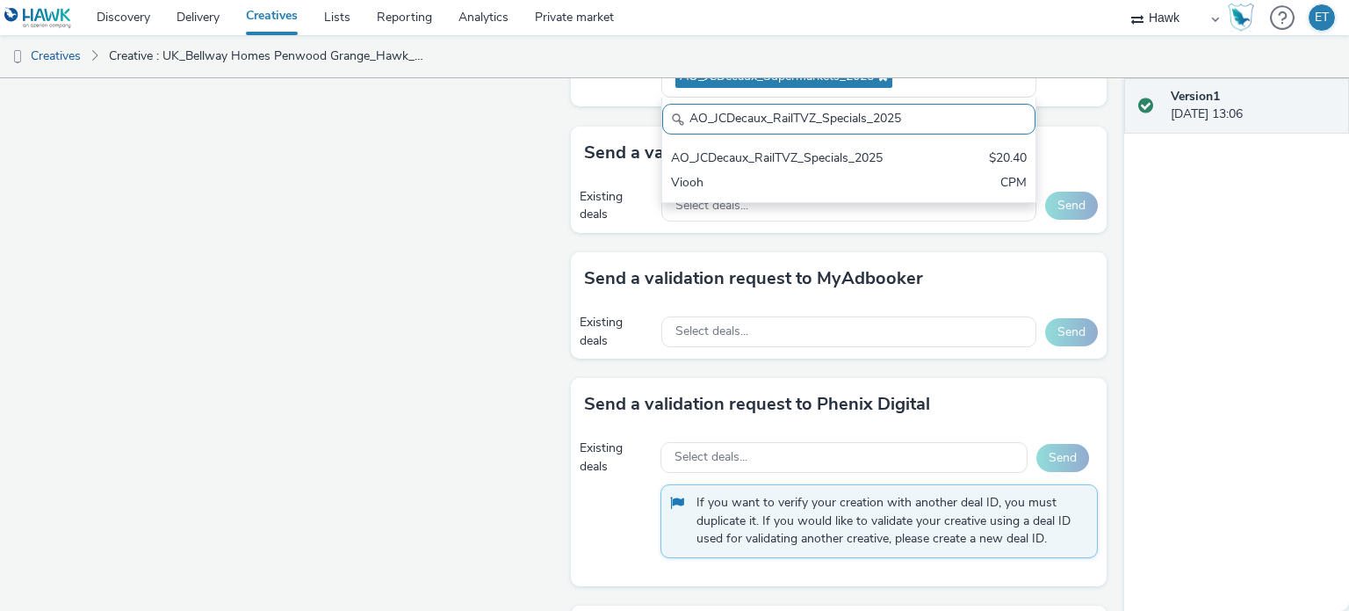
type input "AO_JCDecaux_RailTVZ_Specials_2025"
click at [664, 166] on div "AO_JCDecaux_RailTVZ_Specials_2025 $20.40 Viooh CPM" at bounding box center [848, 171] width 373 height 61
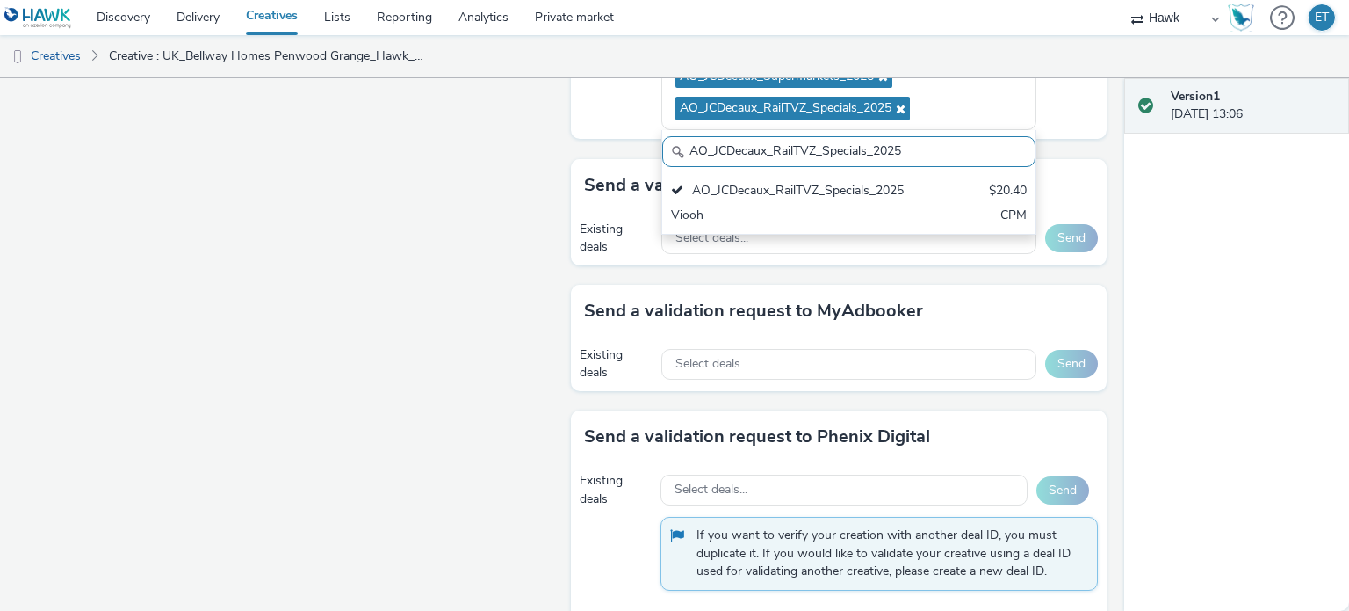
click at [450, 206] on div "Fullscreen" at bounding box center [290, 61] width 545 height 1675
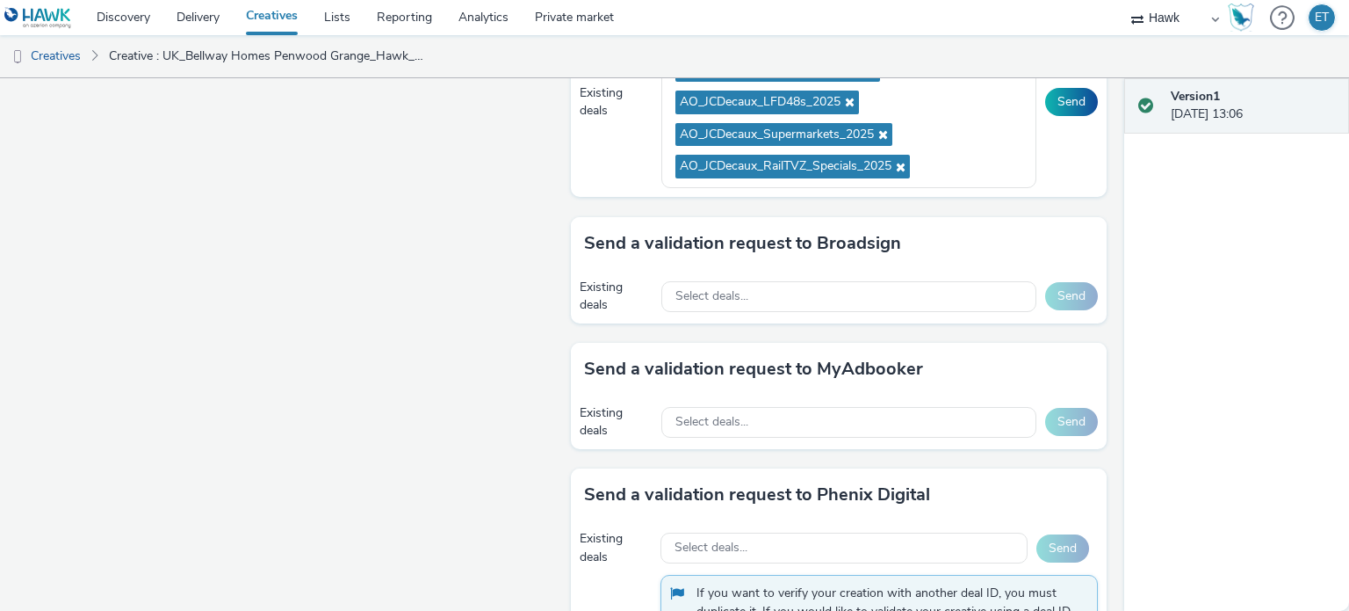
scroll to position [896, 0]
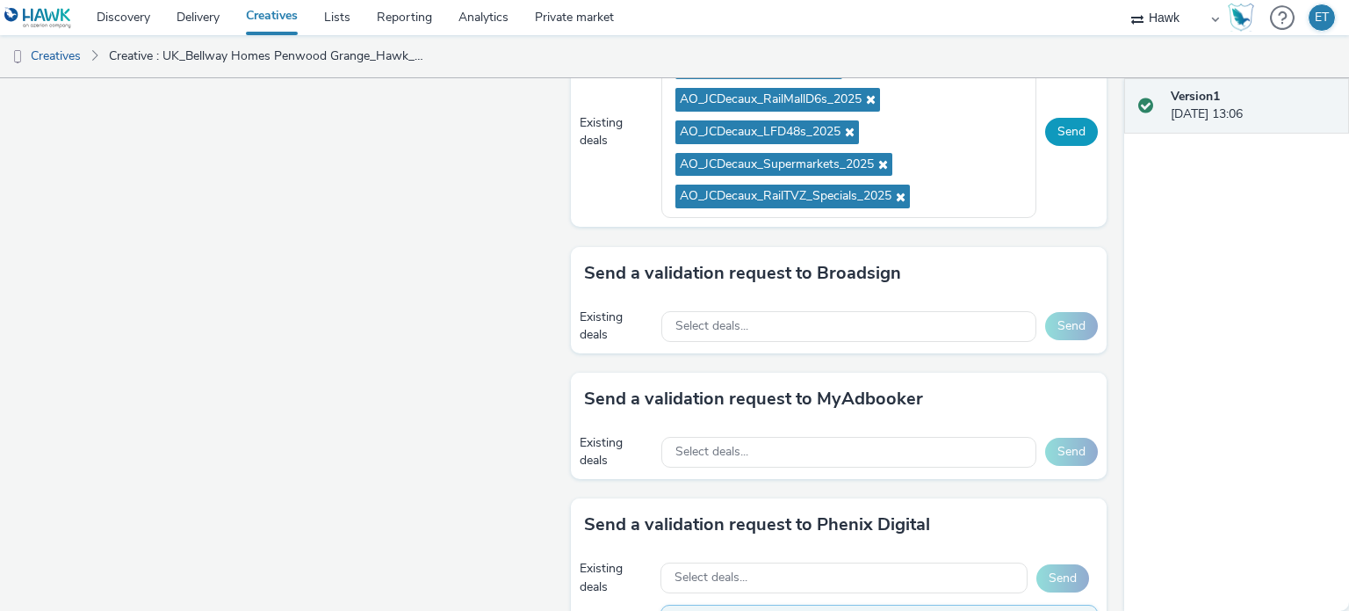
drag, startPoint x: 1071, startPoint y: 127, endPoint x: 1020, endPoint y: 169, distance: 65.6
click at [1070, 127] on button "Send" at bounding box center [1071, 132] width 53 height 28
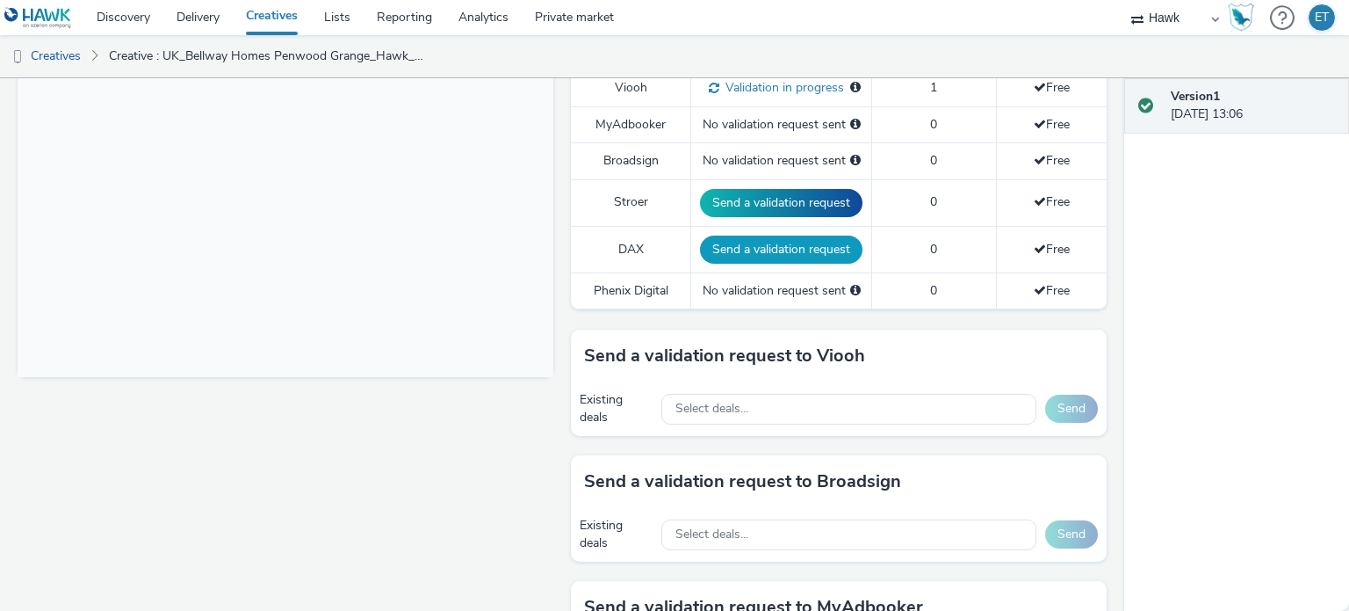
scroll to position [545, 0]
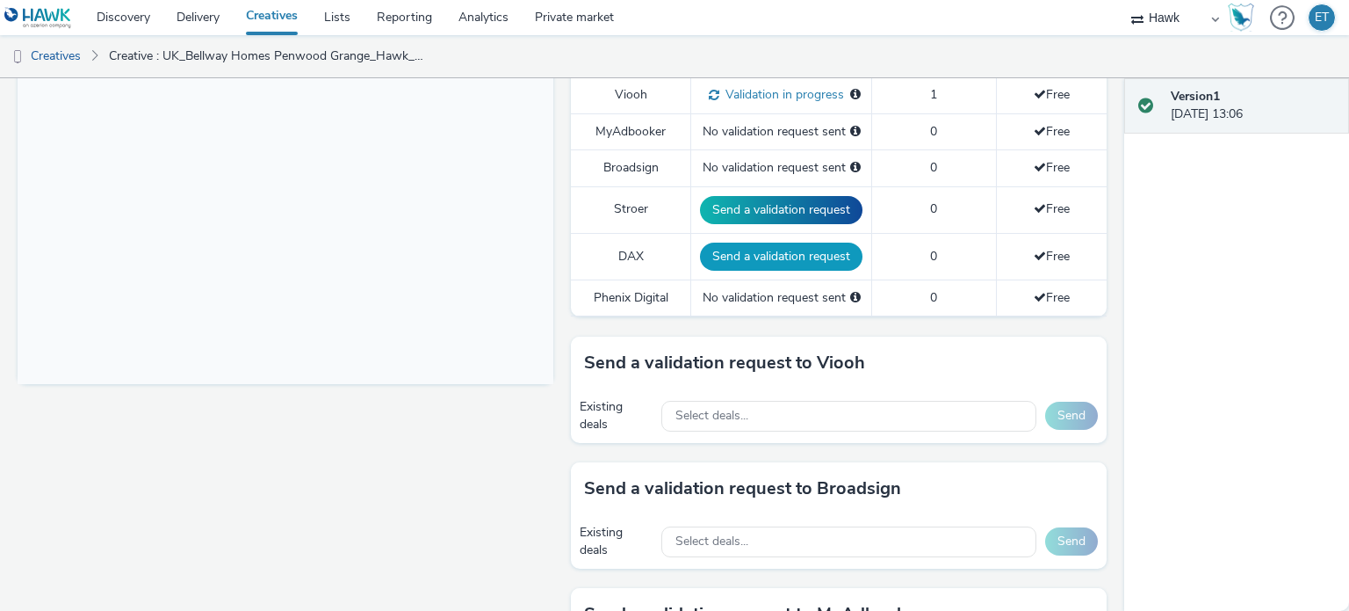
click at [762, 250] on button "Send a validation request" at bounding box center [781, 256] width 163 height 28
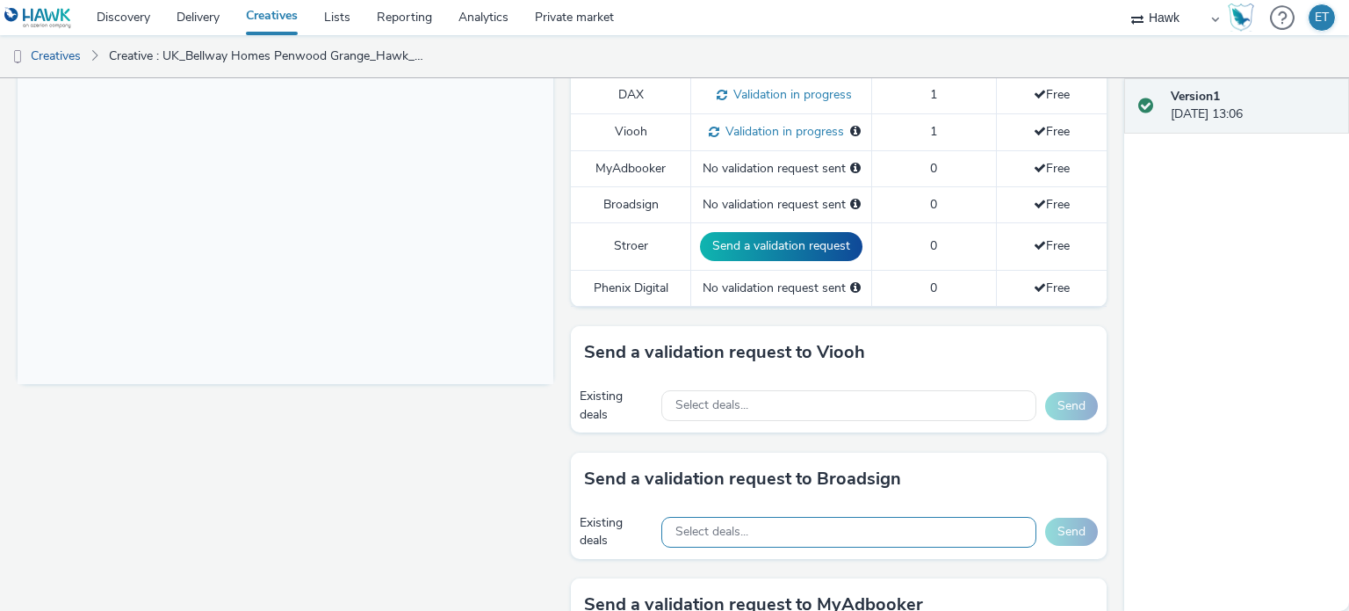
click at [846, 520] on div "Select deals..." at bounding box center [849, 532] width 375 height 31
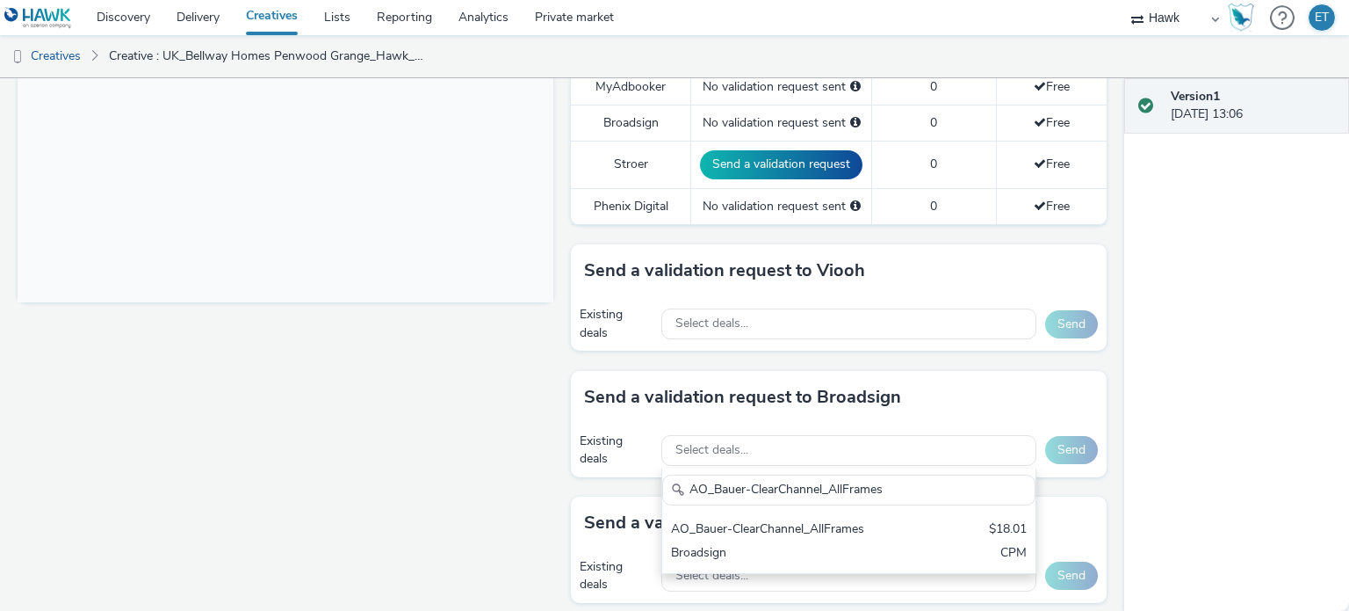
scroll to position [720, 0]
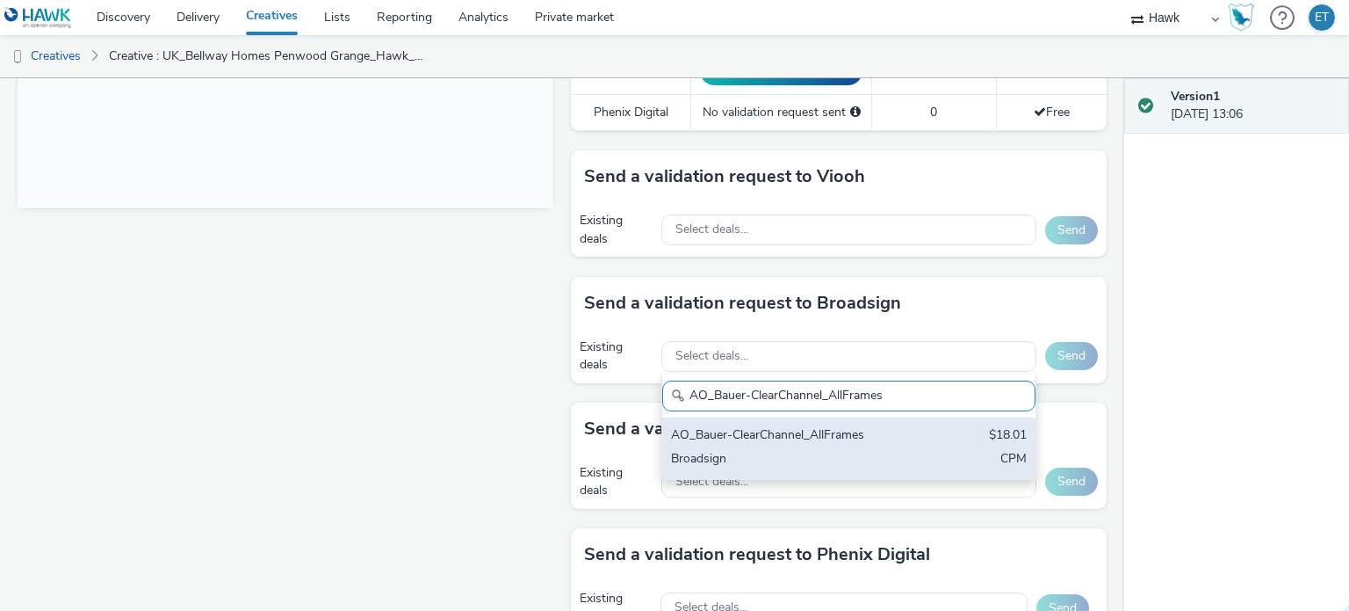
click at [810, 417] on div "AO_Bauer-ClearChannel_AllFrames $18.01 Broadsign CPM" at bounding box center [848, 447] width 373 height 61
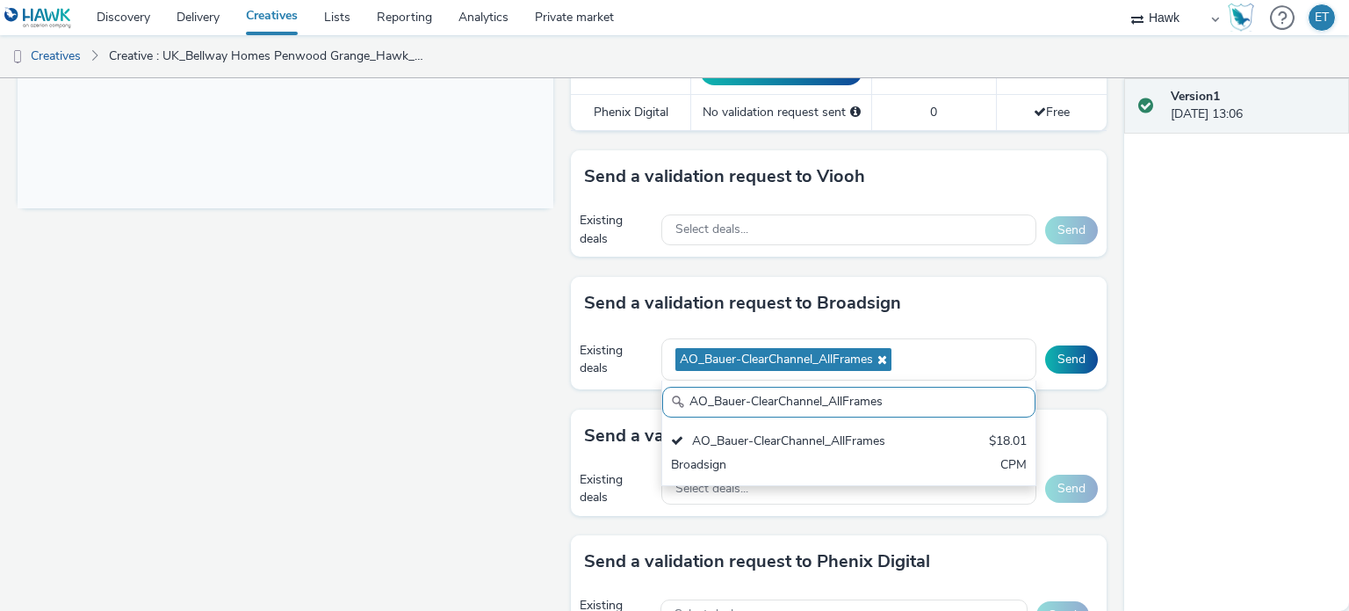
scroll to position [0, 0]
drag, startPoint x: 882, startPoint y: 396, endPoint x: 587, endPoint y: 419, distance: 296.1
click at [587, 419] on div "To deliver using: Broadsign, VIOOH, Stroer, MyAdbooker, Dax or Phenix Digital: …" at bounding box center [834, 256] width 545 height 1537
paste input "Mall"
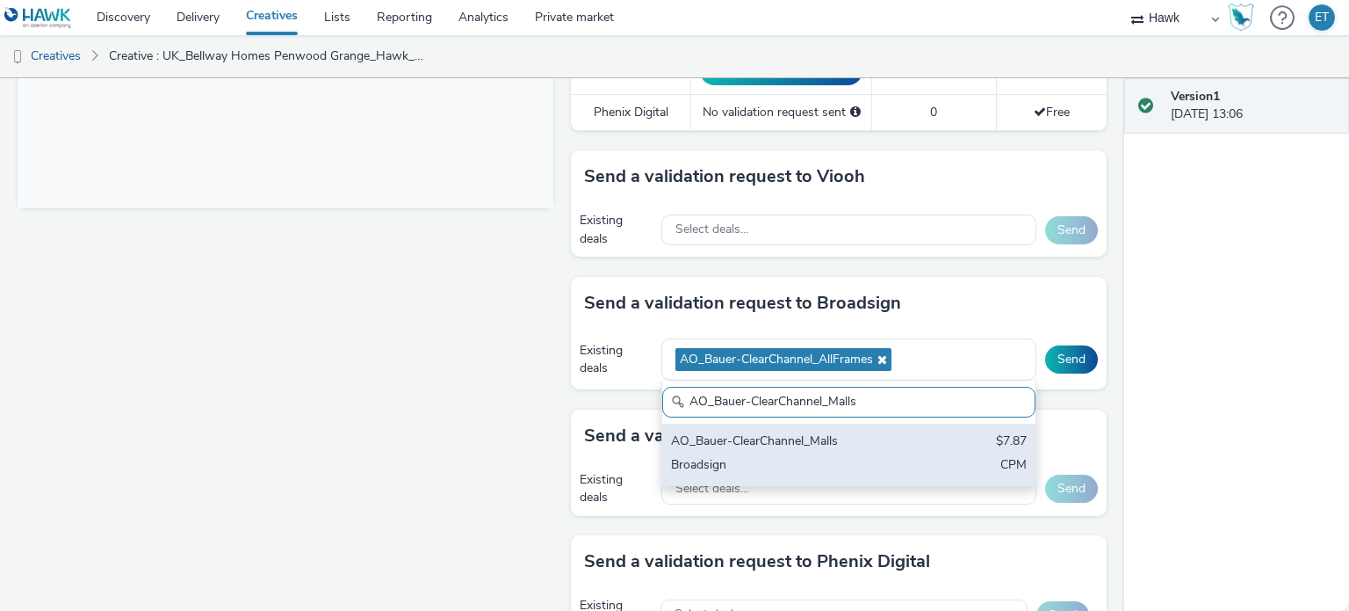
type input "AO_Bauer-ClearChannel_Malls"
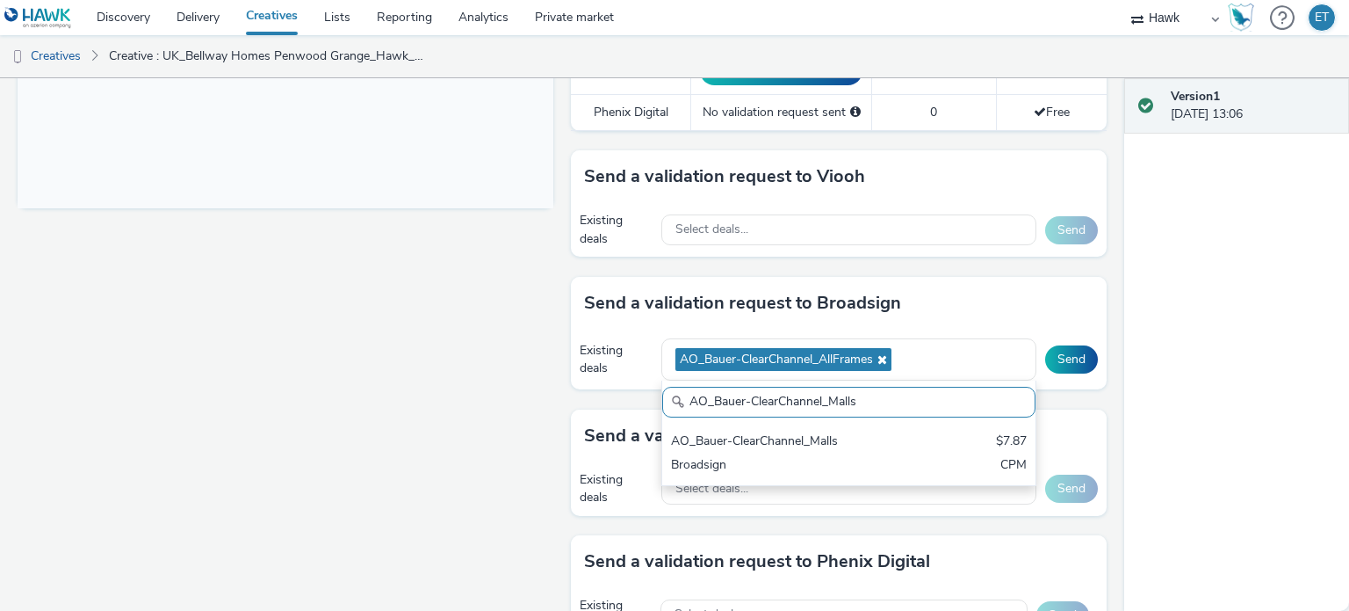
drag, startPoint x: 941, startPoint y: 450, endPoint x: 921, endPoint y: 430, distance: 28.6
click at [938, 448] on div "AO_Bauer-ClearChannel_Malls $7.87 Broadsign CPM" at bounding box center [848, 453] width 373 height 61
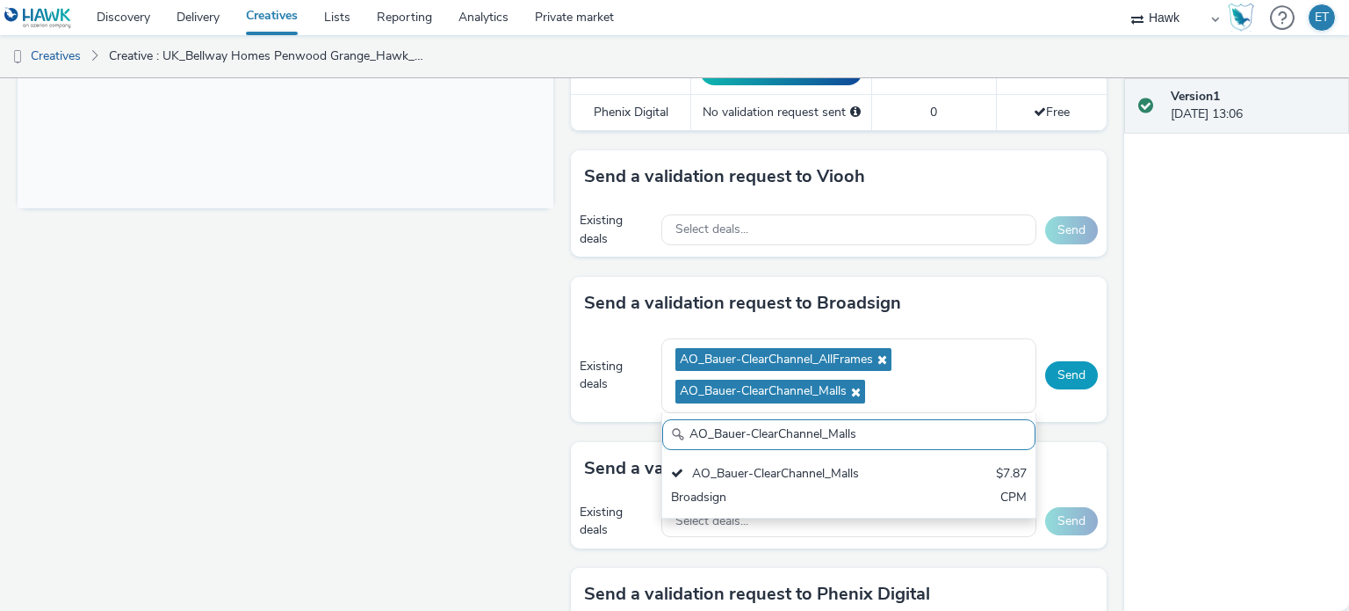
click at [1047, 368] on button "Send" at bounding box center [1071, 375] width 53 height 28
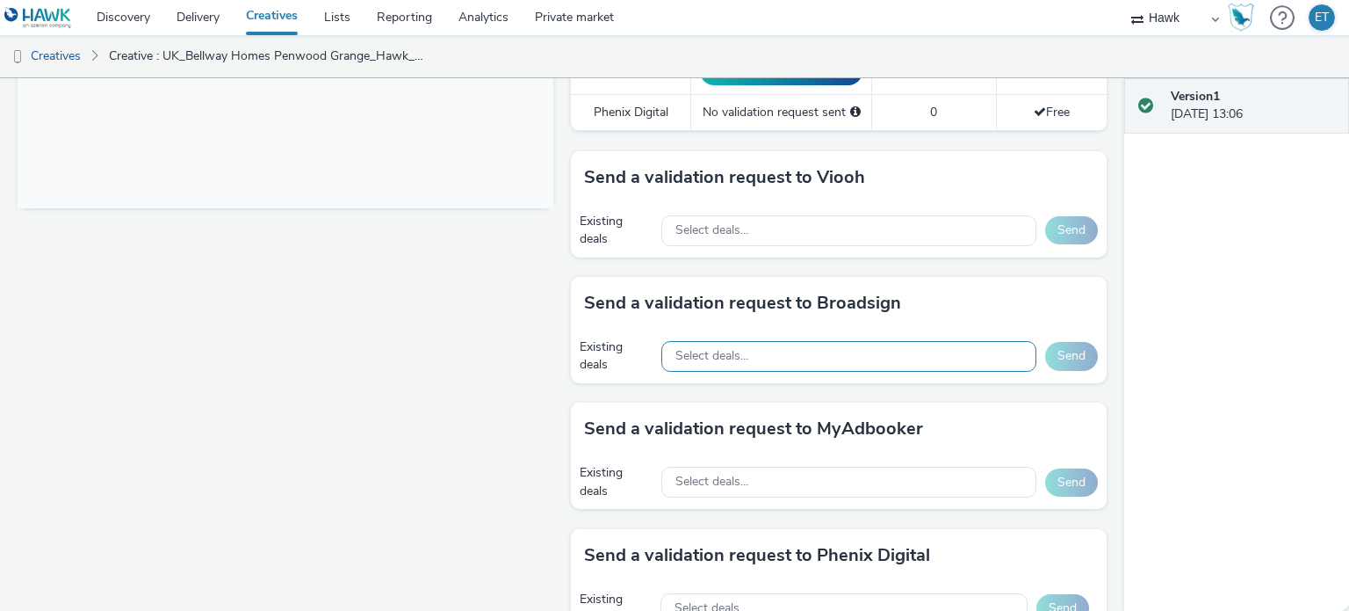
click at [728, 344] on div "Select deals..." at bounding box center [849, 356] width 375 height 31
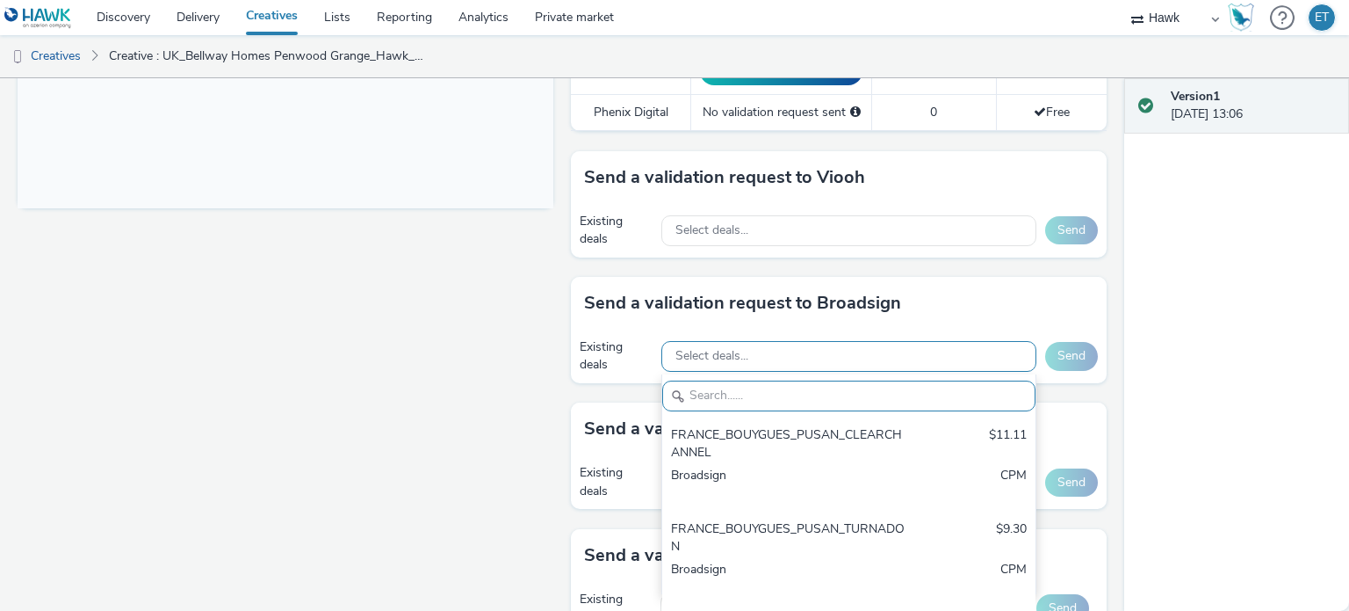
paste input "AO_Atmosphere TV_All Frames"
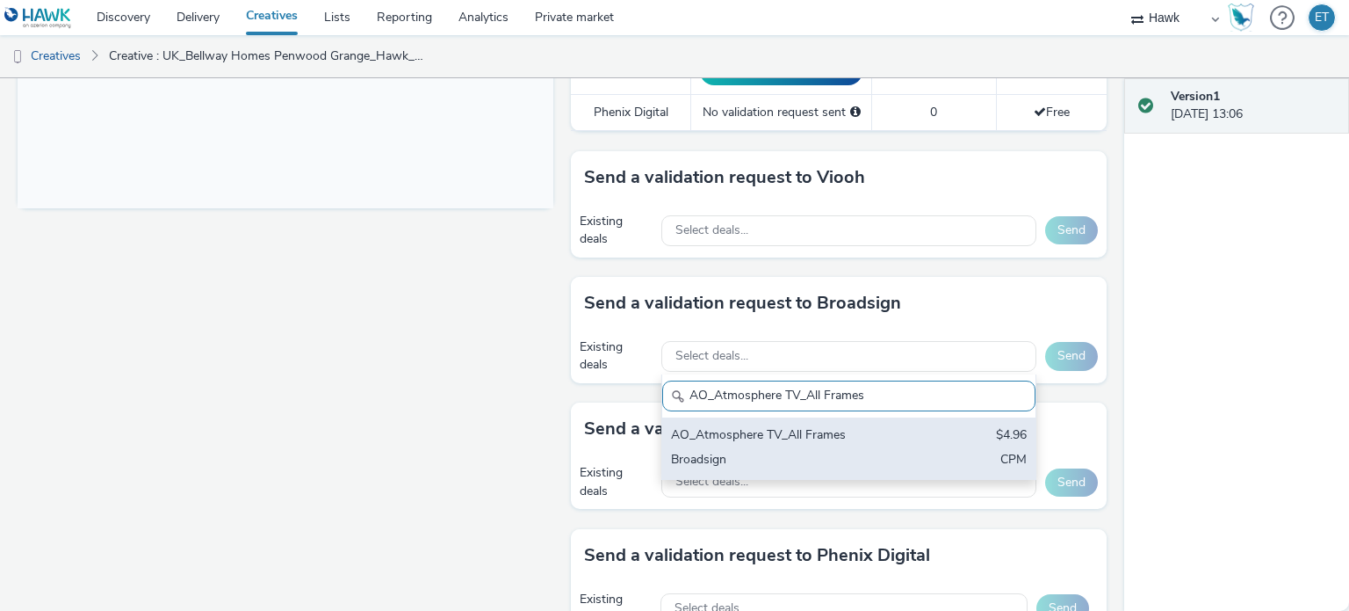
type input "AO_Atmosphere TV_All Frames"
click at [748, 438] on div "AO_Atmosphere TV_All Frames $4.96 Broadsign CPM" at bounding box center [848, 447] width 373 height 61
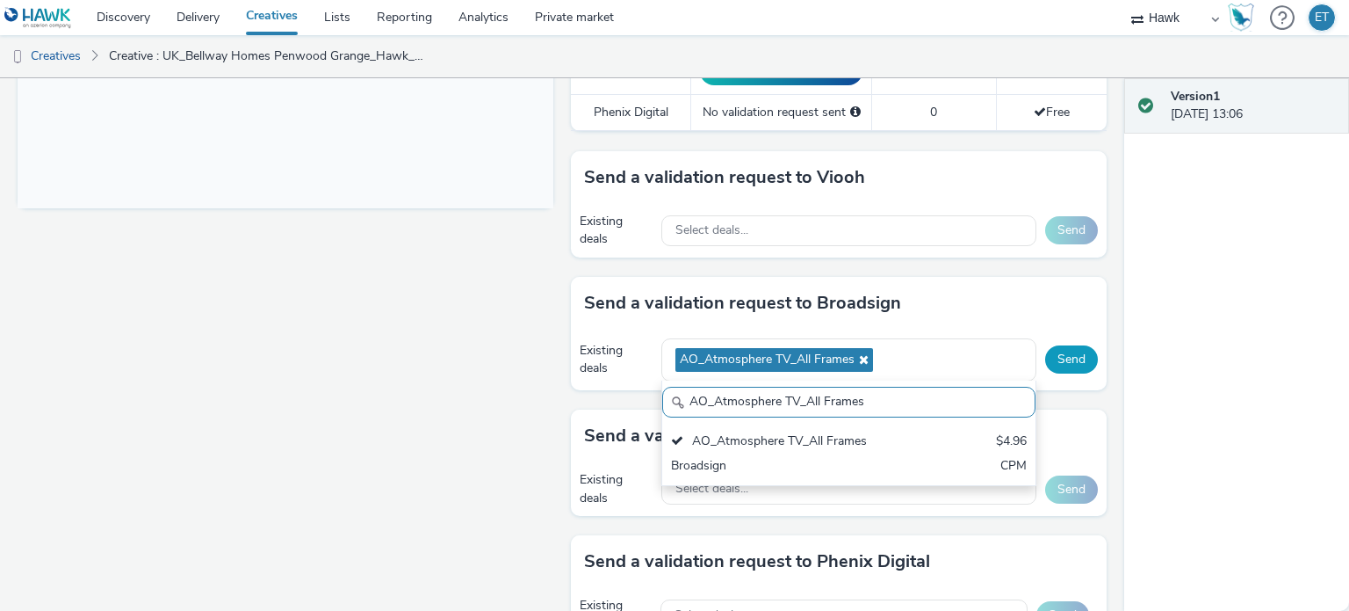
click at [1056, 362] on button "Send" at bounding box center [1071, 359] width 53 height 28
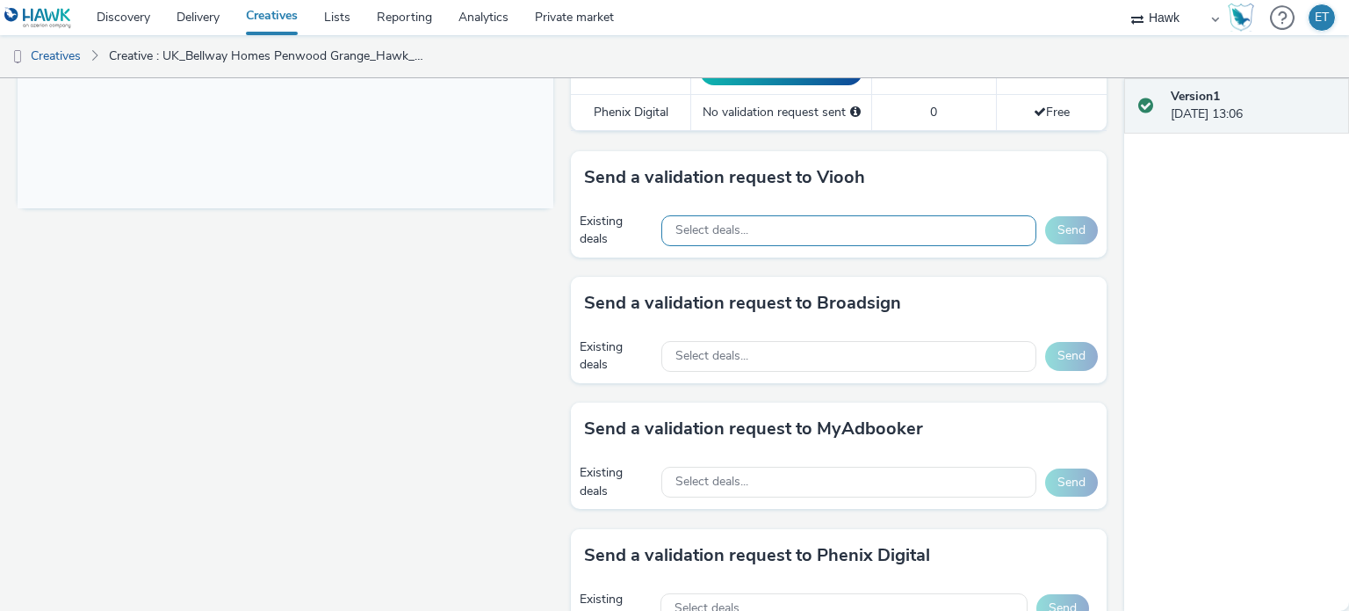
click at [741, 223] on span "Select deals..." at bounding box center [712, 230] width 73 height 15
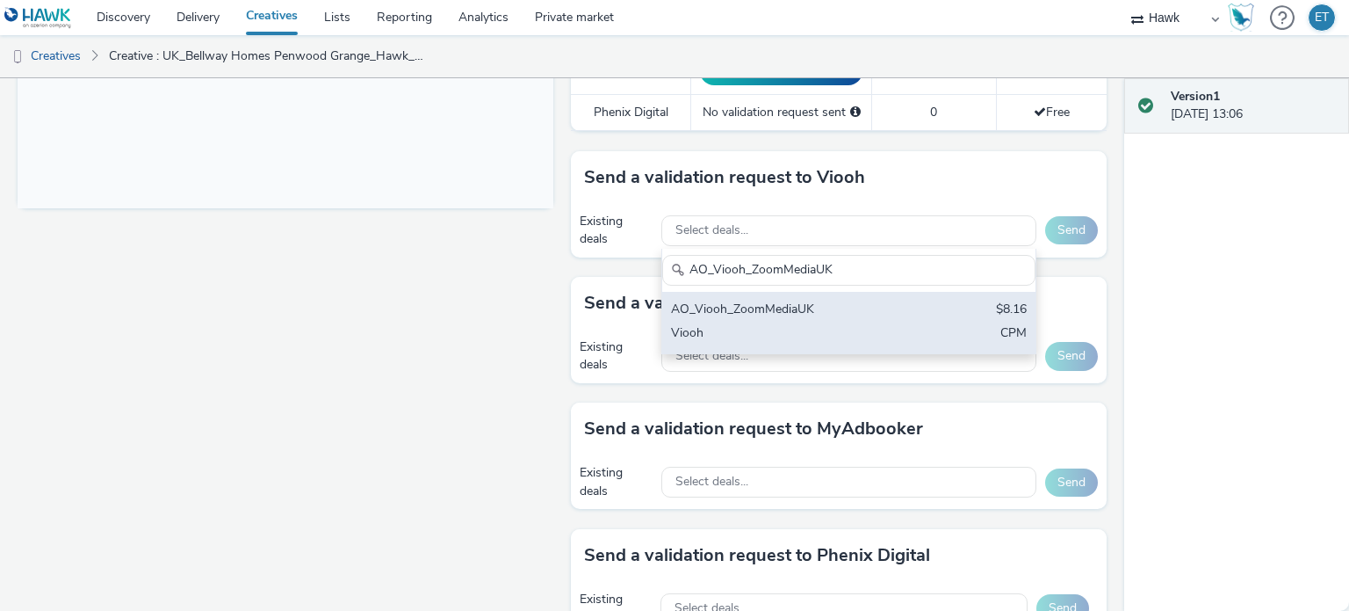
type input "AO_Viooh_ZoomMediaUK"
click at [823, 333] on div "Viooh" at bounding box center [788, 334] width 234 height 20
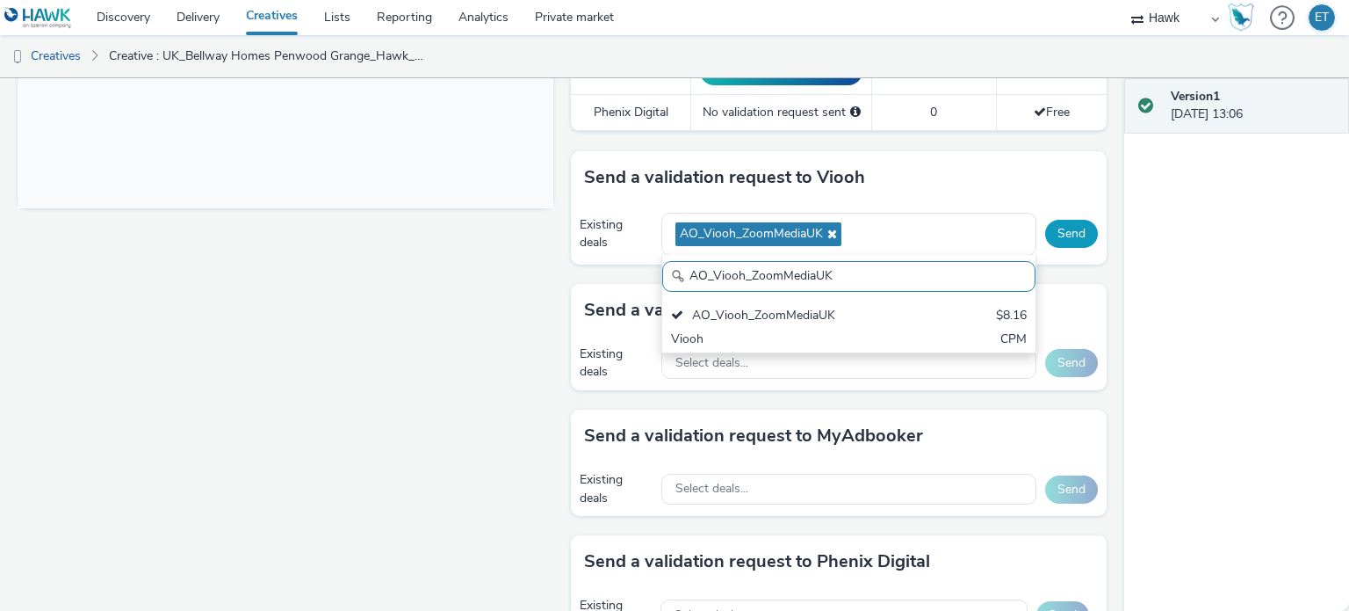
click at [1046, 221] on button "Send" at bounding box center [1071, 234] width 53 height 28
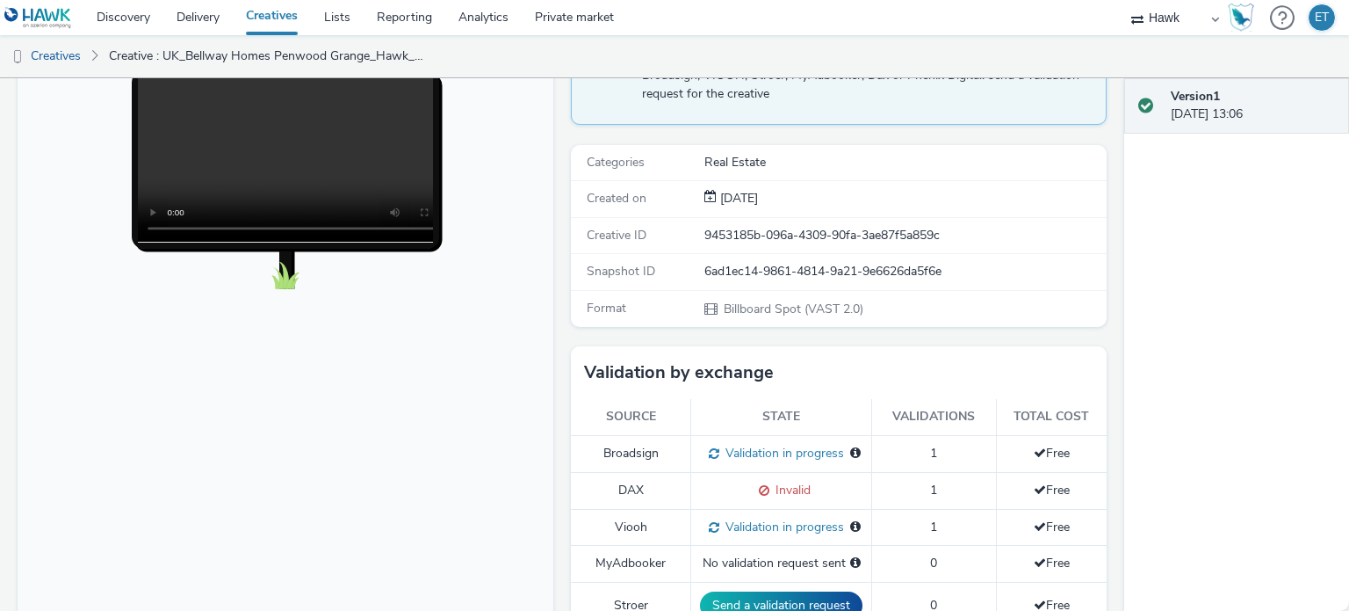
scroll to position [281, 0]
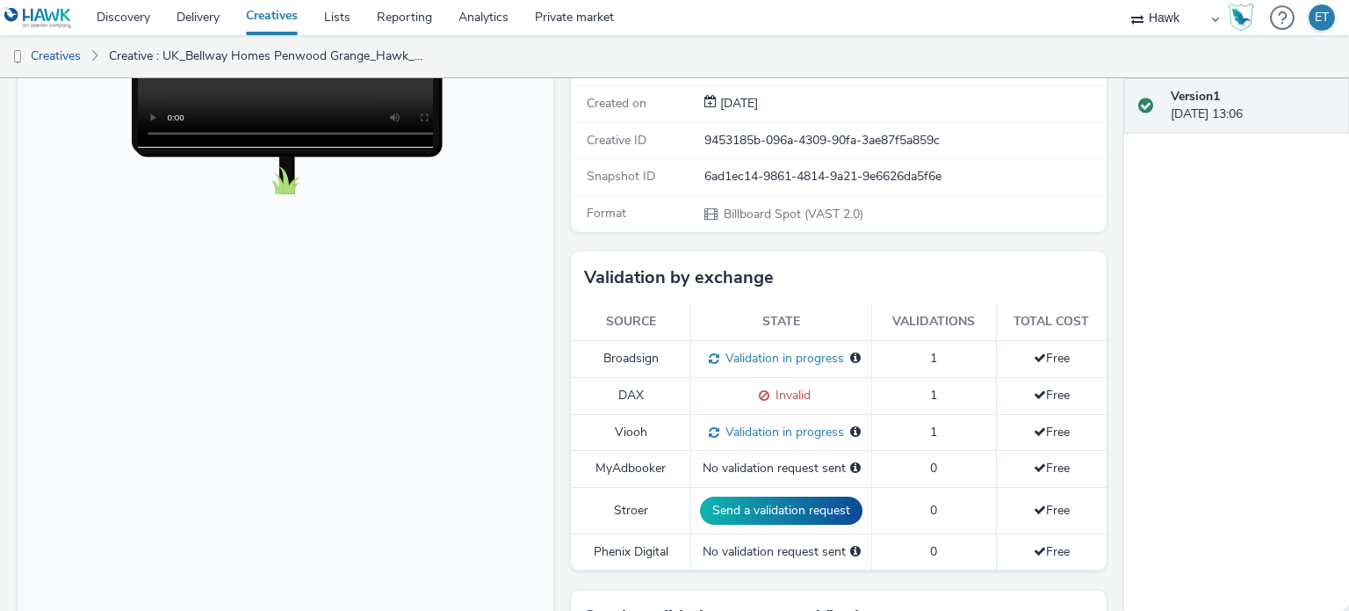
click at [783, 392] on span "Invalid" at bounding box center [790, 395] width 41 height 17
click at [756, 393] on span at bounding box center [761, 395] width 17 height 17
drag, startPoint x: 756, startPoint y: 393, endPoint x: 629, endPoint y: 369, distance: 128.7
click at [631, 365] on td "Broadsign" at bounding box center [631, 358] width 120 height 37
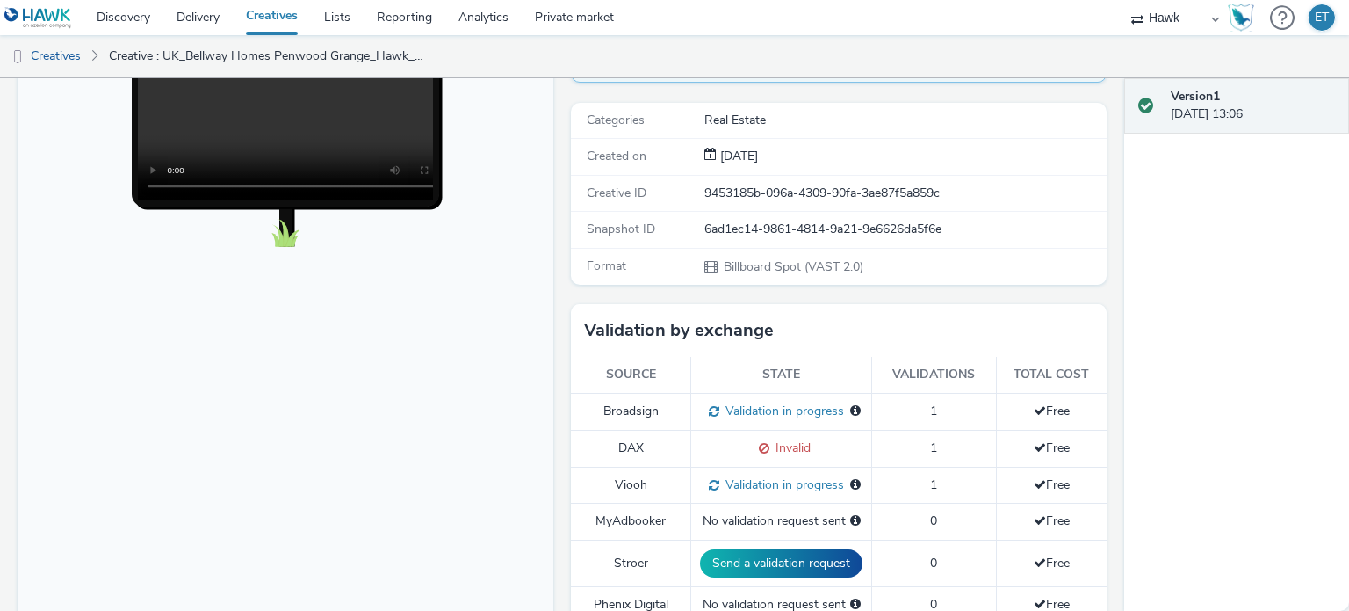
scroll to position [0, 0]
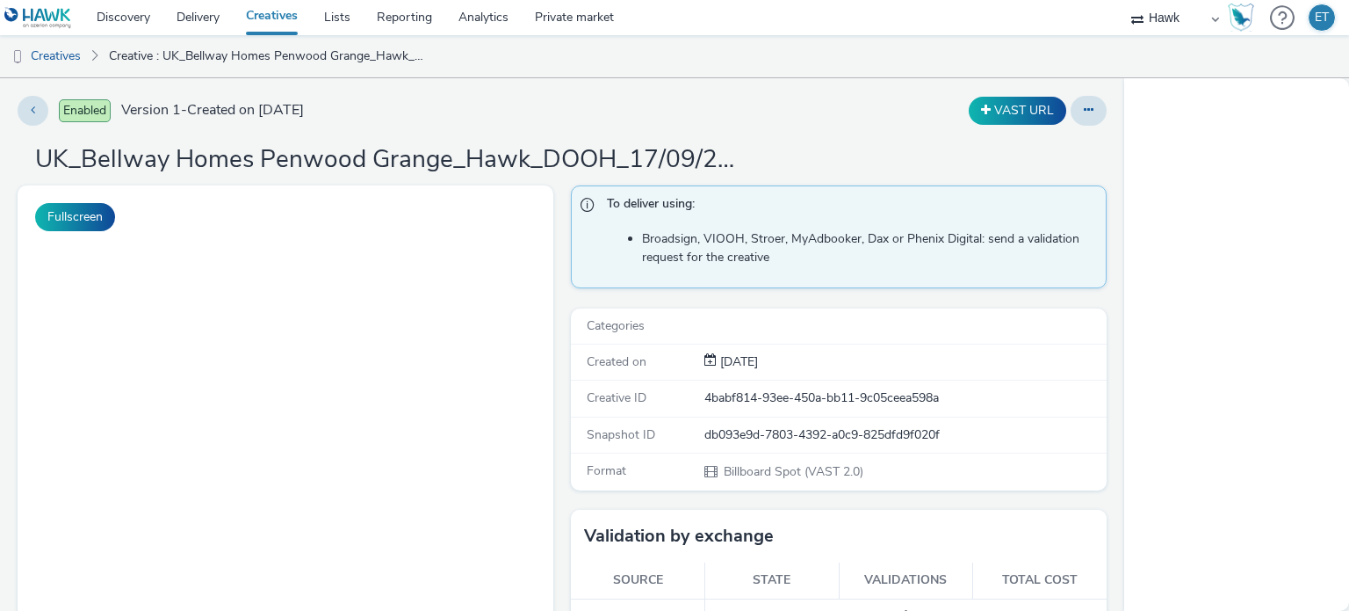
select select "11a7df10-284f-415c-b52a-427acf4c31ae"
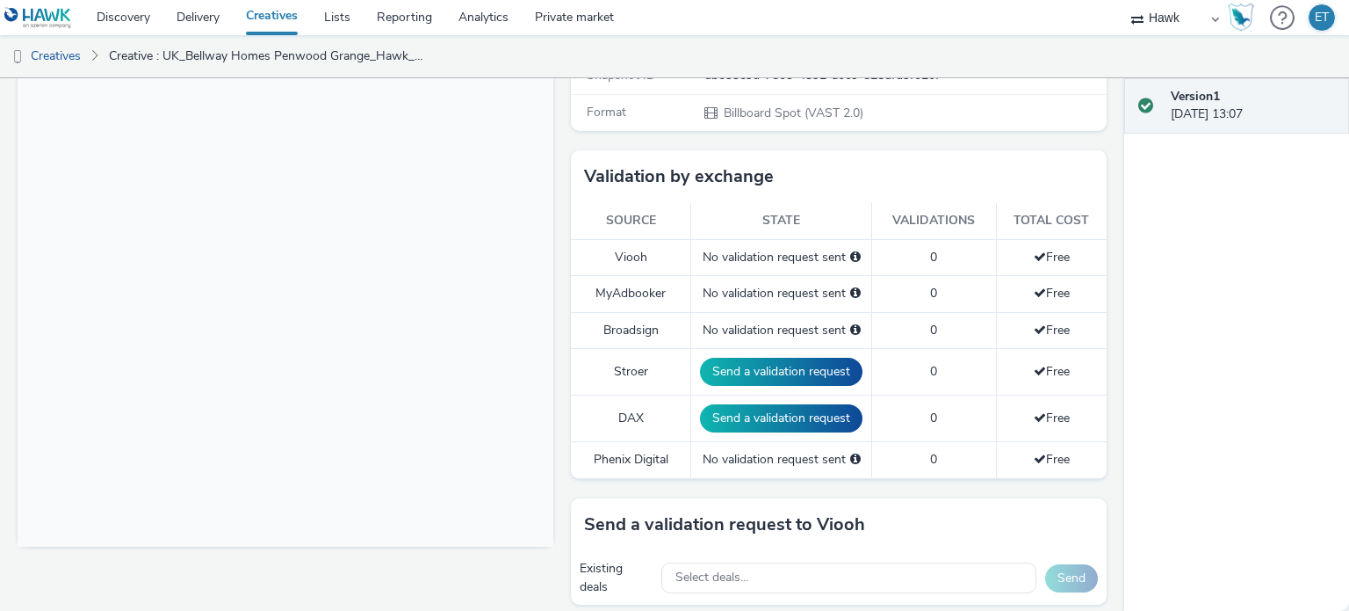
scroll to position [527, 0]
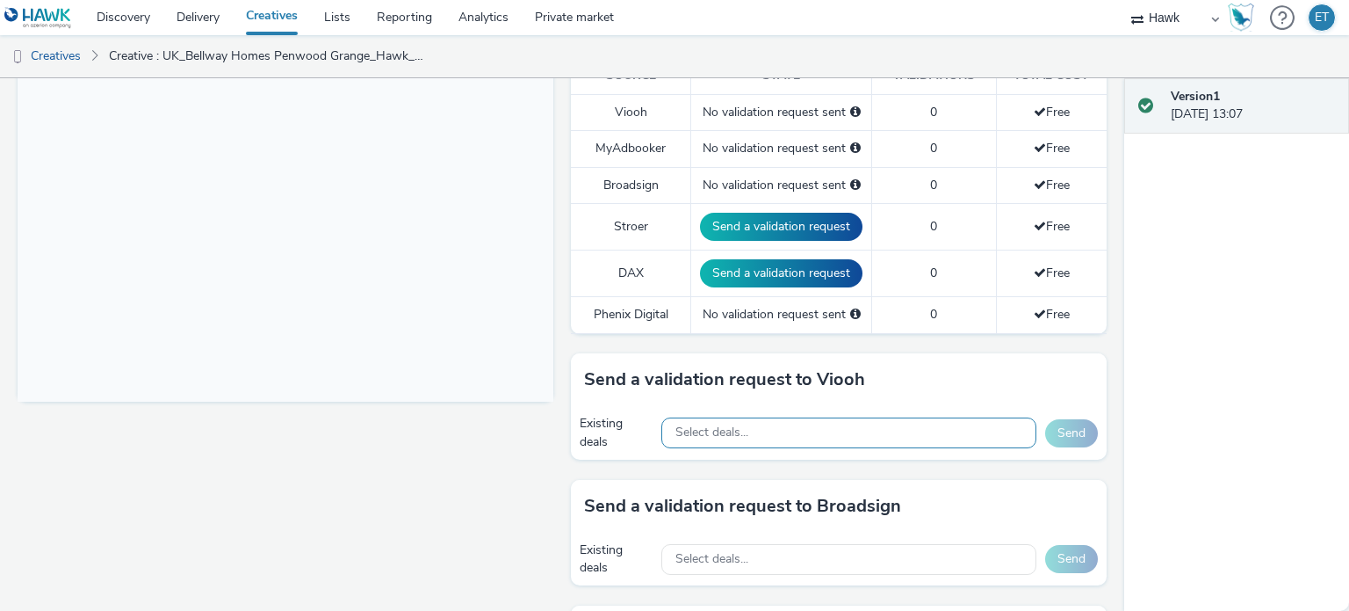
click at [861, 434] on div "Select deals..." at bounding box center [849, 432] width 375 height 31
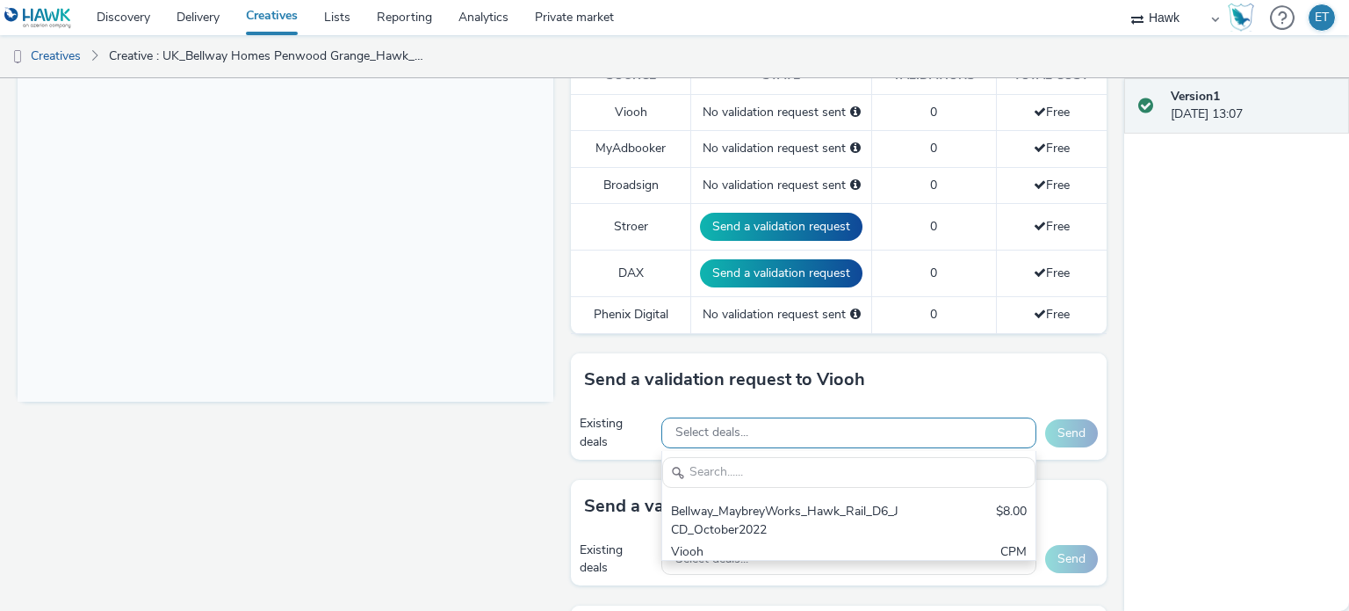
scroll to position [0, 0]
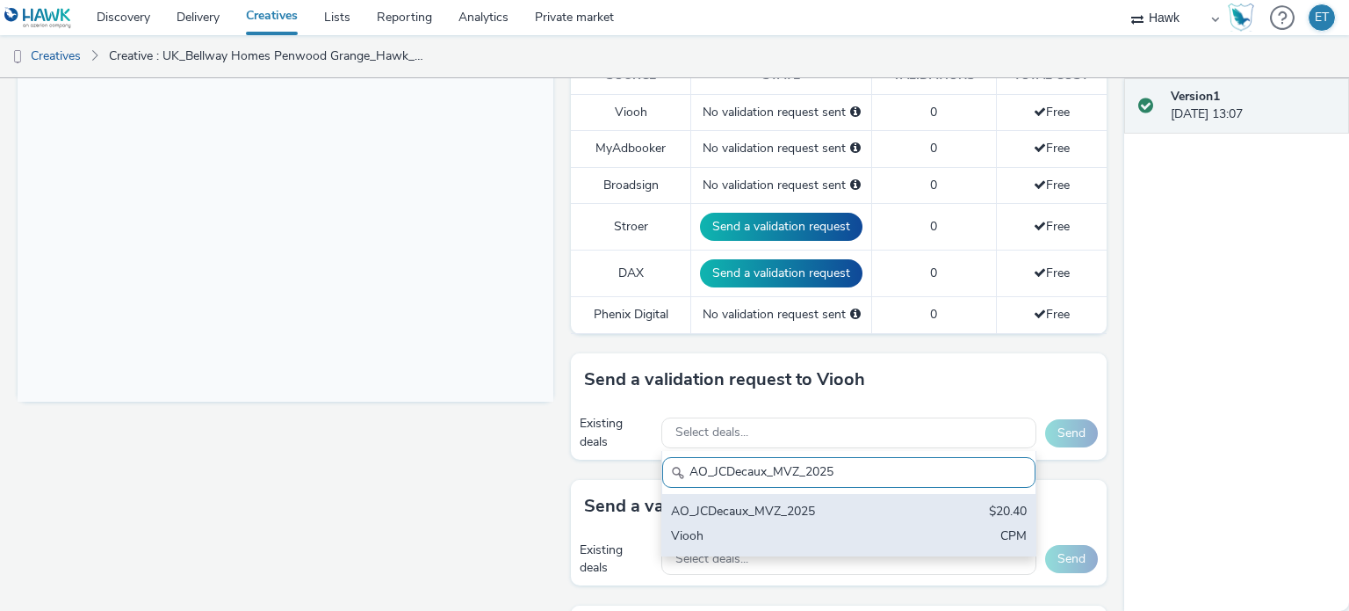
click at [840, 530] on div "Viooh" at bounding box center [788, 537] width 234 height 20
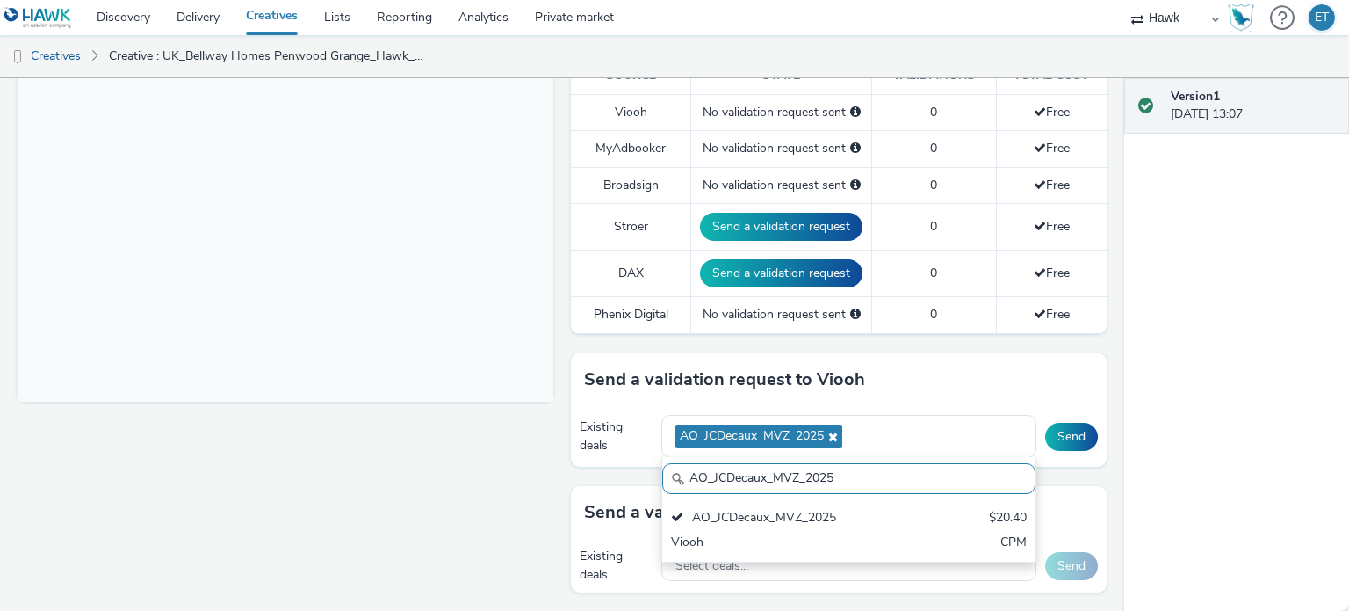
drag, startPoint x: 842, startPoint y: 474, endPoint x: 625, endPoint y: 477, distance: 217.0
click at [625, 477] on div "Send a validation request to Viooh Existing deals AO_JCDecaux_MVZ_2025 AO_JCDec…" at bounding box center [839, 419] width 536 height 133
paste input "RailMallD6s"
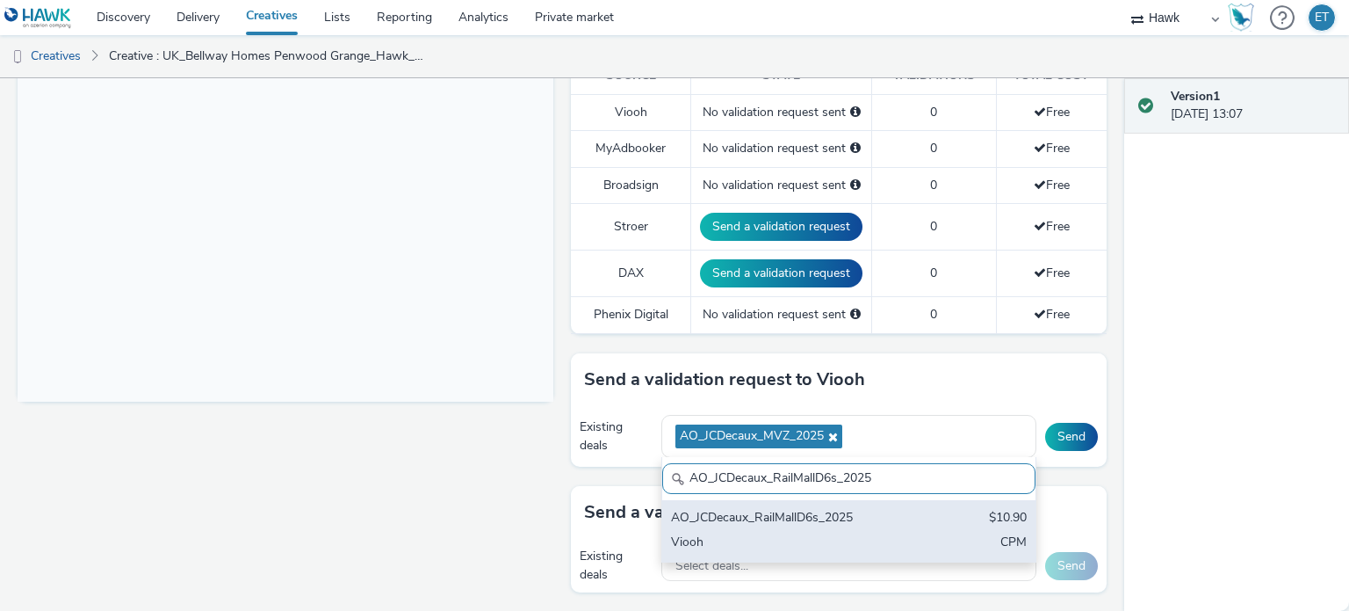
click at [722, 509] on div "AO_JCDecaux_RailMallD6s_2025" at bounding box center [788, 519] width 234 height 20
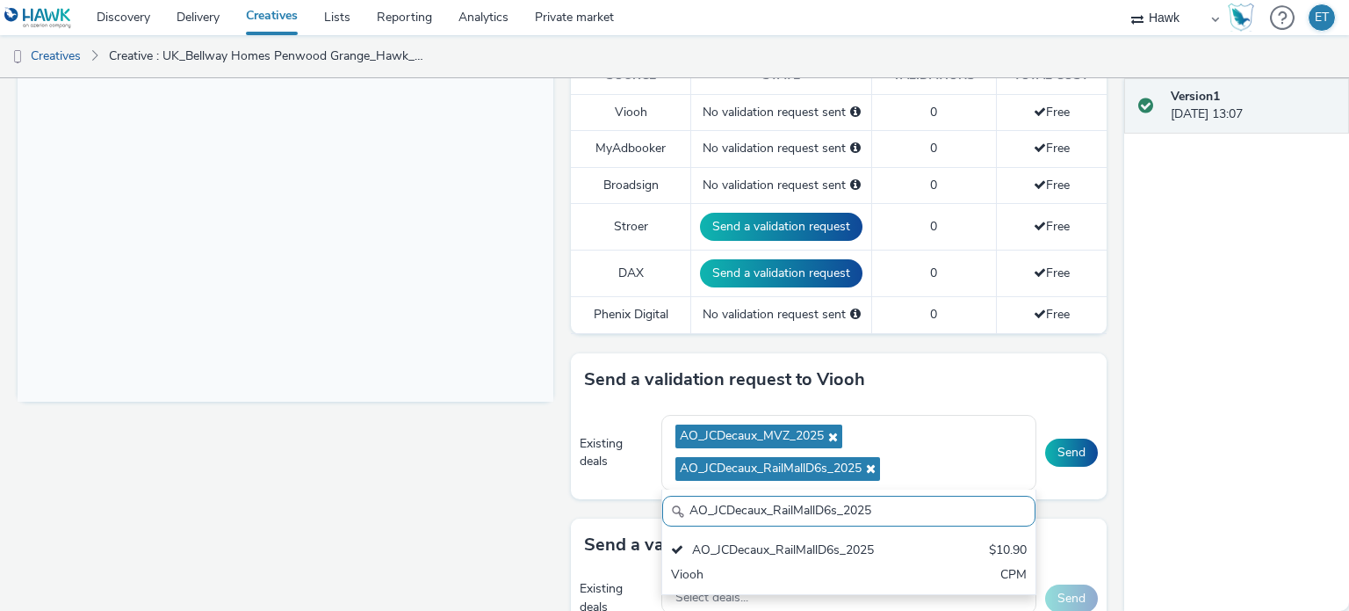
drag, startPoint x: 787, startPoint y: 520, endPoint x: 541, endPoint y: 520, distance: 246.0
paste input "LFD48"
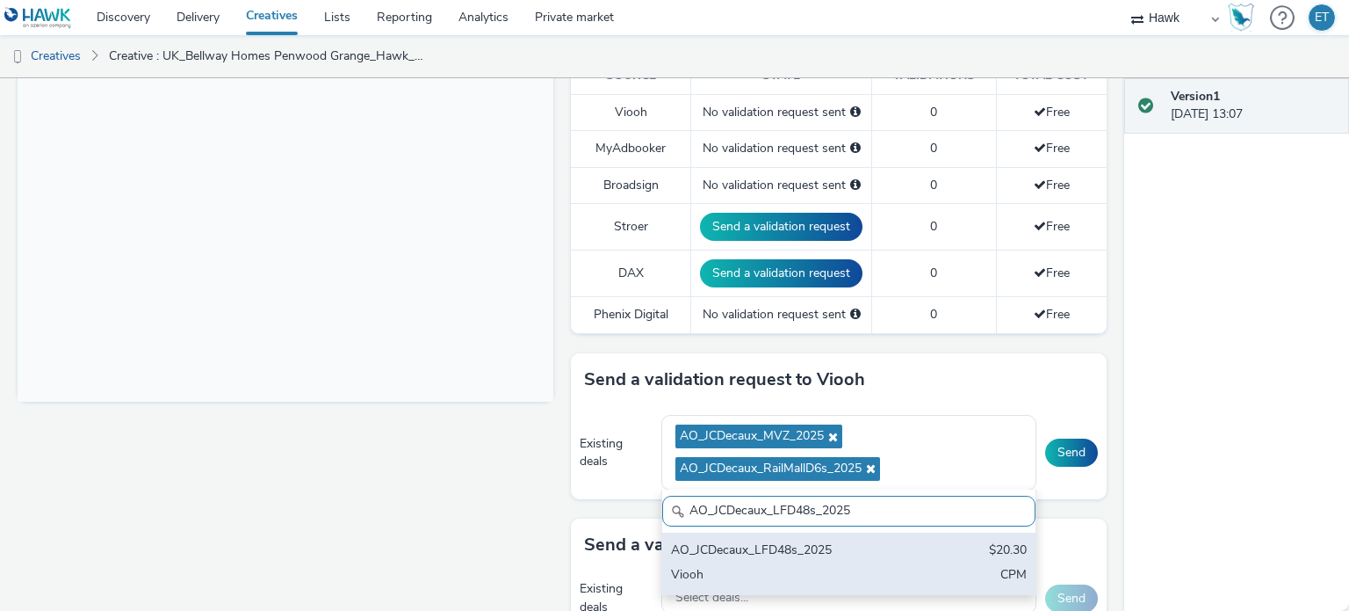
click at [770, 554] on div "AO_JCDecaux_LFD48s_2025" at bounding box center [788, 551] width 234 height 20
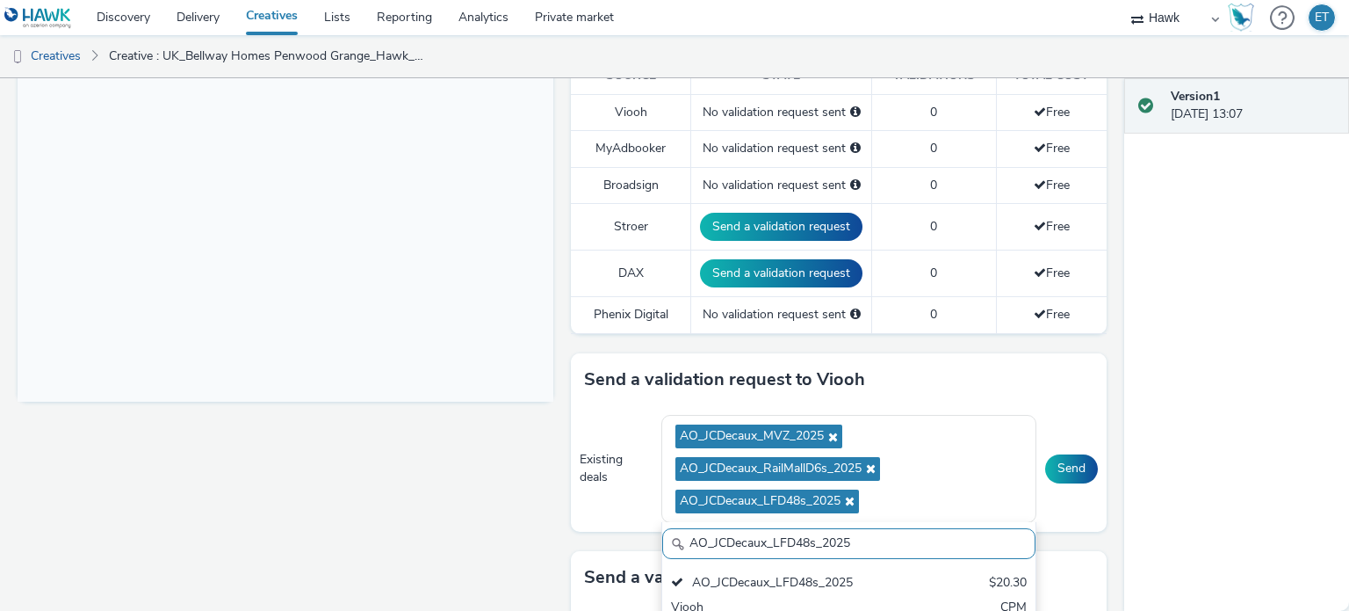
drag, startPoint x: 858, startPoint y: 541, endPoint x: 604, endPoint y: 568, distance: 256.1
click at [604, 568] on div "To deliver using: Broadsign, VIOOH, [PERSON_NAME], MyAdbooker, Dax or Phenix Di…" at bounding box center [834, 486] width 545 height 1611
paste input "Supermarket"
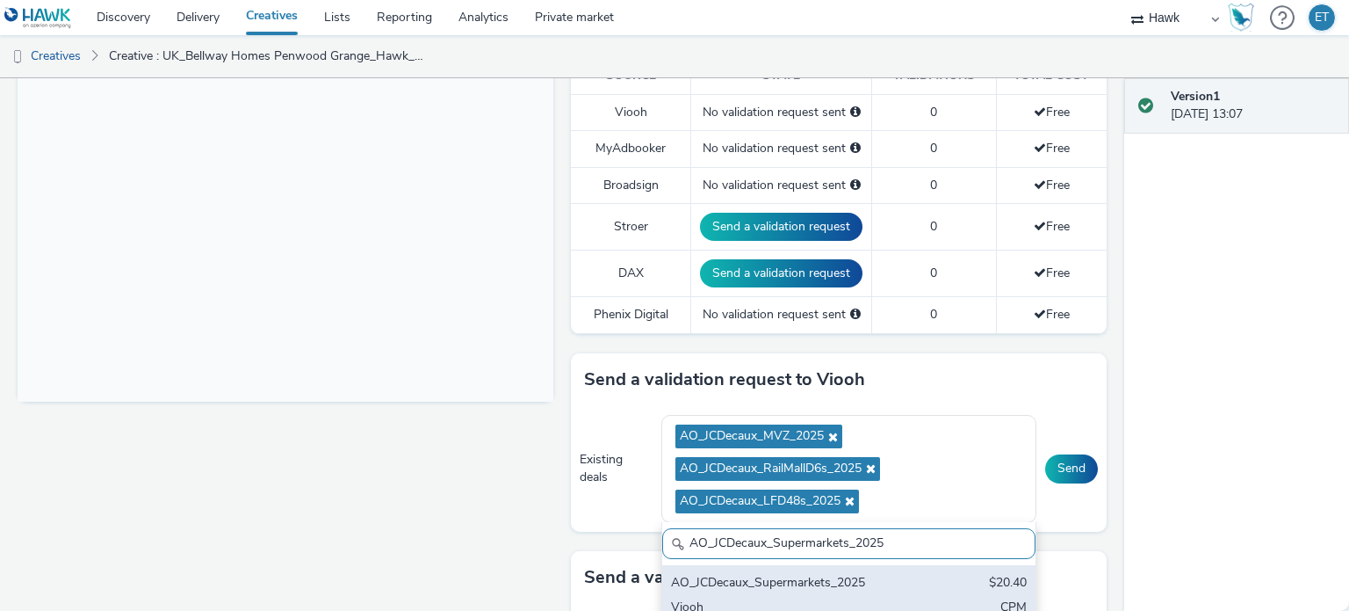
click at [795, 583] on div "AO_JCDecaux_Supermarkets_2025" at bounding box center [788, 584] width 234 height 20
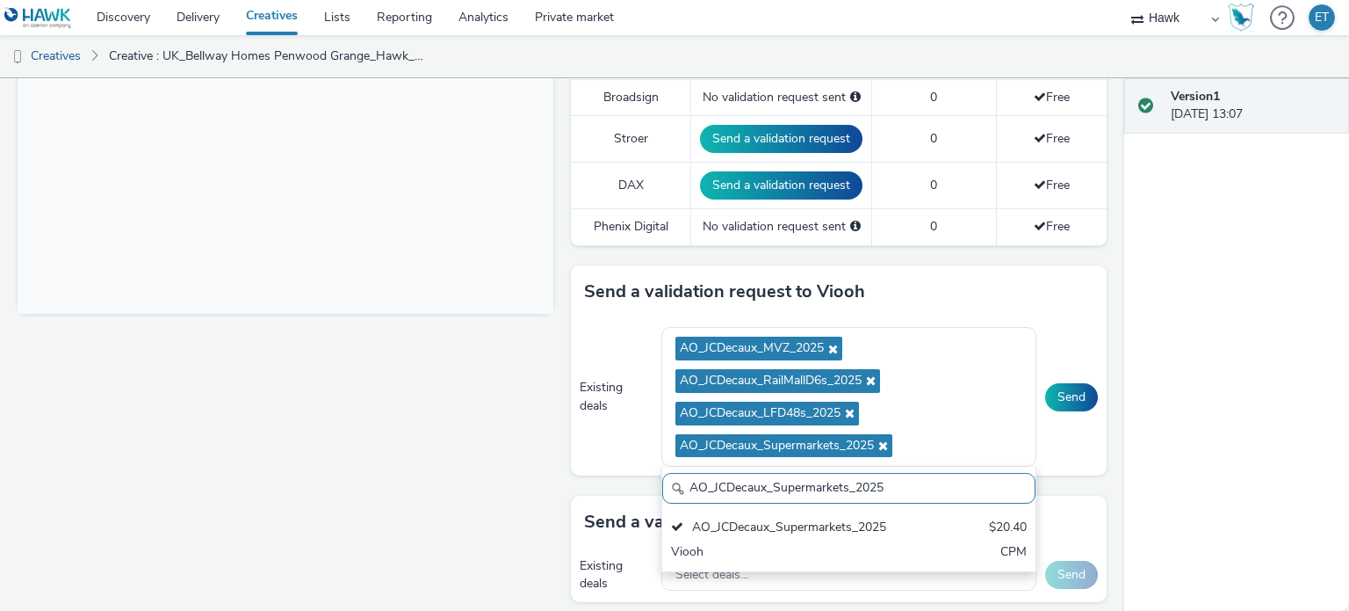
drag, startPoint x: 898, startPoint y: 489, endPoint x: 570, endPoint y: 527, distance: 329.9
click at [570, 527] on div "To deliver using: Broadsign, VIOOH, [PERSON_NAME], MyAdbooker, Dax or Phenix Di…" at bounding box center [834, 415] width 545 height 1644
paste input "RailTVZ_Special"
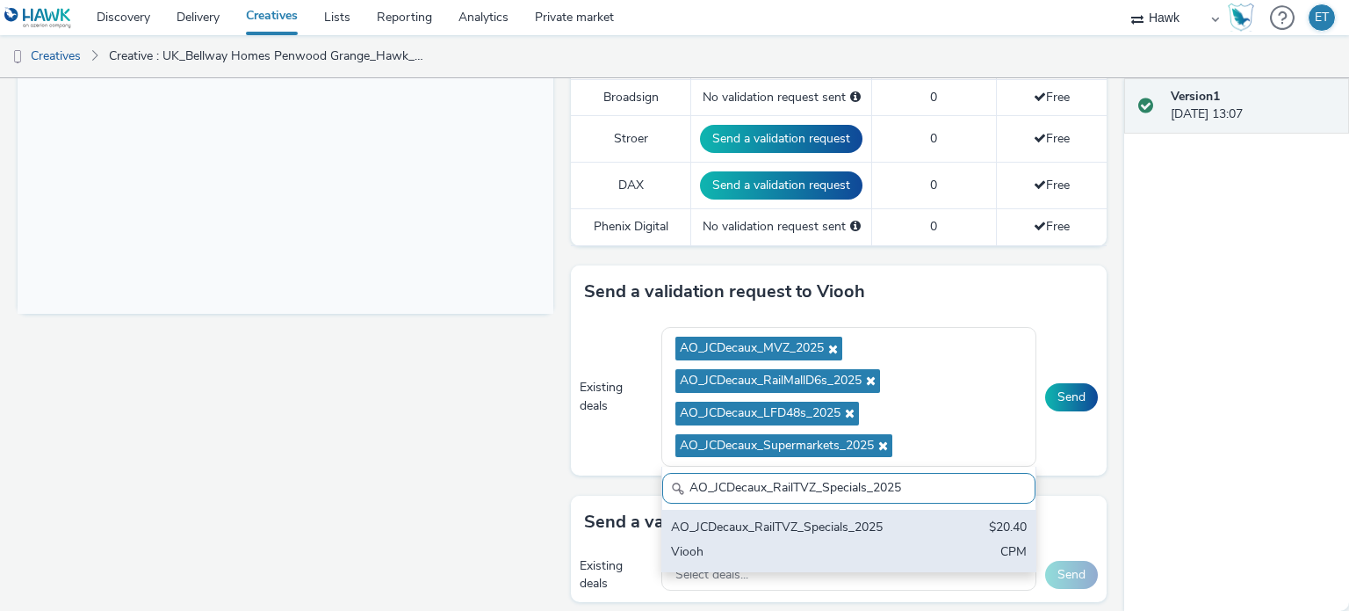
type input "AO_JCDecaux_RailTVZ_Specials_2025"
click at [727, 518] on div "AO_JCDecaux_RailTVZ_Specials_2025" at bounding box center [788, 528] width 234 height 20
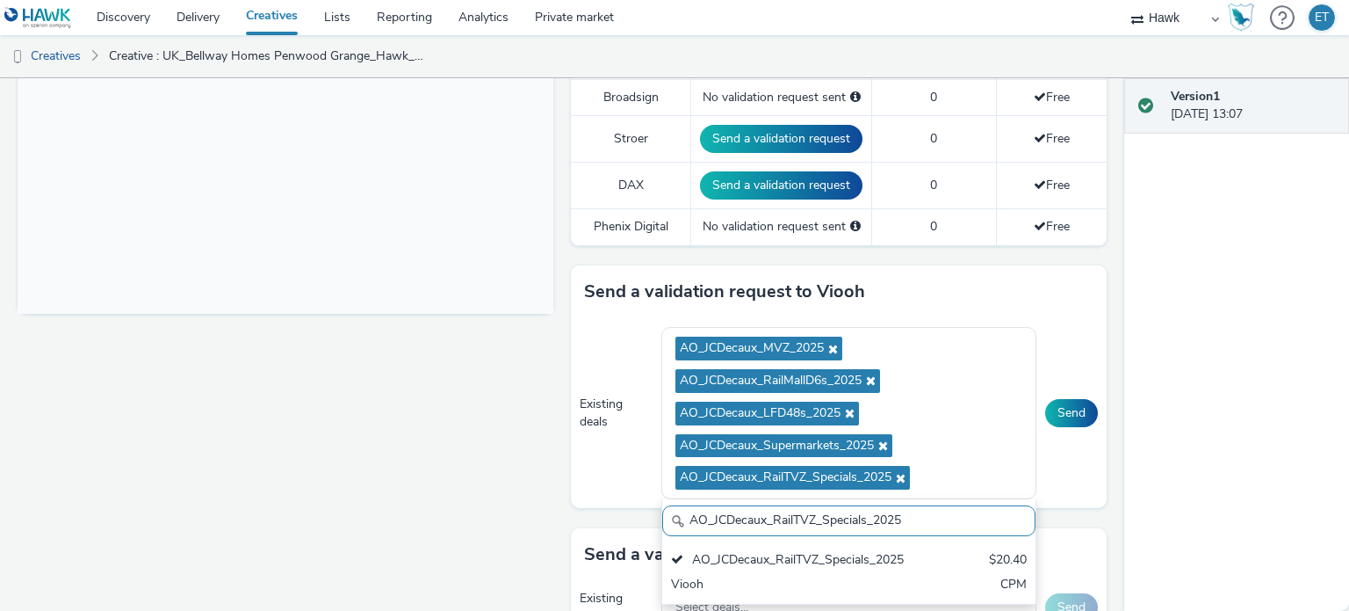
click at [273, 474] on div "Fullscreen" at bounding box center [290, 430] width 545 height 1675
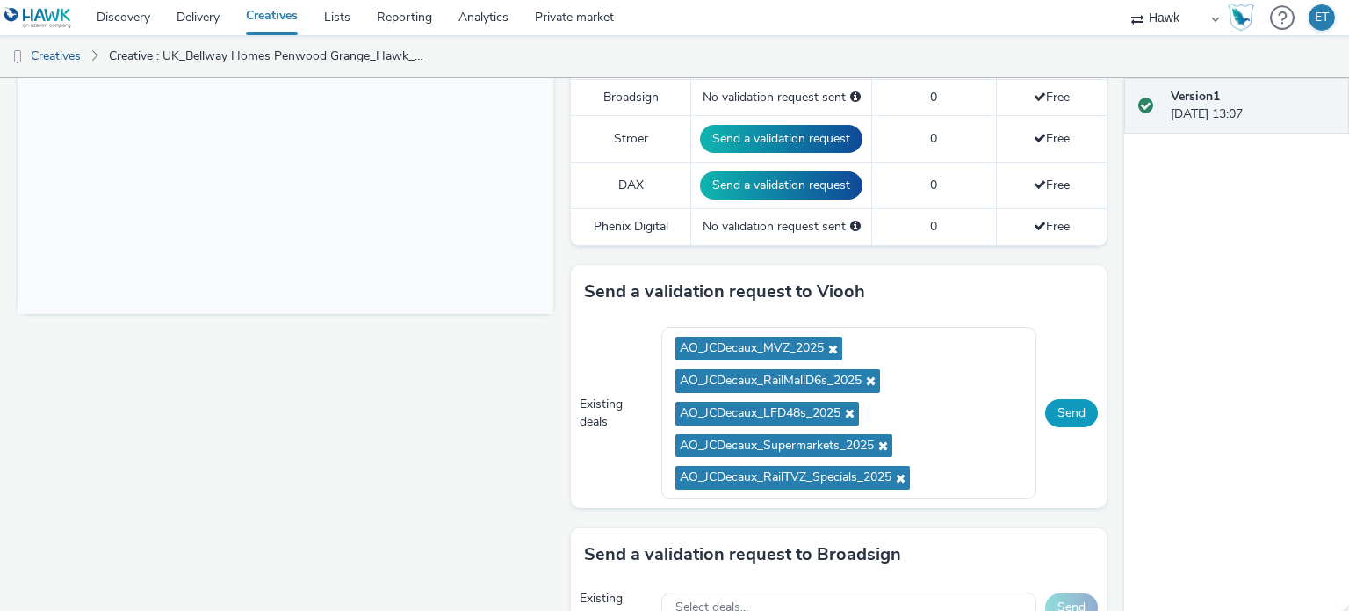
click at [1066, 404] on button "Send" at bounding box center [1071, 413] width 53 height 28
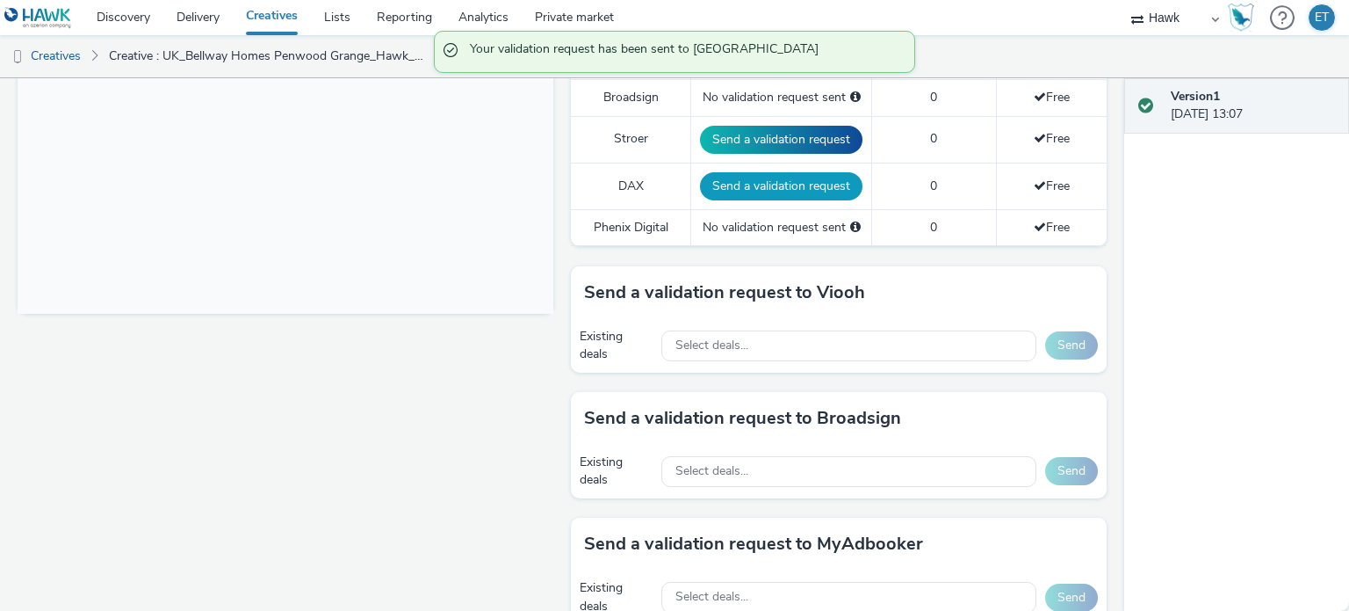
click at [787, 183] on button "Send a validation request" at bounding box center [781, 186] width 163 height 28
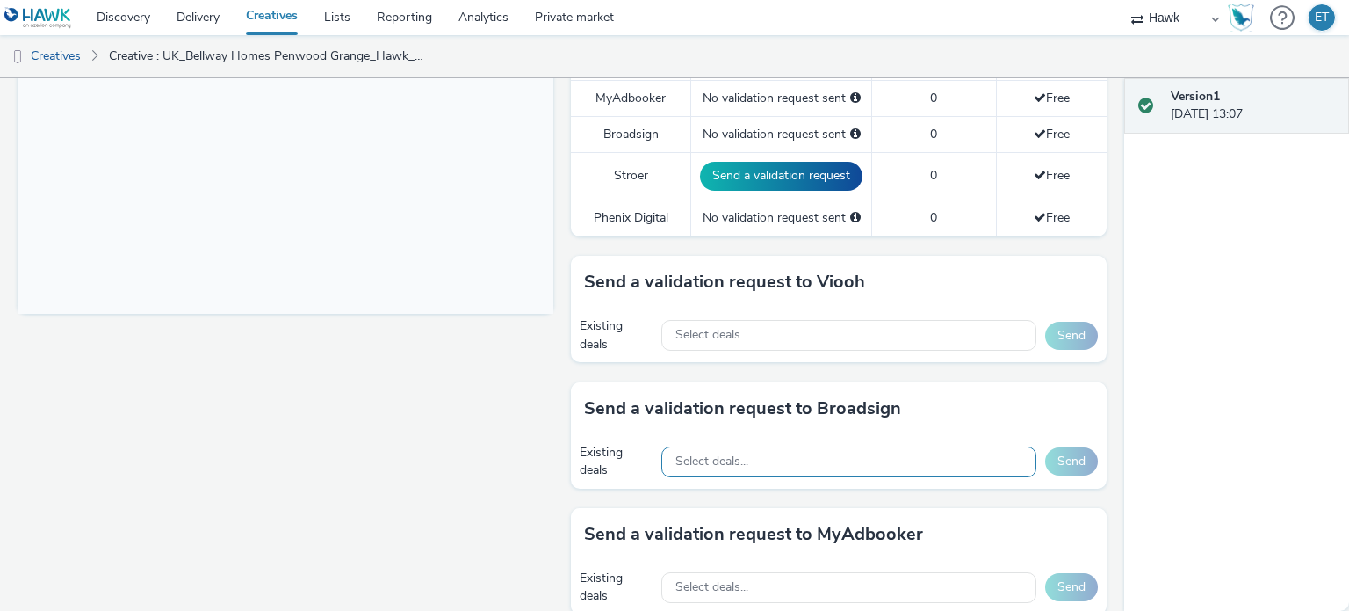
click at [860, 459] on div "Select deals..." at bounding box center [849, 461] width 375 height 31
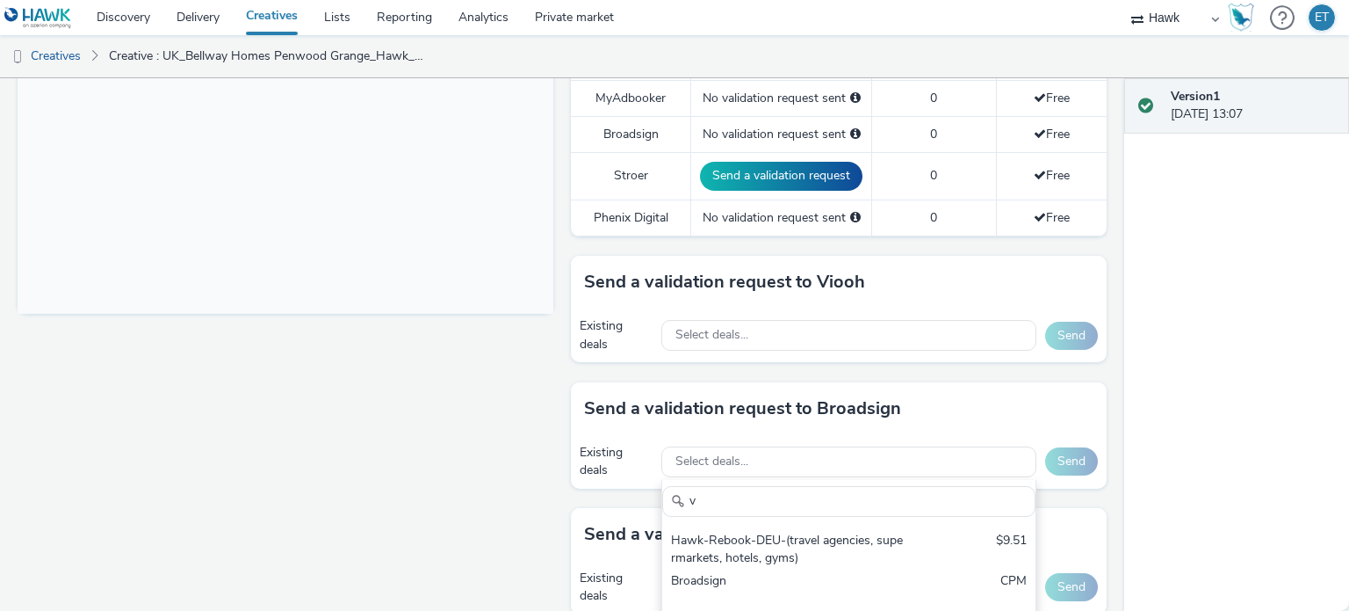
drag, startPoint x: 814, startPoint y: 487, endPoint x: 615, endPoint y: 482, distance: 199.5
click at [615, 482] on div "Existing deals Select deals... v Hawk-Rebook-DEU-(travel agencies, supermarkets…" at bounding box center [839, 462] width 536 height 54
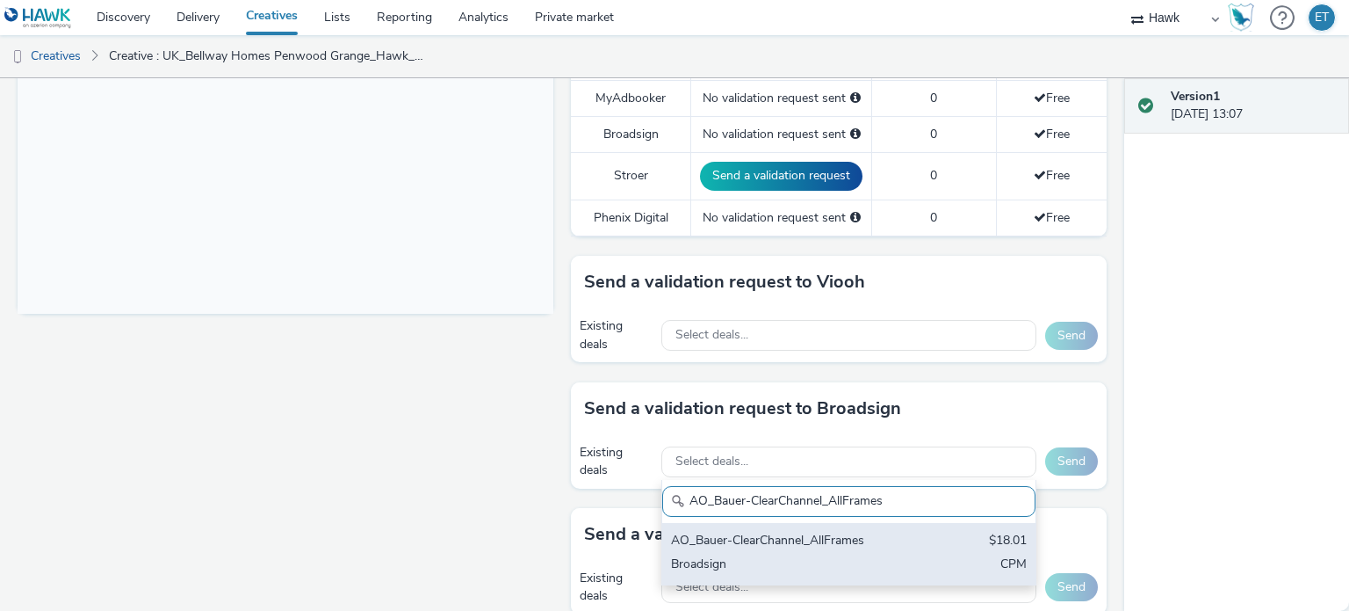
click at [705, 538] on div "AO_Bauer-ClearChannel_AllFrames" at bounding box center [788, 542] width 234 height 20
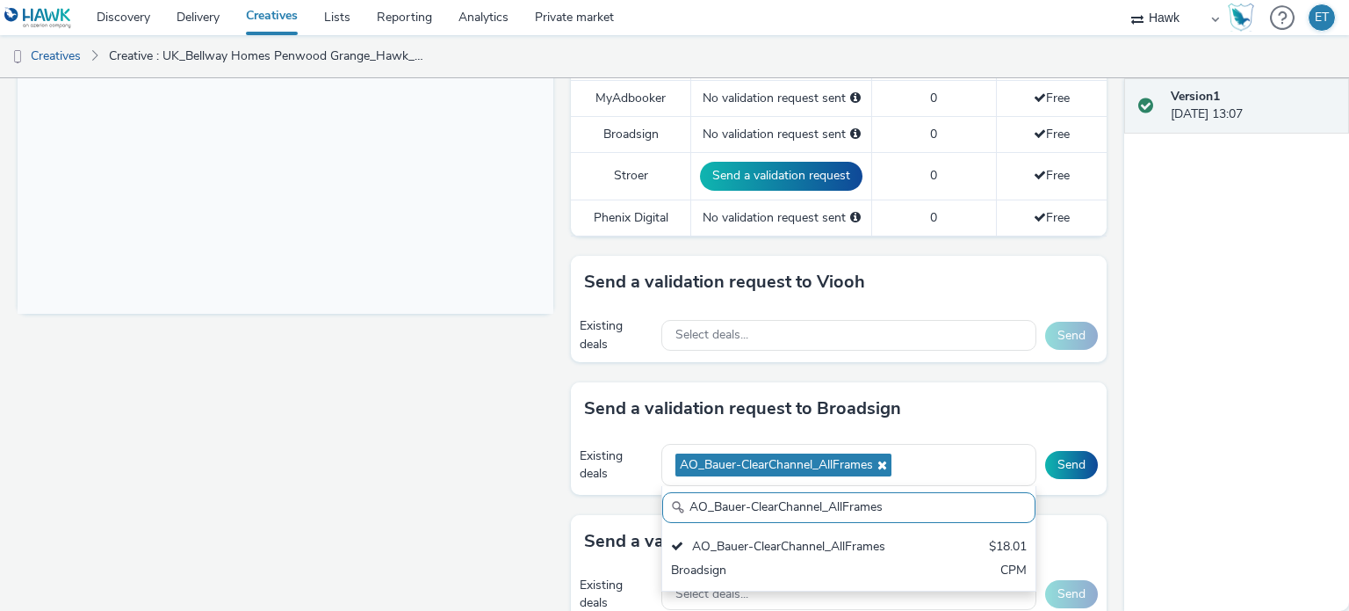
drag, startPoint x: 909, startPoint y: 507, endPoint x: 638, endPoint y: 518, distance: 271.7
click at [638, 518] on div "To deliver using: Broadsign, VIOOH, [PERSON_NAME], MyAdbooker, Dax or Phenix Di…" at bounding box center [834, 361] width 545 height 1537
paste input "Mall"
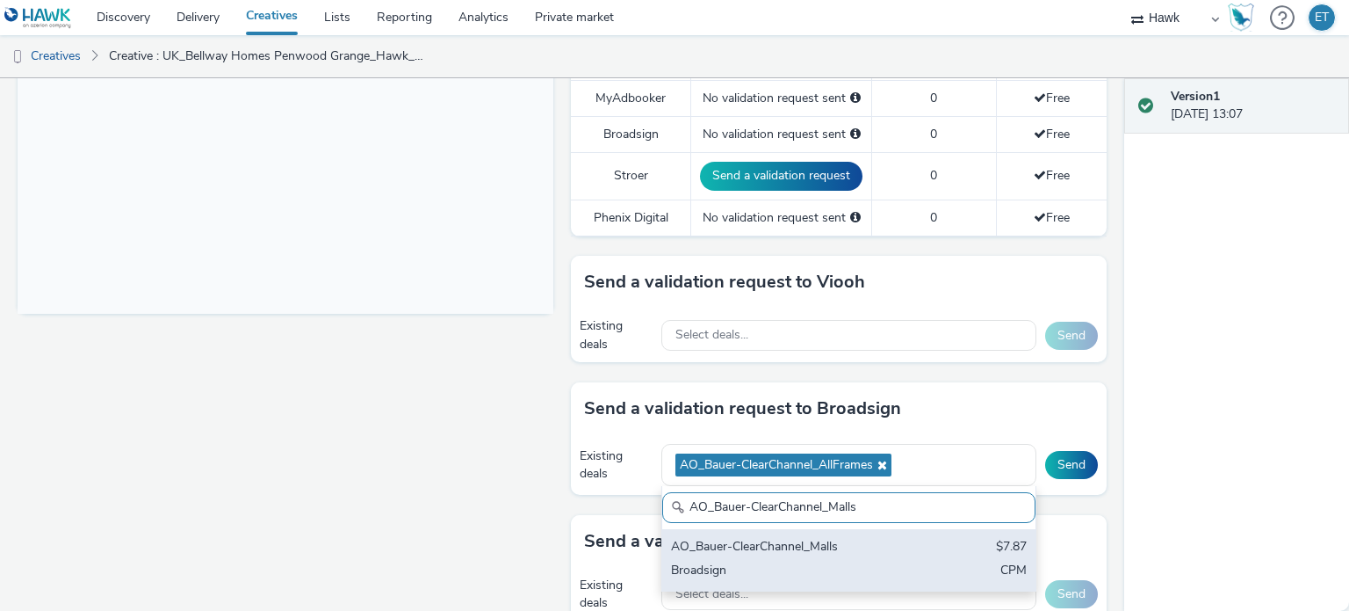
type input "AO_Bauer-ClearChannel_Malls"
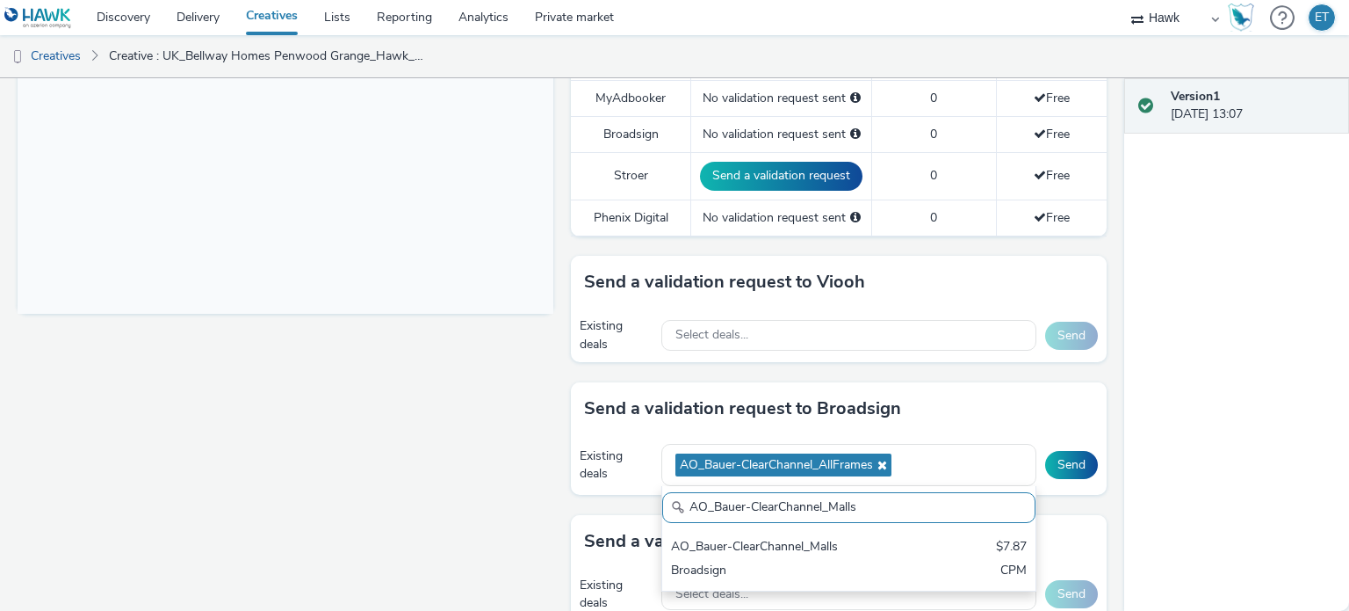
click at [734, 531] on div "AO_Bauer-ClearChannel_Malls $7.87 Broadsign CPM" at bounding box center [848, 559] width 373 height 61
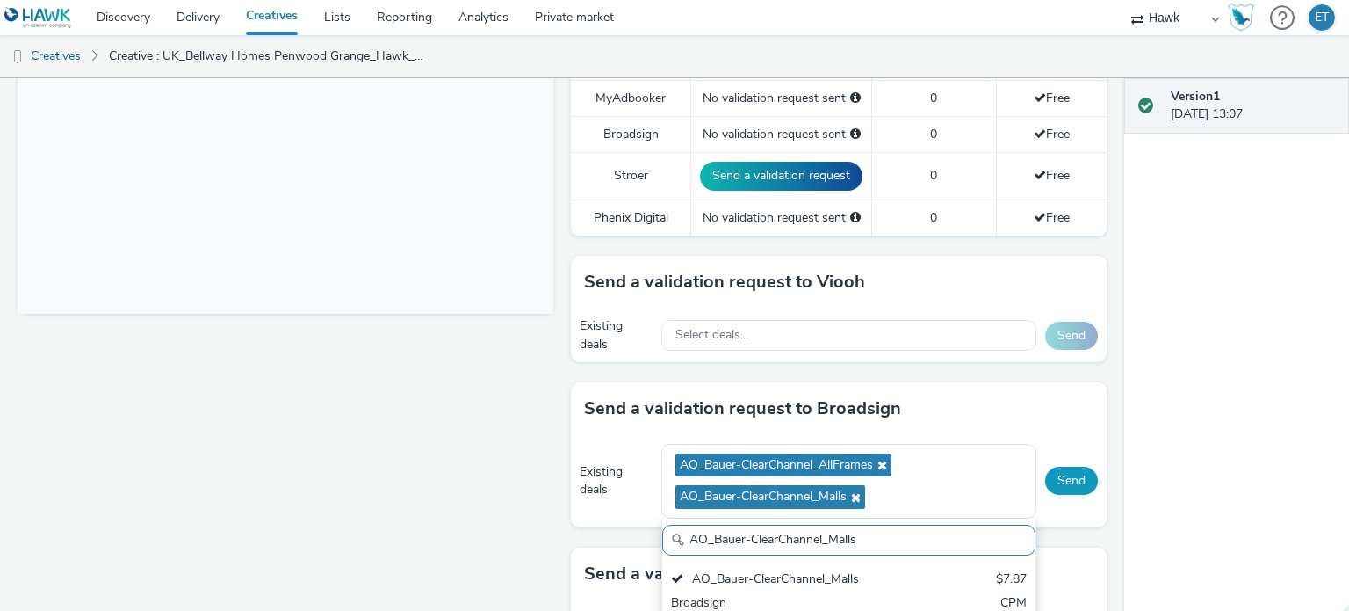
click at [1058, 474] on button "Send" at bounding box center [1071, 481] width 53 height 28
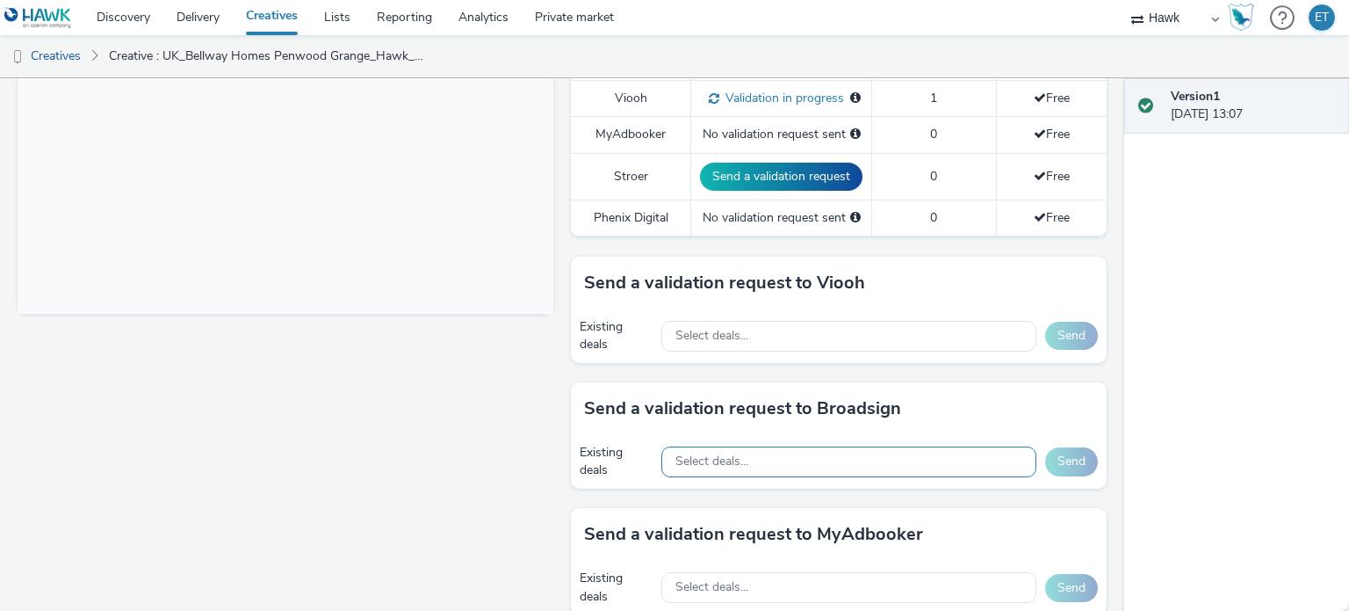
click at [742, 456] on span "Select deals..." at bounding box center [712, 461] width 73 height 15
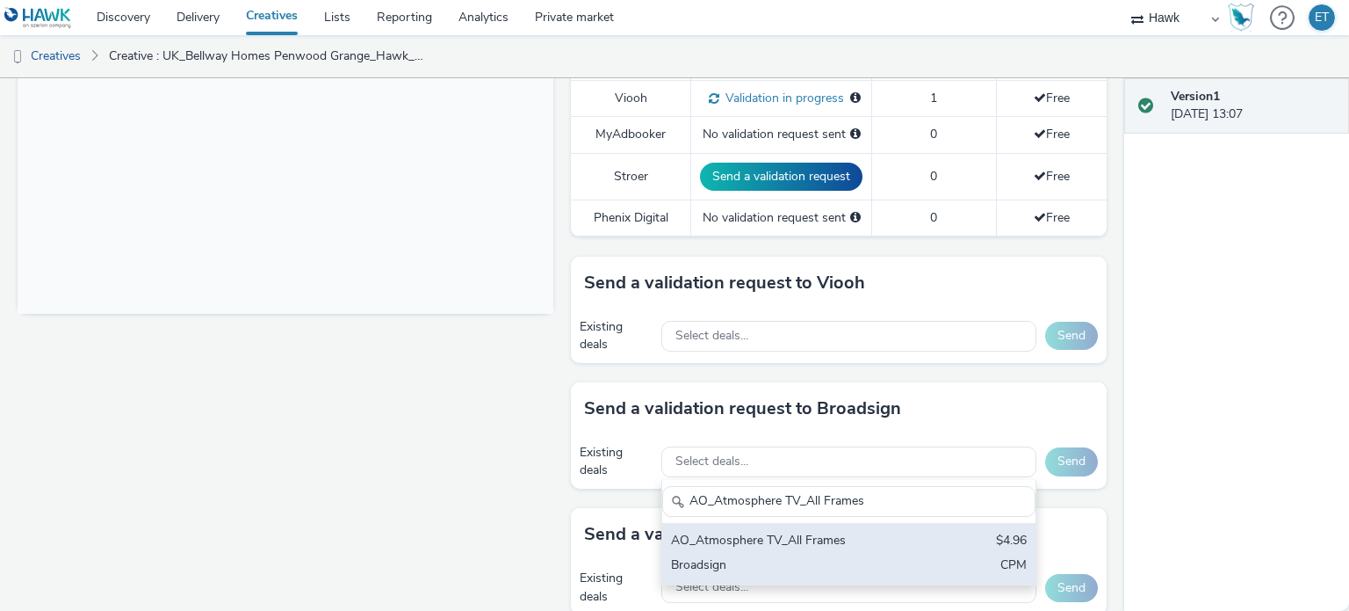
type input "AO_Atmosphere TV_All Frames"
click at [779, 550] on div "AO_Atmosphere TV_All Frames $4.96 Broadsign CPM" at bounding box center [848, 553] width 373 height 61
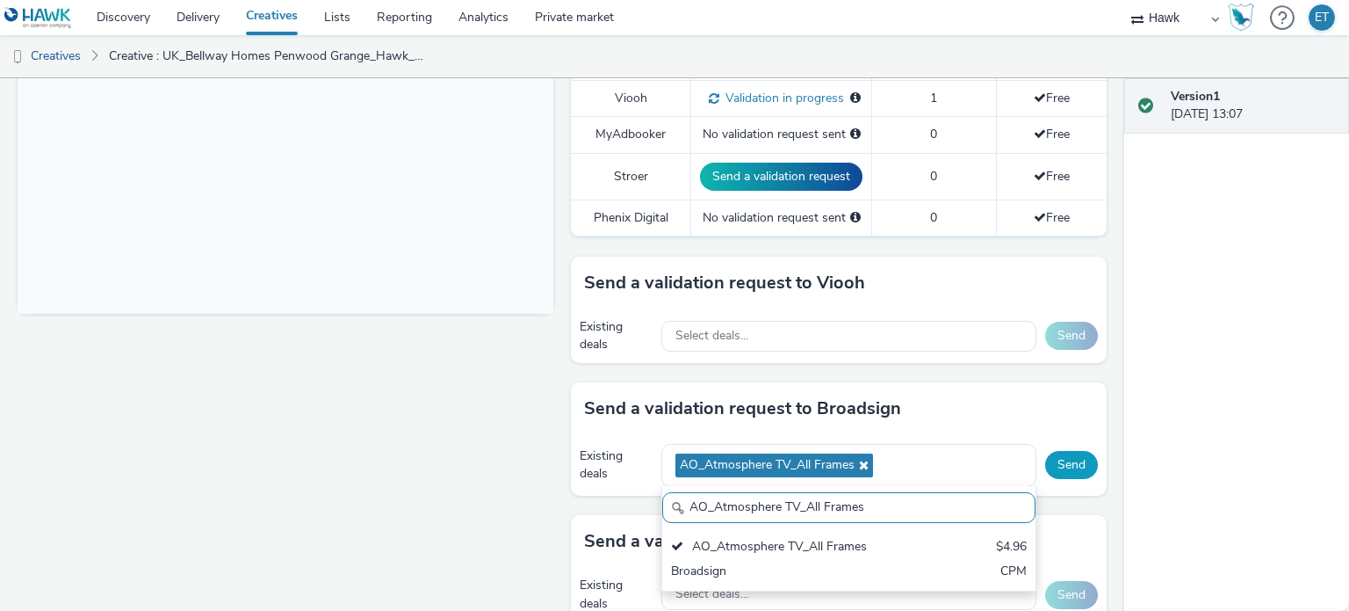
click at [1050, 456] on button "Send" at bounding box center [1071, 465] width 53 height 28
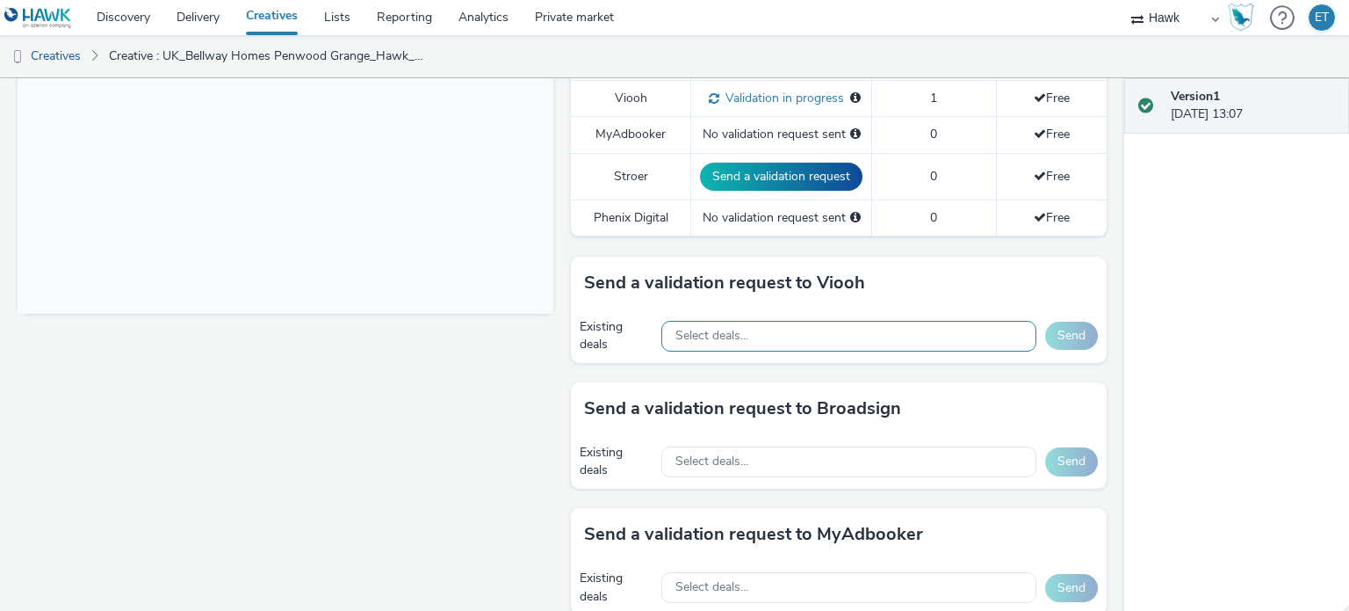
click at [812, 329] on div "Select deals..." at bounding box center [849, 336] width 375 height 31
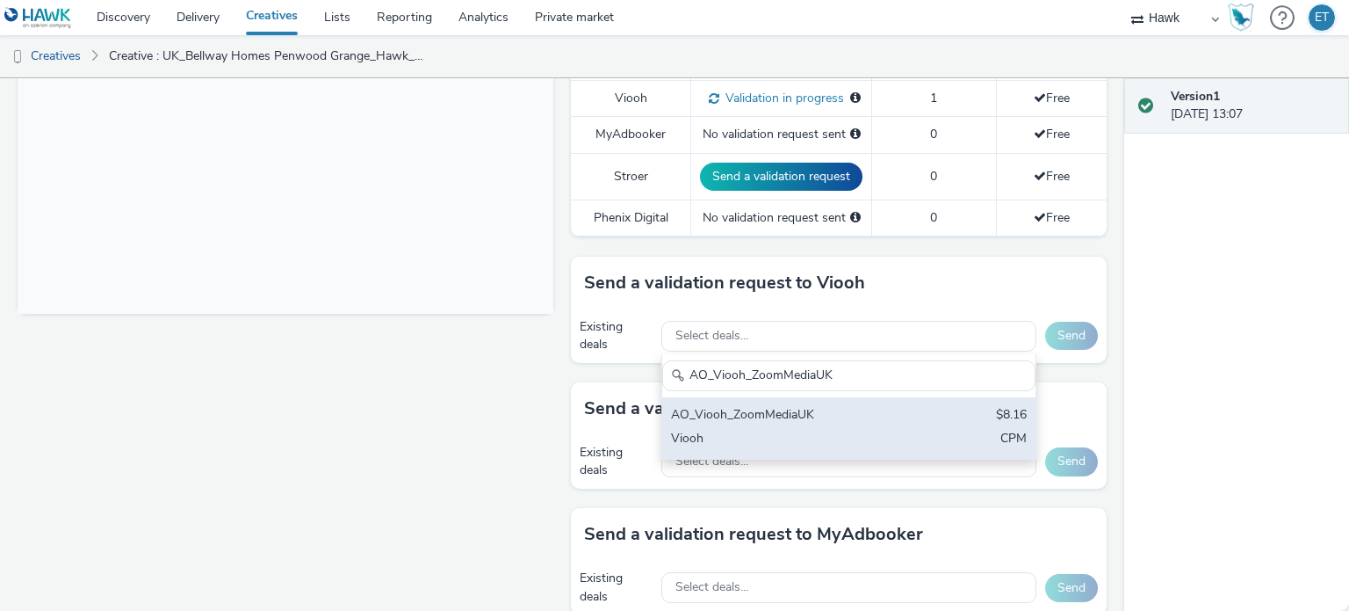
type input "AO_Viooh_ZoomMediaUK"
click at [793, 424] on div "AO_Viooh_ZoomMediaUK $8.16 Viooh CPM" at bounding box center [848, 427] width 373 height 61
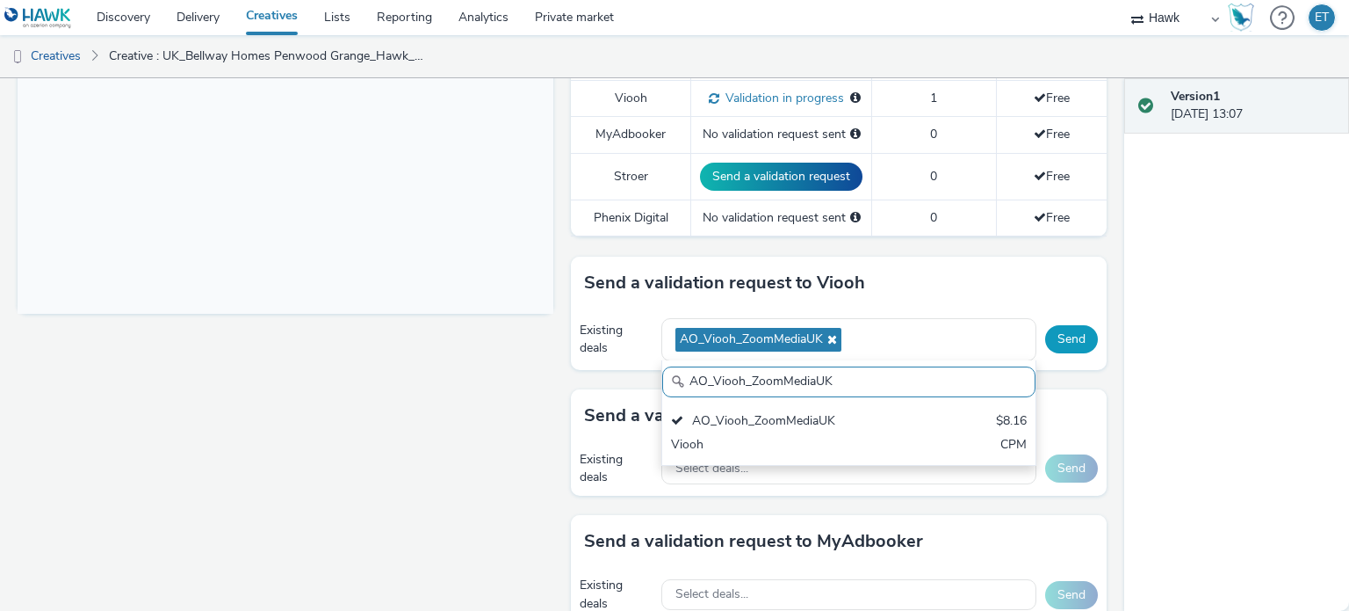
drag, startPoint x: 1078, startPoint y: 334, endPoint x: 1067, endPoint y: 340, distance: 13.0
click at [1077, 334] on button "Send" at bounding box center [1071, 339] width 53 height 28
